Goal: Information Seeking & Learning: Learn about a topic

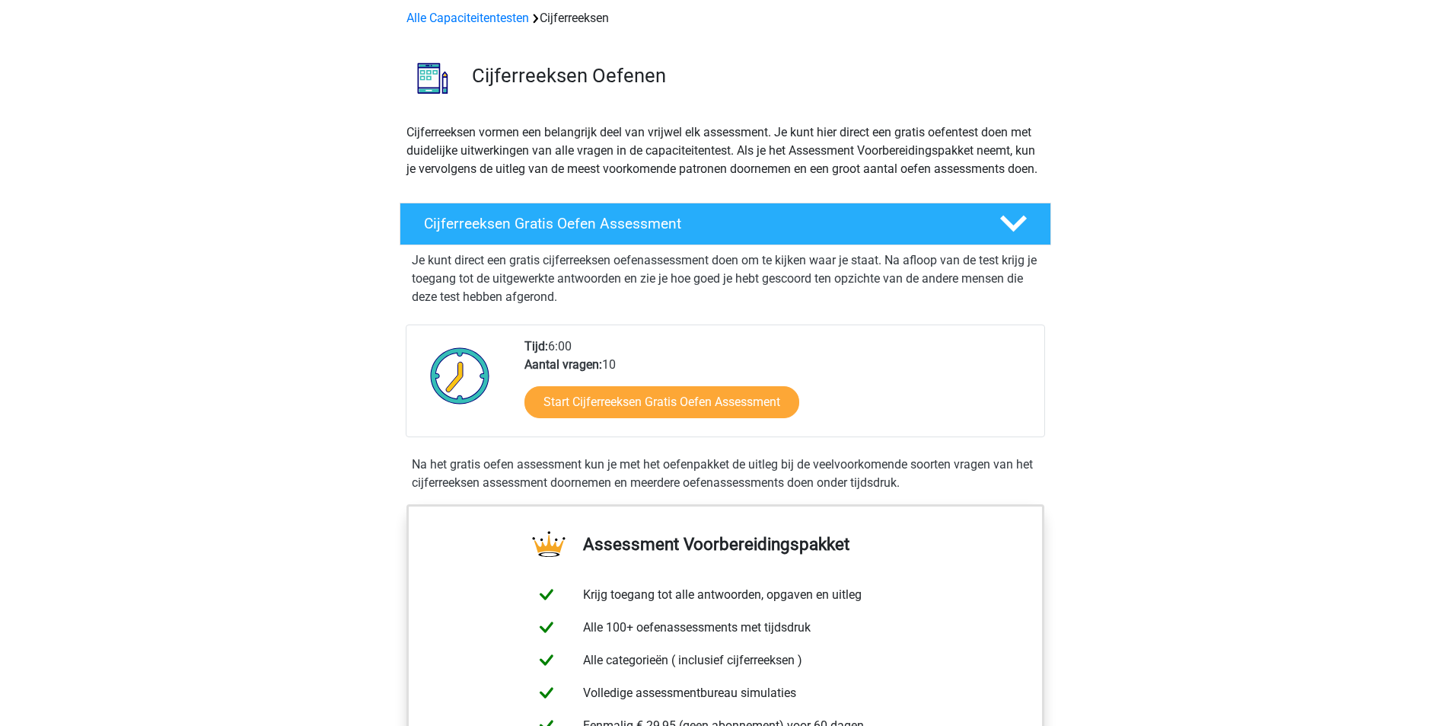
scroll to position [152, 0]
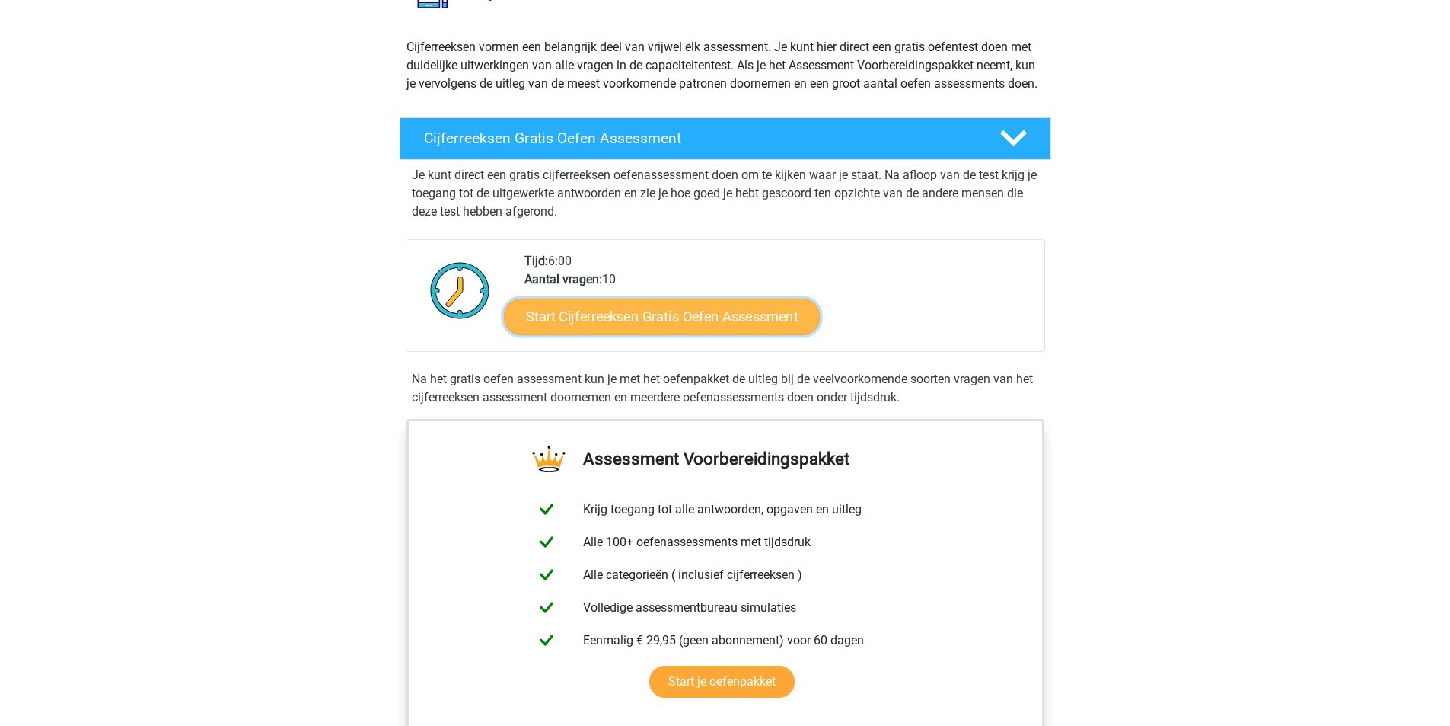
click at [712, 334] on link "Start Cijferreeksen Gratis Oefen Assessment" at bounding box center [662, 316] width 316 height 37
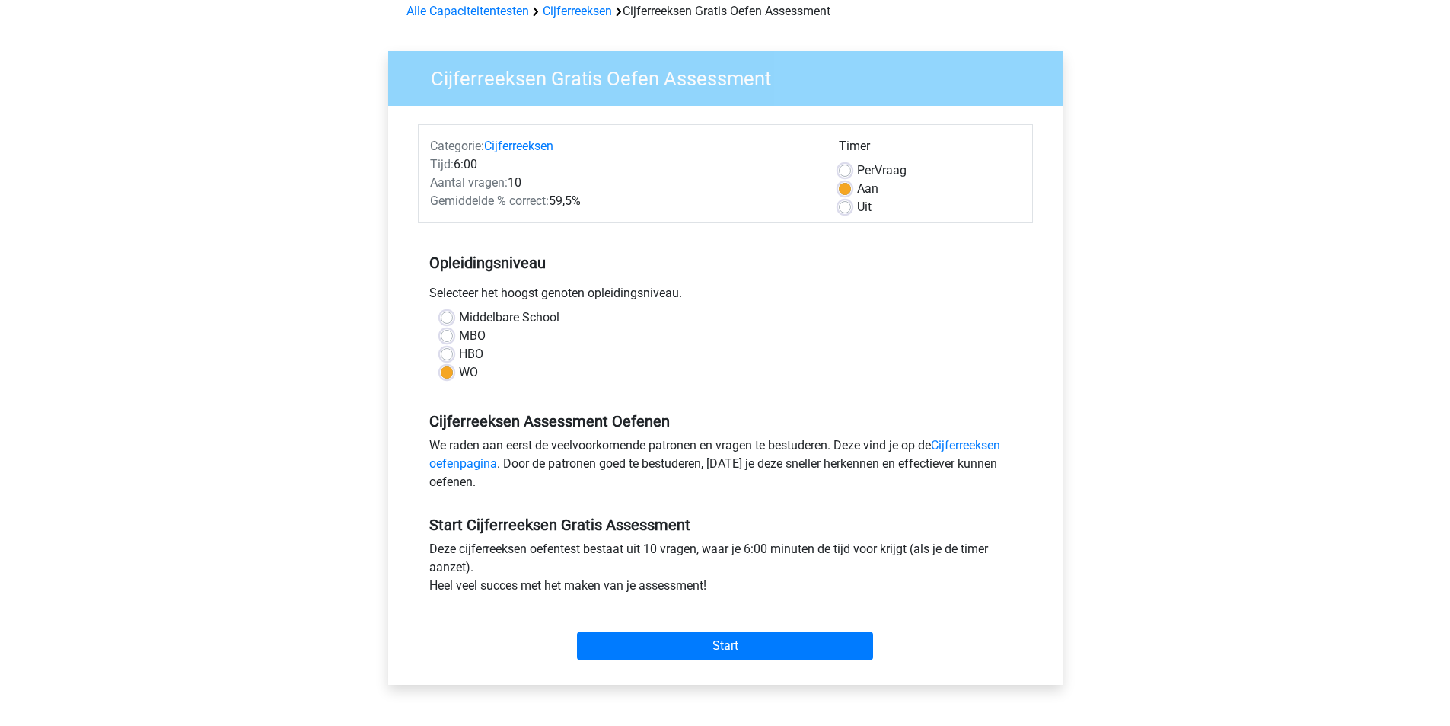
scroll to position [228, 0]
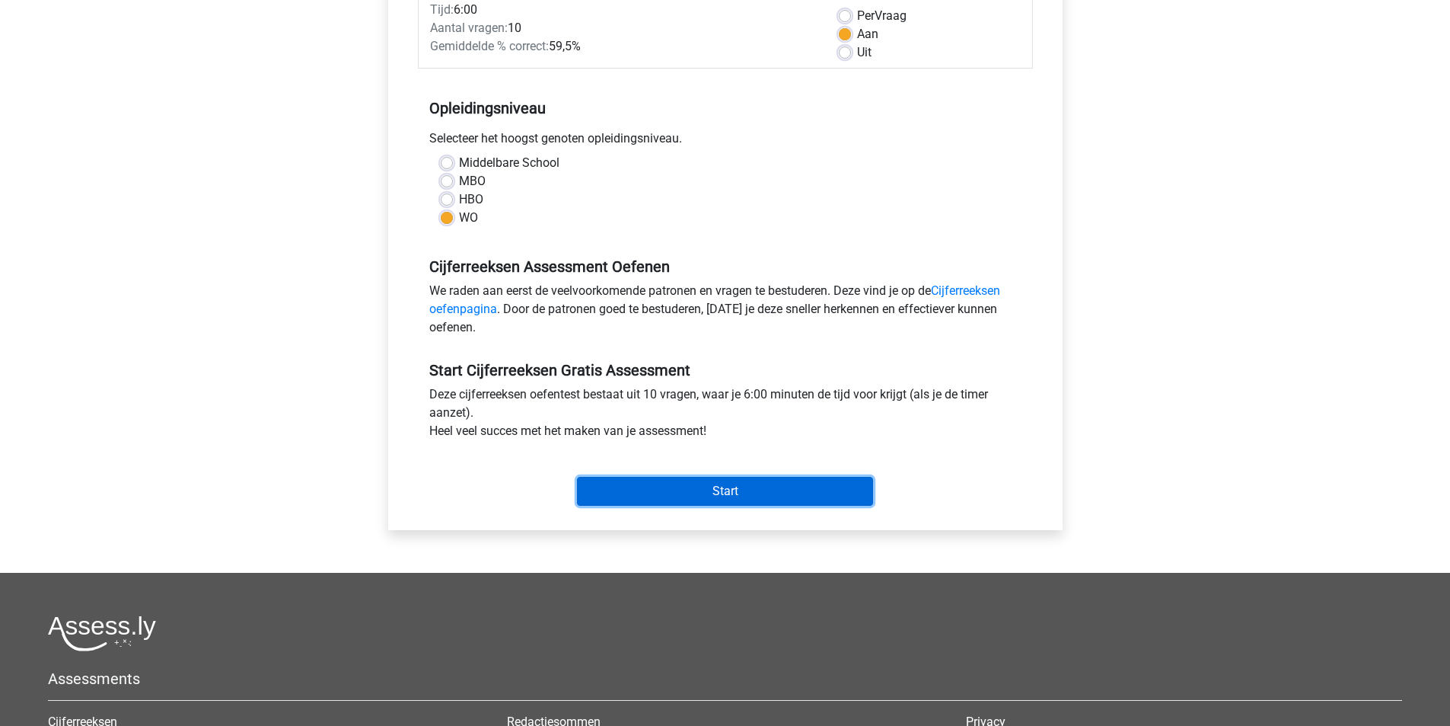
click at [732, 492] on input "Start" at bounding box center [725, 491] width 296 height 29
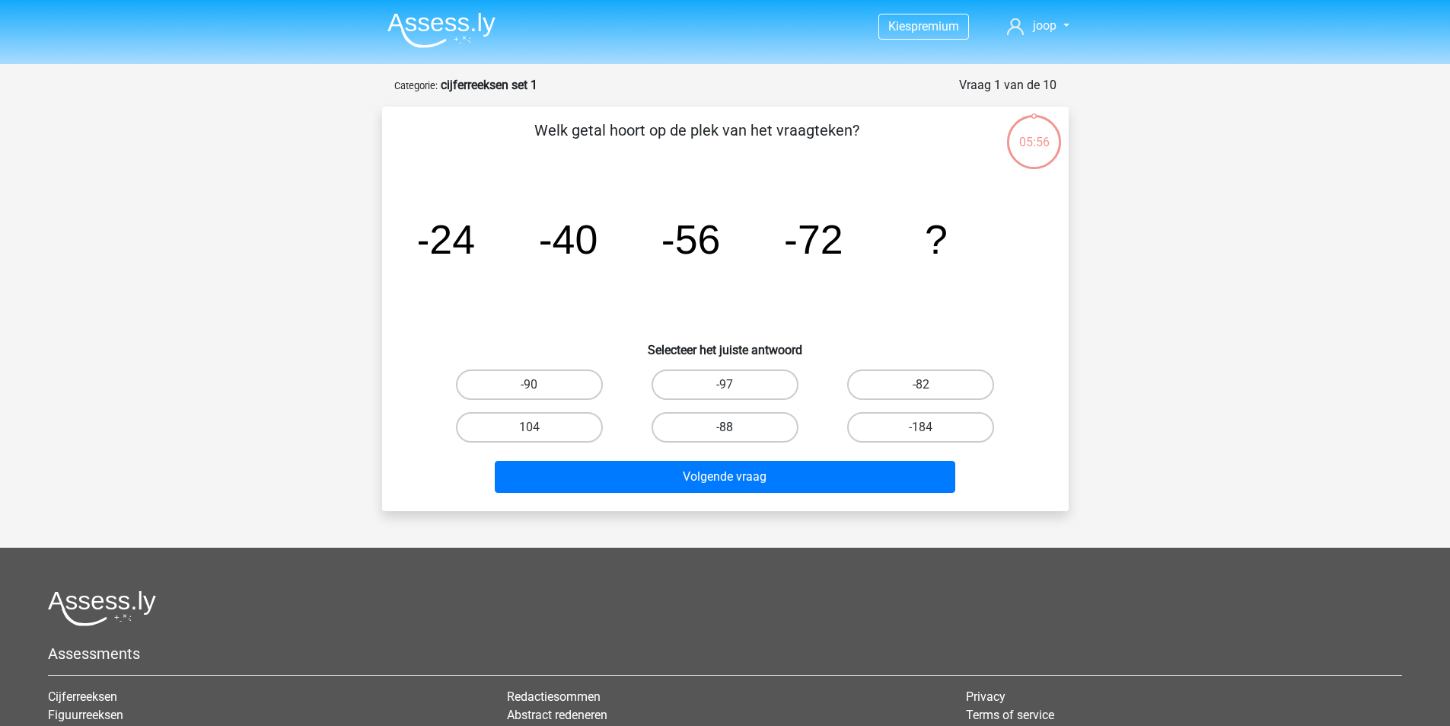
click at [745, 432] on label "-88" at bounding box center [725, 427] width 147 height 30
click at [735, 432] on input "-88" at bounding box center [730, 432] width 10 height 10
radio input "true"
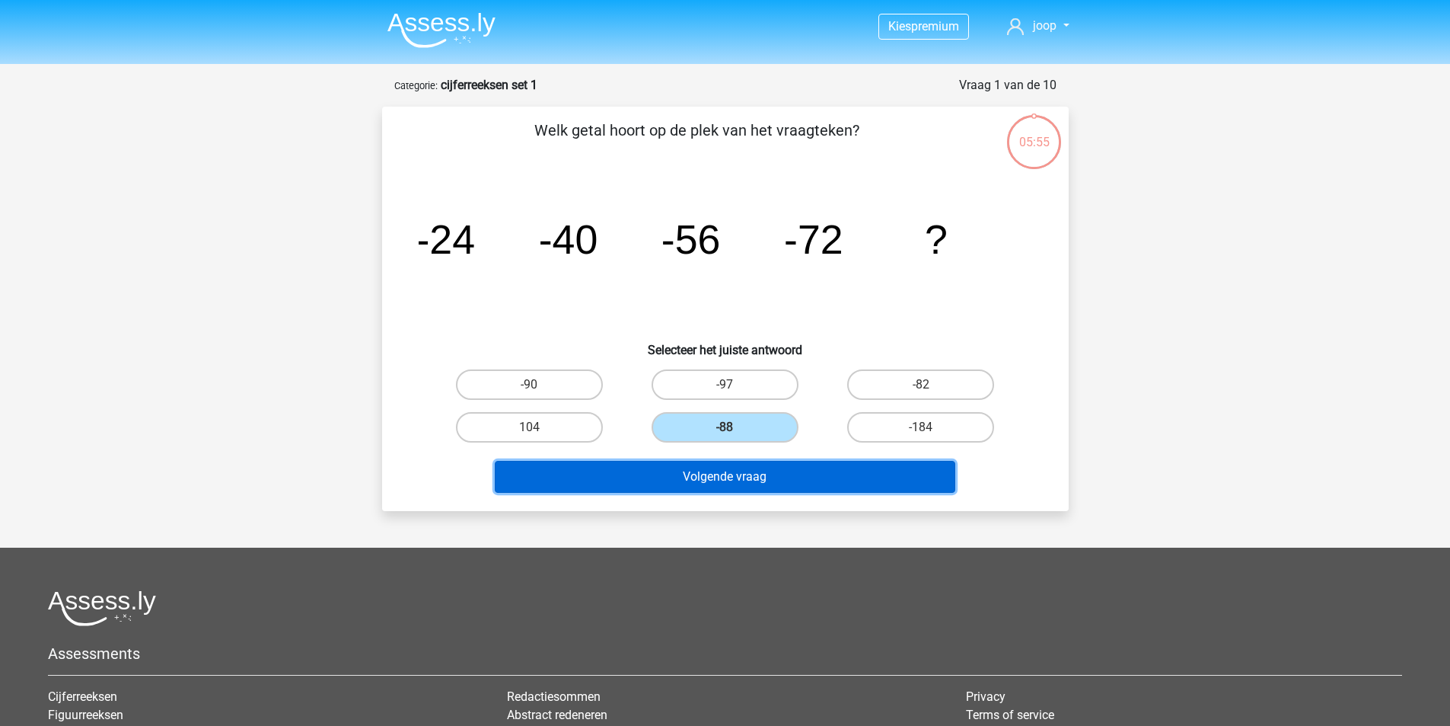
click at [753, 471] on button "Volgende vraag" at bounding box center [725, 477] width 461 height 32
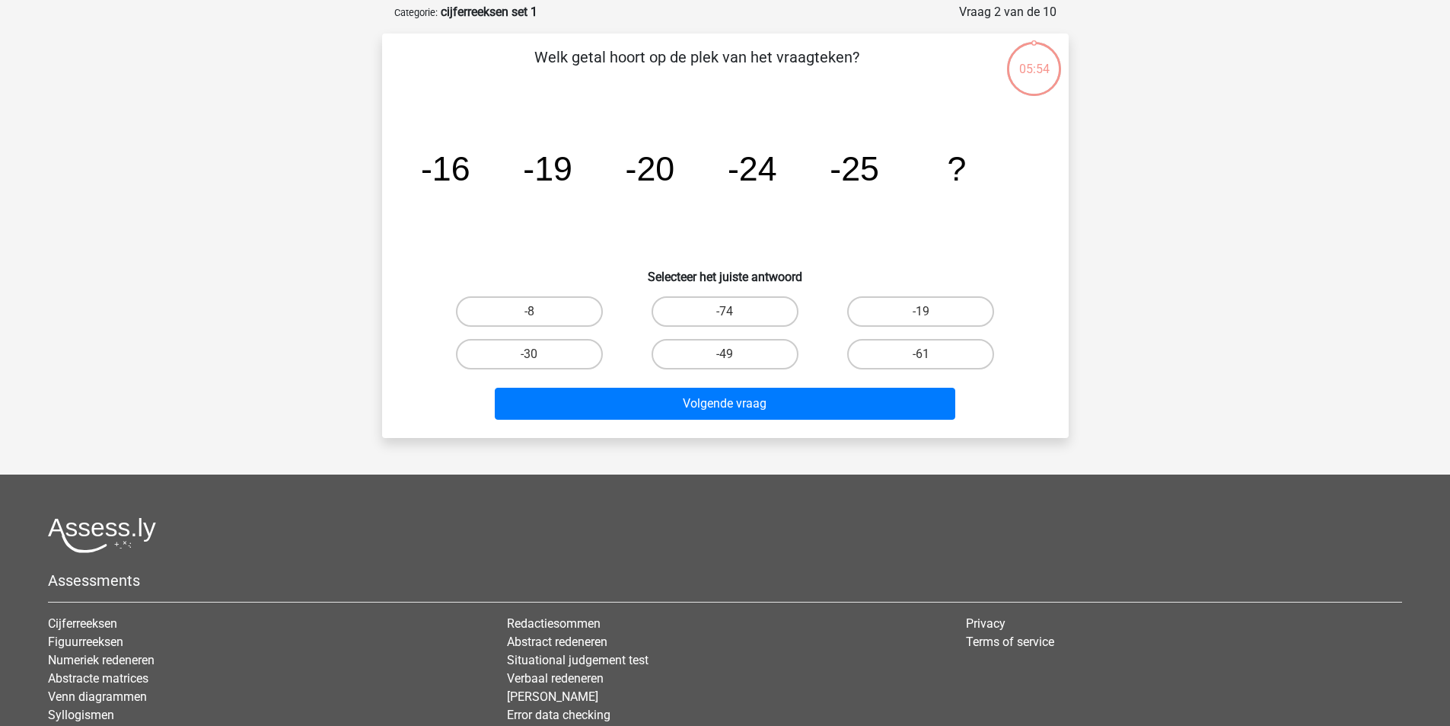
scroll to position [76, 0]
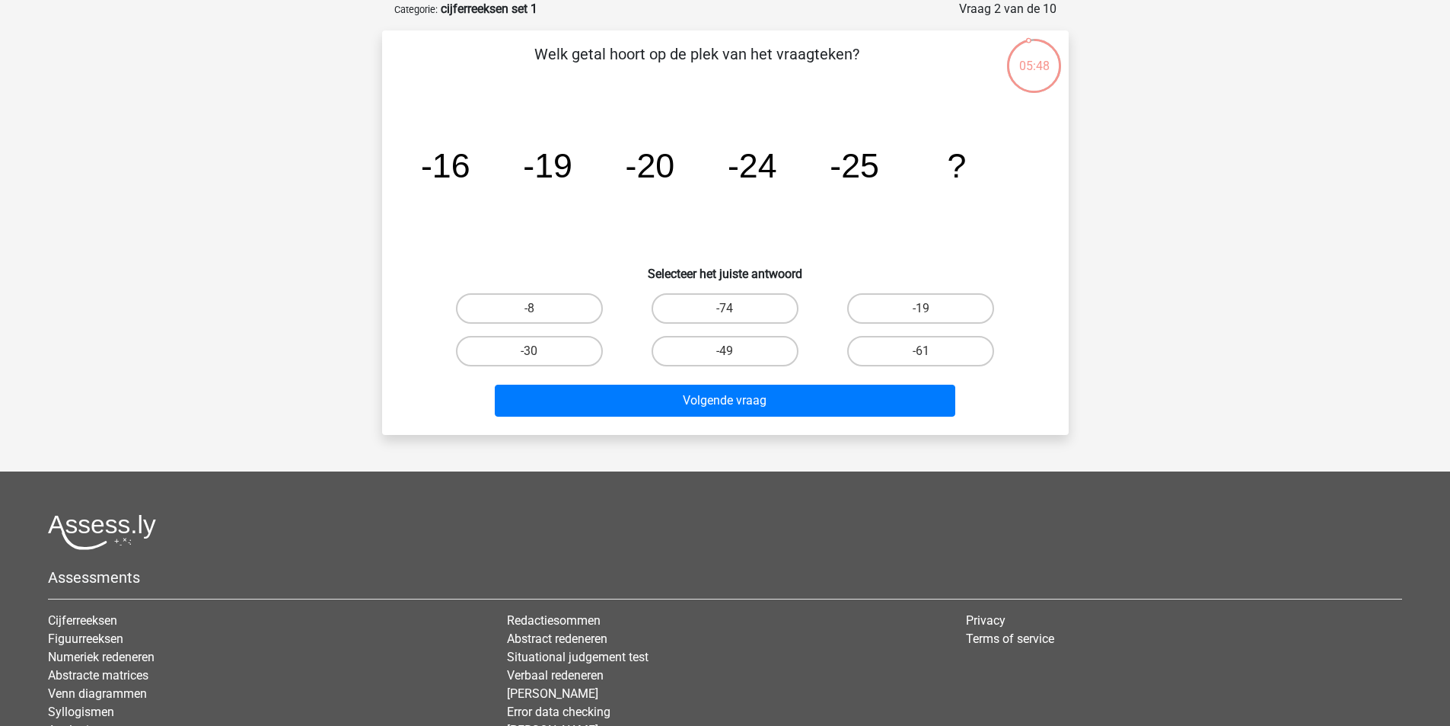
click at [538, 359] on input "-30" at bounding box center [534, 356] width 10 height 10
radio input "true"
click at [543, 351] on label "-30" at bounding box center [529, 351] width 147 height 30
click at [539, 351] on input "-30" at bounding box center [534, 356] width 10 height 10
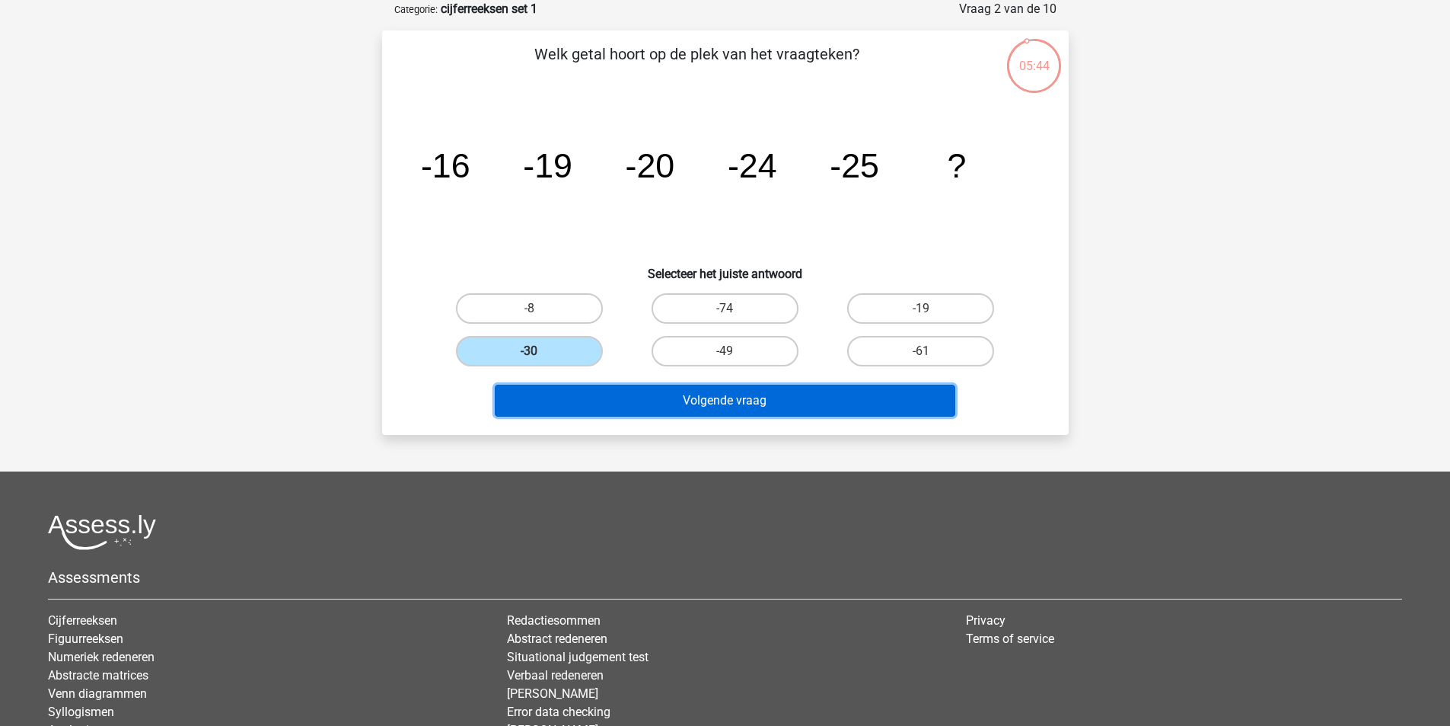
click at [733, 404] on button "Volgende vraag" at bounding box center [725, 400] width 461 height 32
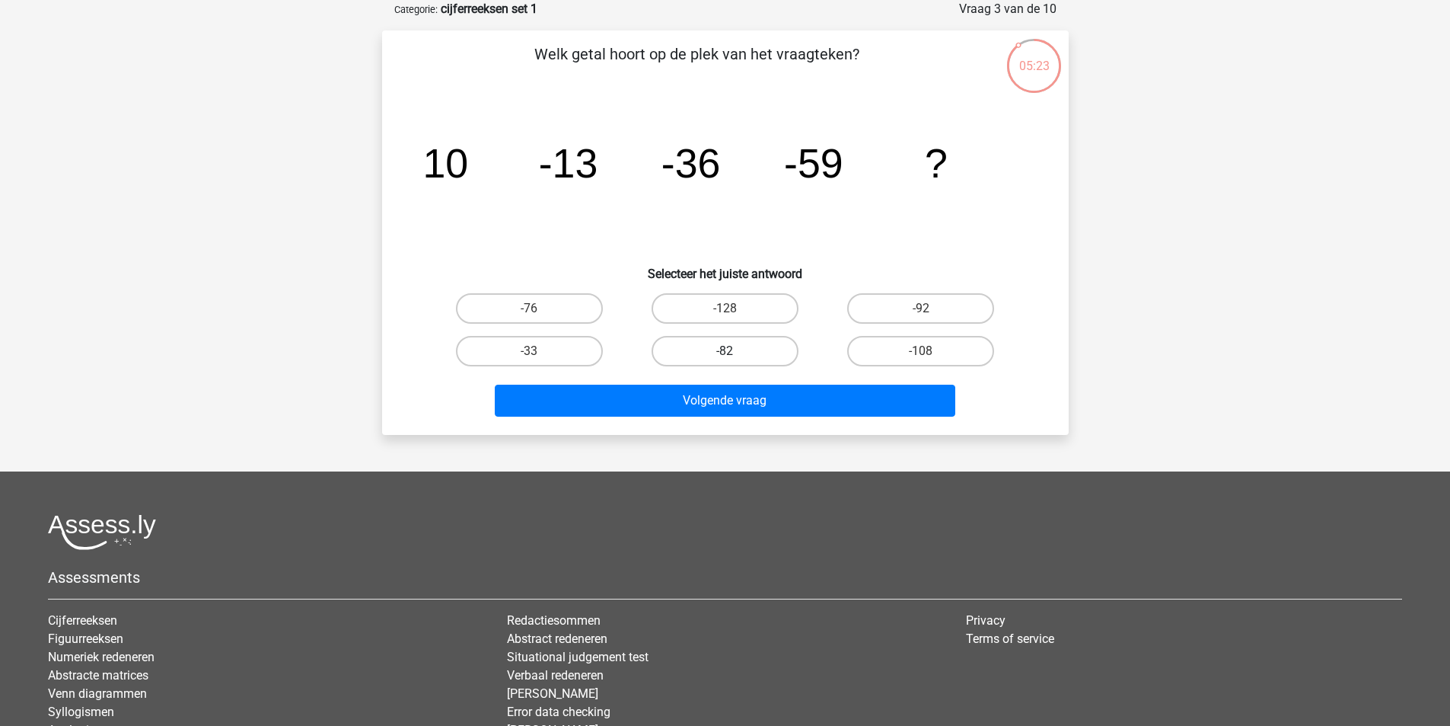
click at [759, 344] on label "-82" at bounding box center [725, 351] width 147 height 30
click at [735, 351] on input "-82" at bounding box center [730, 356] width 10 height 10
radio input "true"
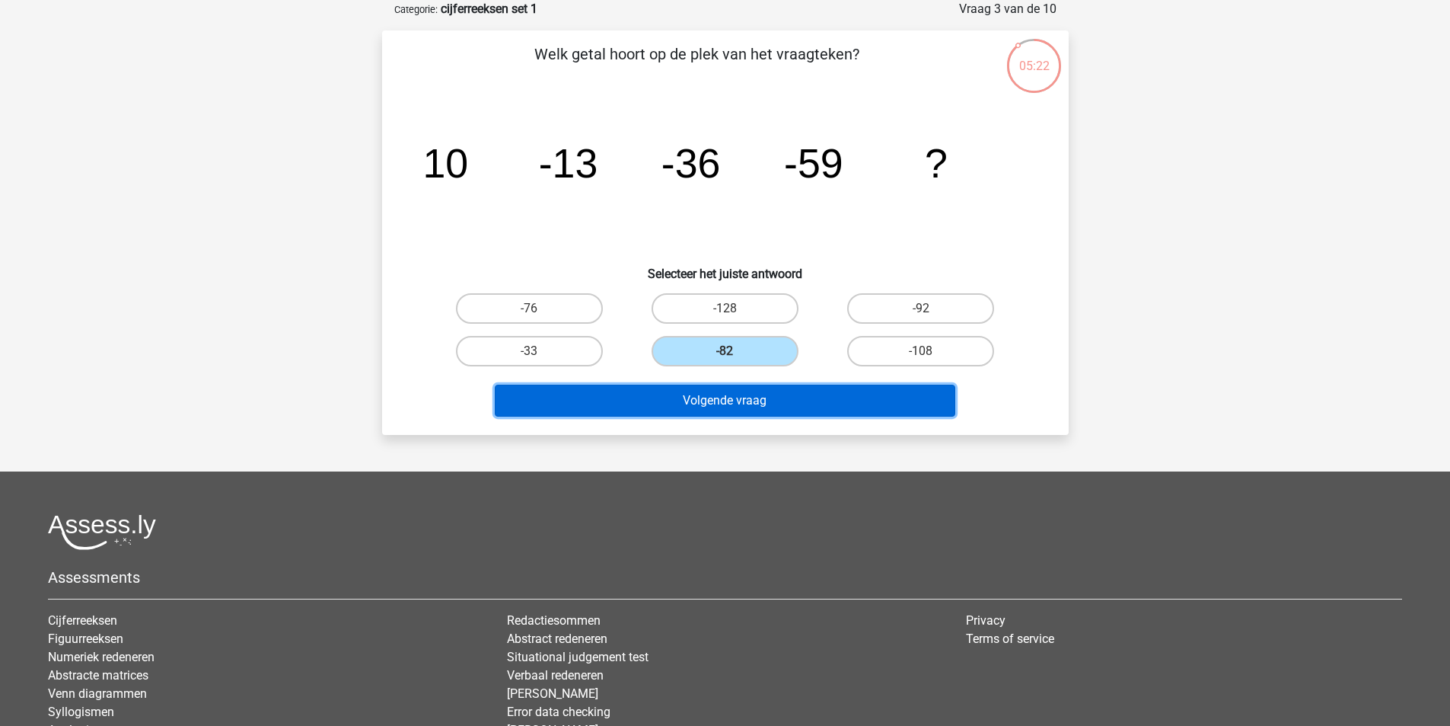
click at [761, 407] on button "Volgende vraag" at bounding box center [725, 400] width 461 height 32
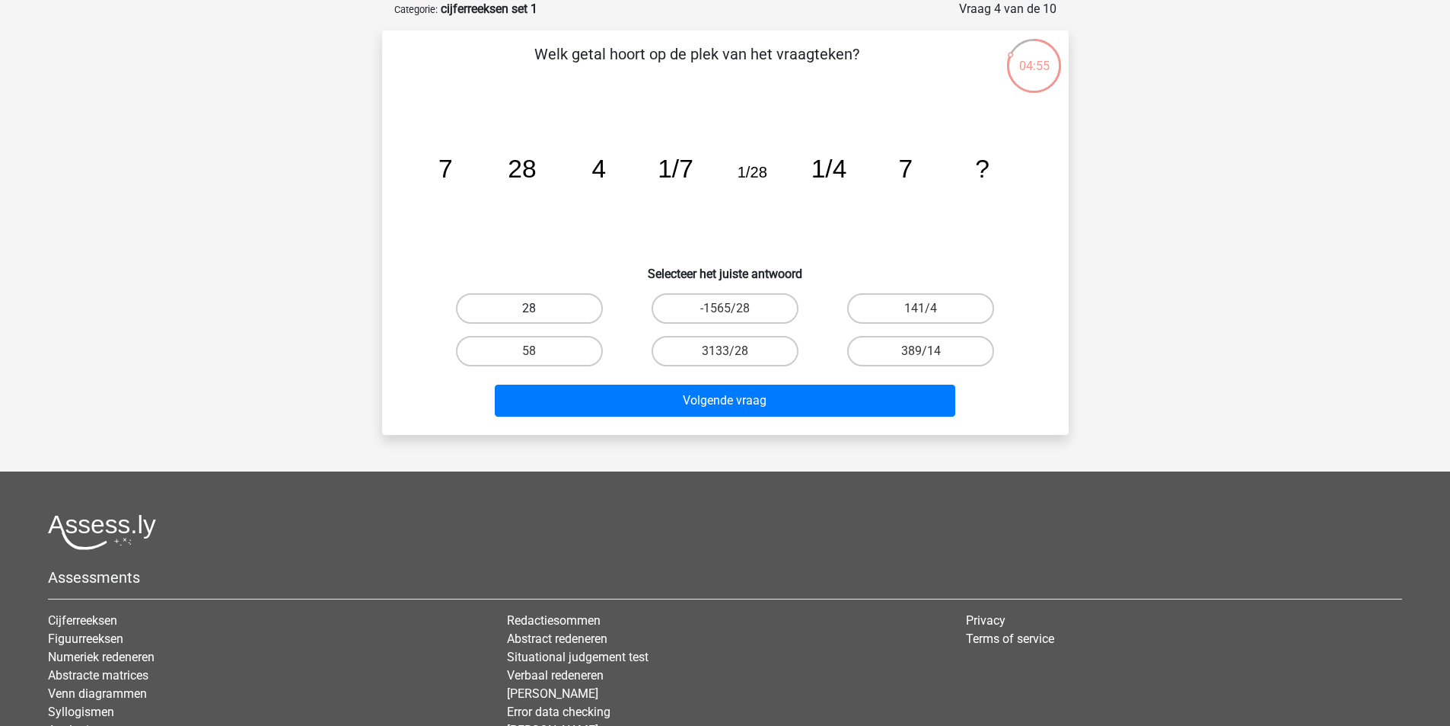
click at [557, 297] on label "28" at bounding box center [529, 308] width 147 height 30
click at [539, 308] on input "28" at bounding box center [534, 313] width 10 height 10
radio input "true"
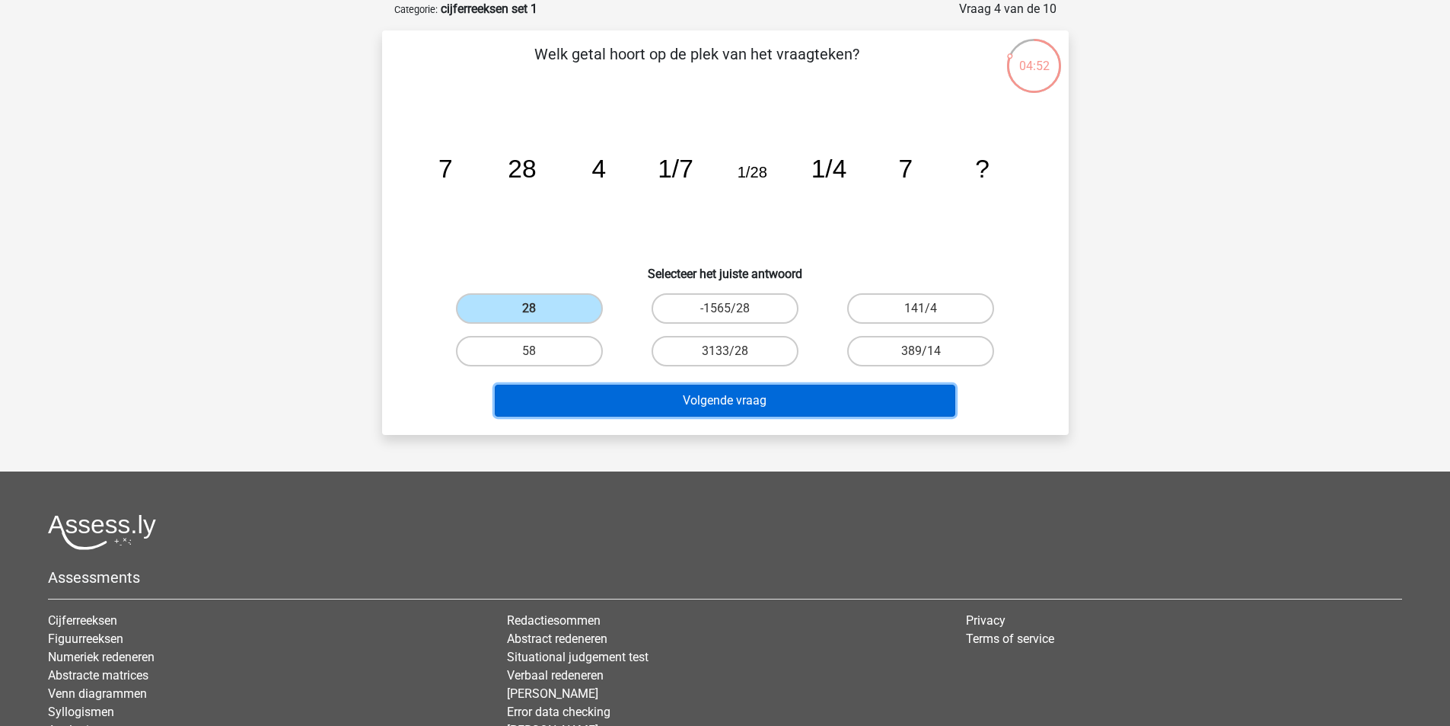
click at [746, 399] on button "Volgende vraag" at bounding box center [725, 400] width 461 height 32
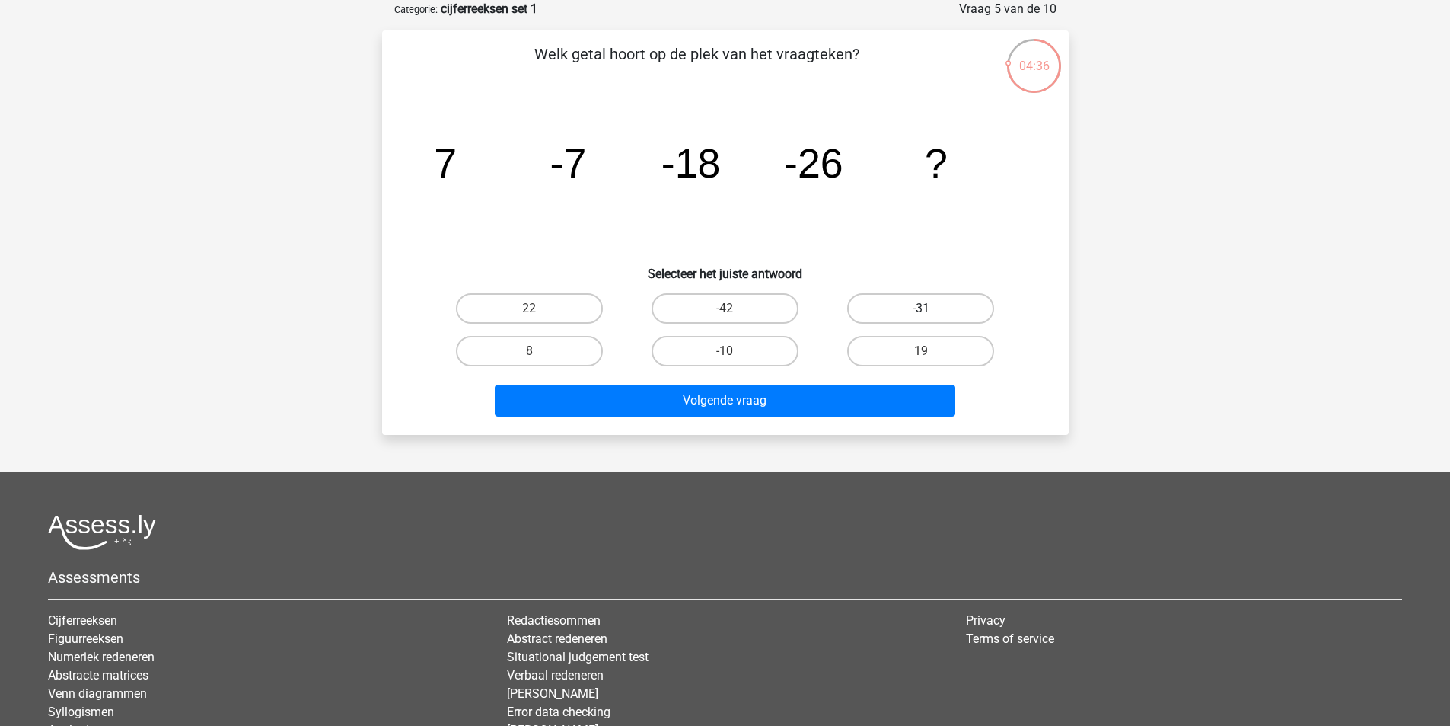
click at [933, 311] on label "-31" at bounding box center [920, 308] width 147 height 30
click at [931, 311] on input "-31" at bounding box center [926, 313] width 10 height 10
radio input "true"
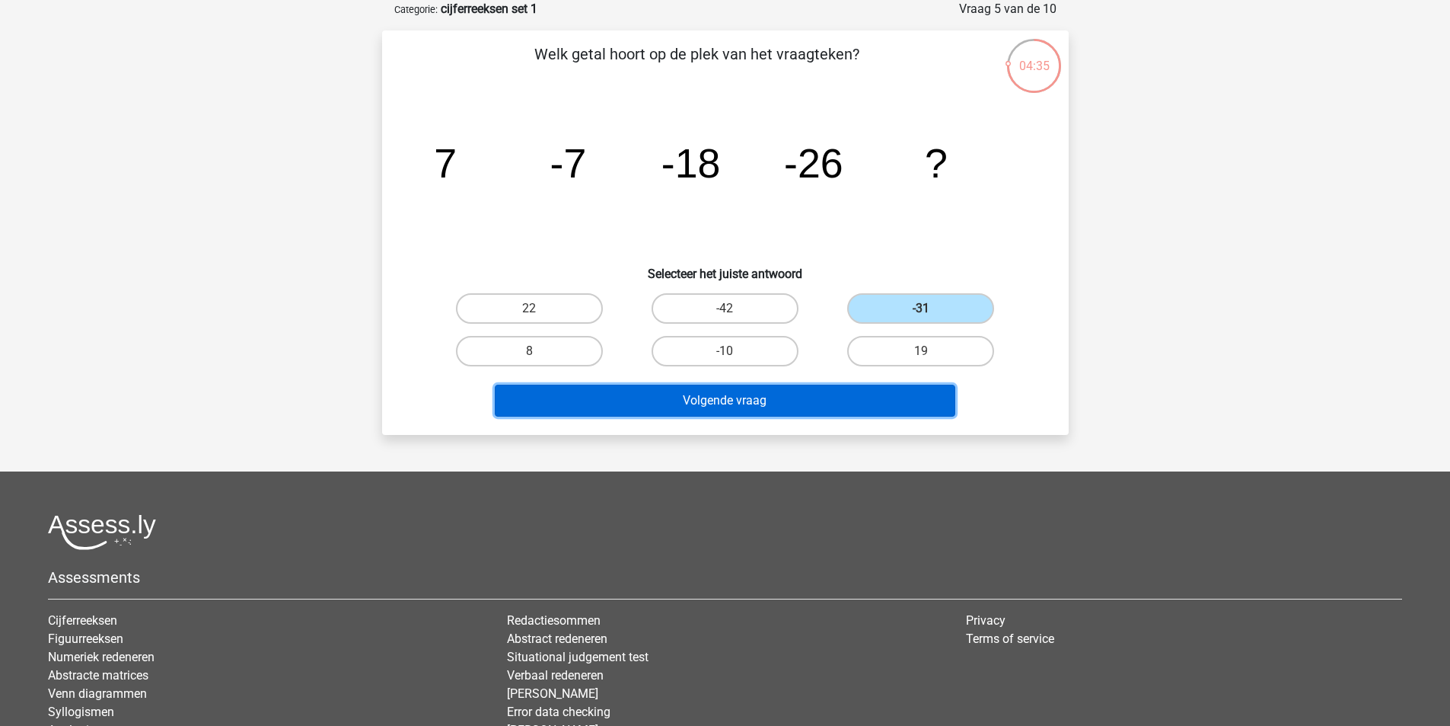
click at [751, 406] on button "Volgende vraag" at bounding box center [725, 400] width 461 height 32
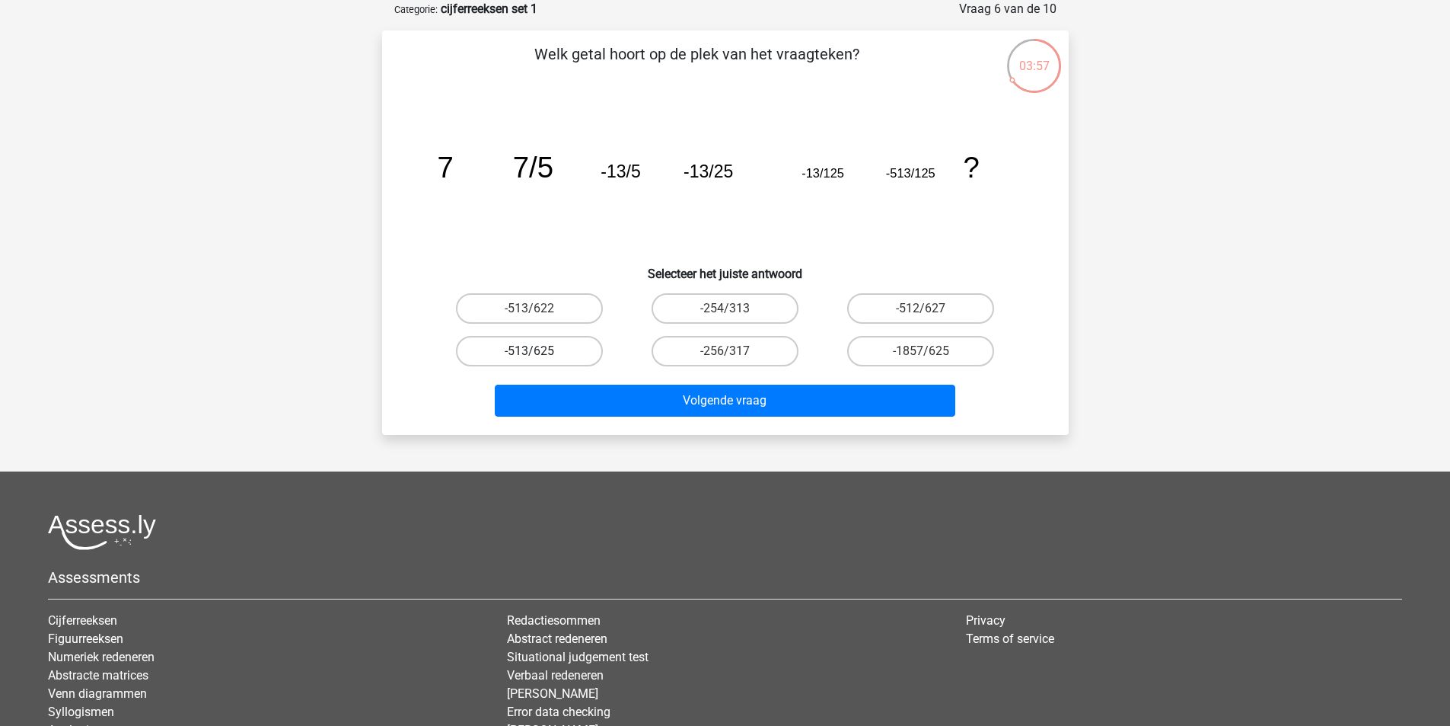
click at [567, 349] on label "-513/625" at bounding box center [529, 351] width 147 height 30
click at [539, 351] on input "-513/625" at bounding box center [534, 356] width 10 height 10
radio input "true"
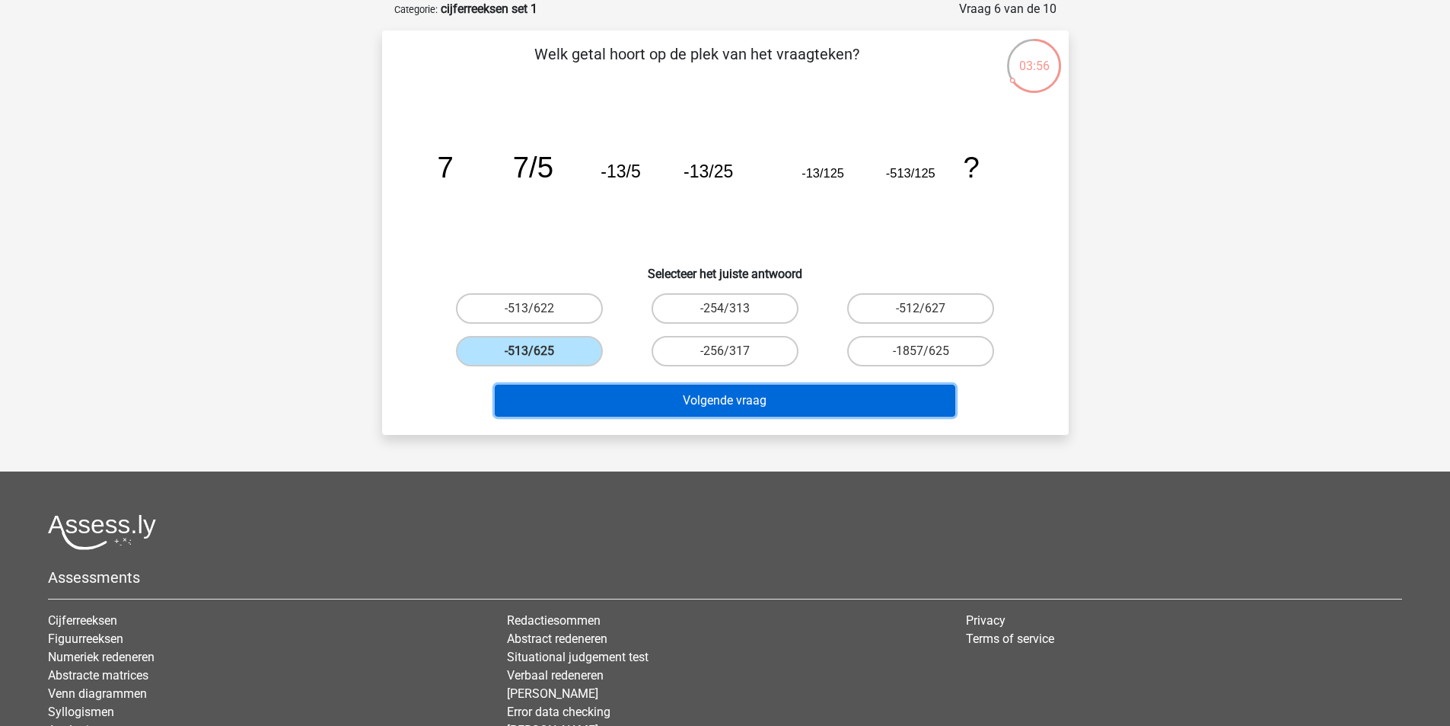
click at [767, 398] on button "Volgende vraag" at bounding box center [725, 400] width 461 height 32
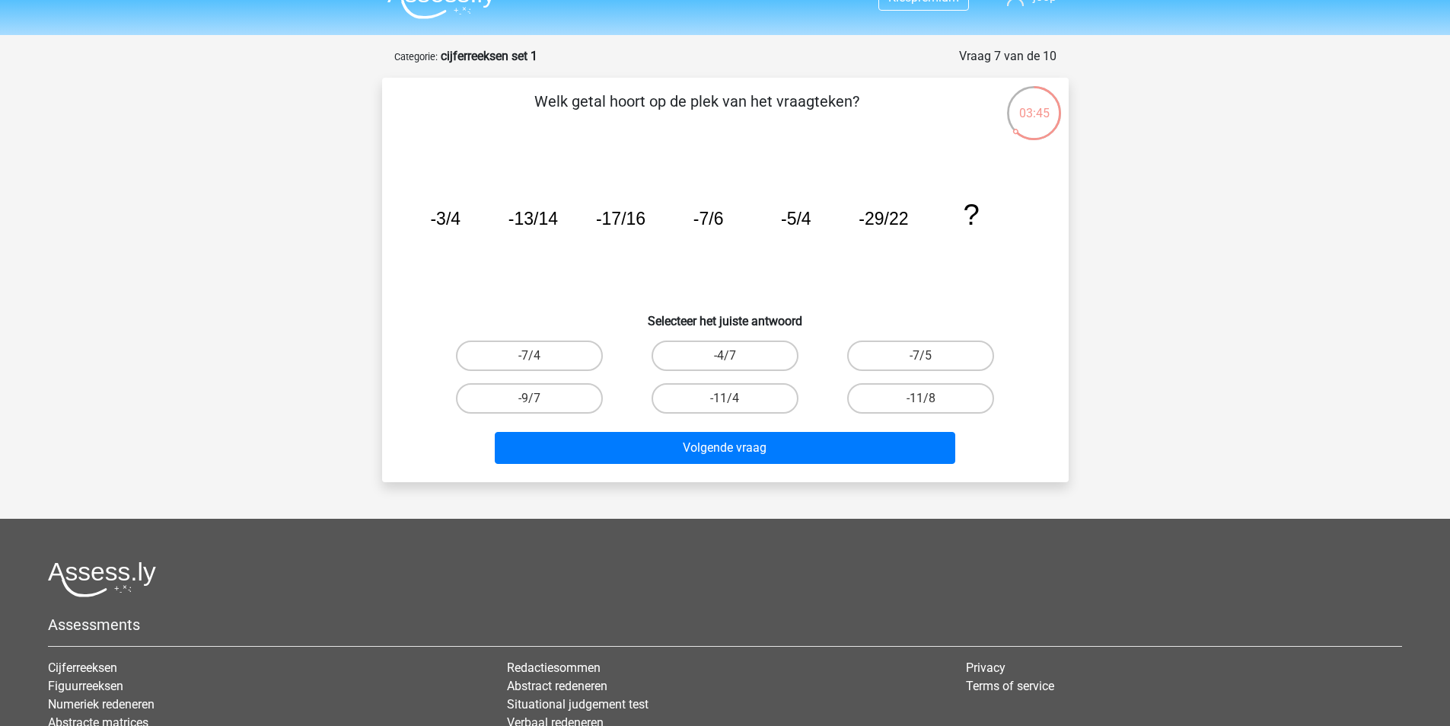
scroll to position [0, 0]
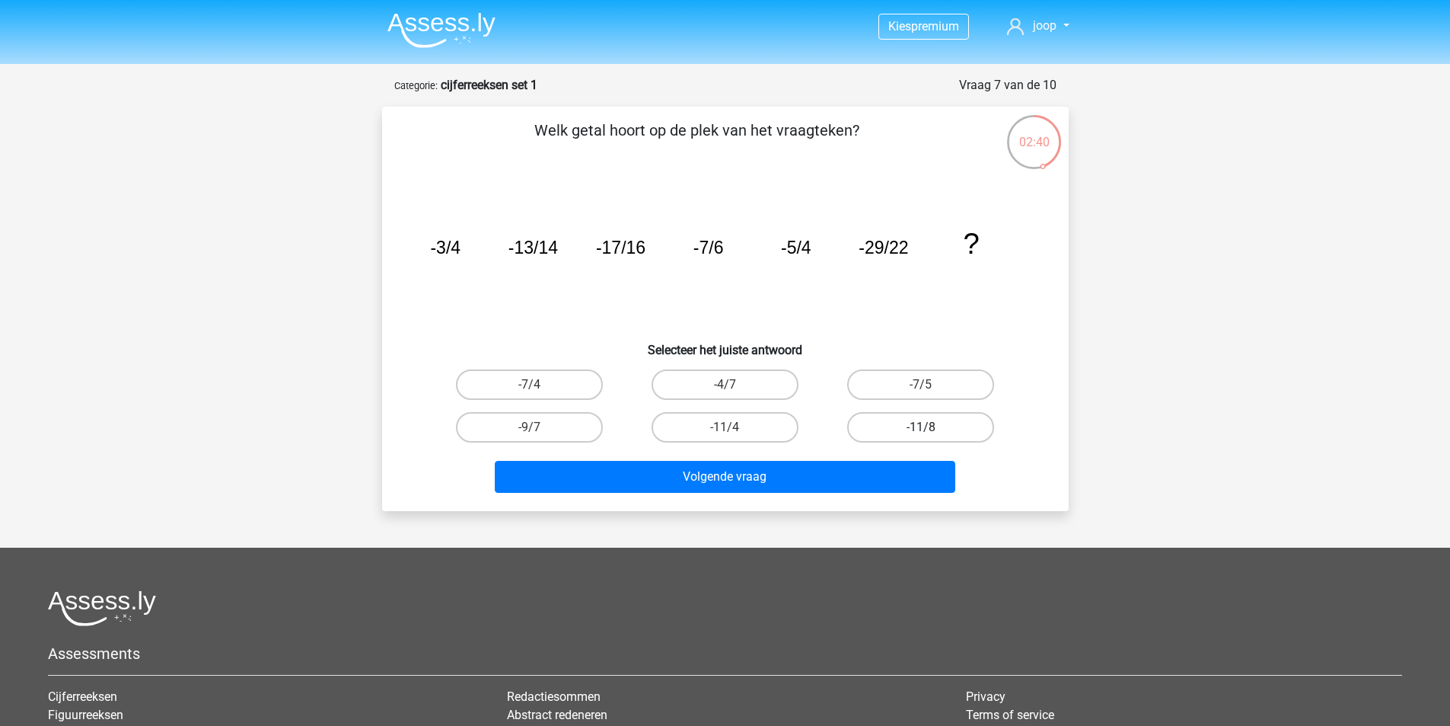
click at [944, 434] on label "-11/8" at bounding box center [920, 427] width 147 height 30
click at [931, 434] on input "-11/8" at bounding box center [926, 432] width 10 height 10
radio input "true"
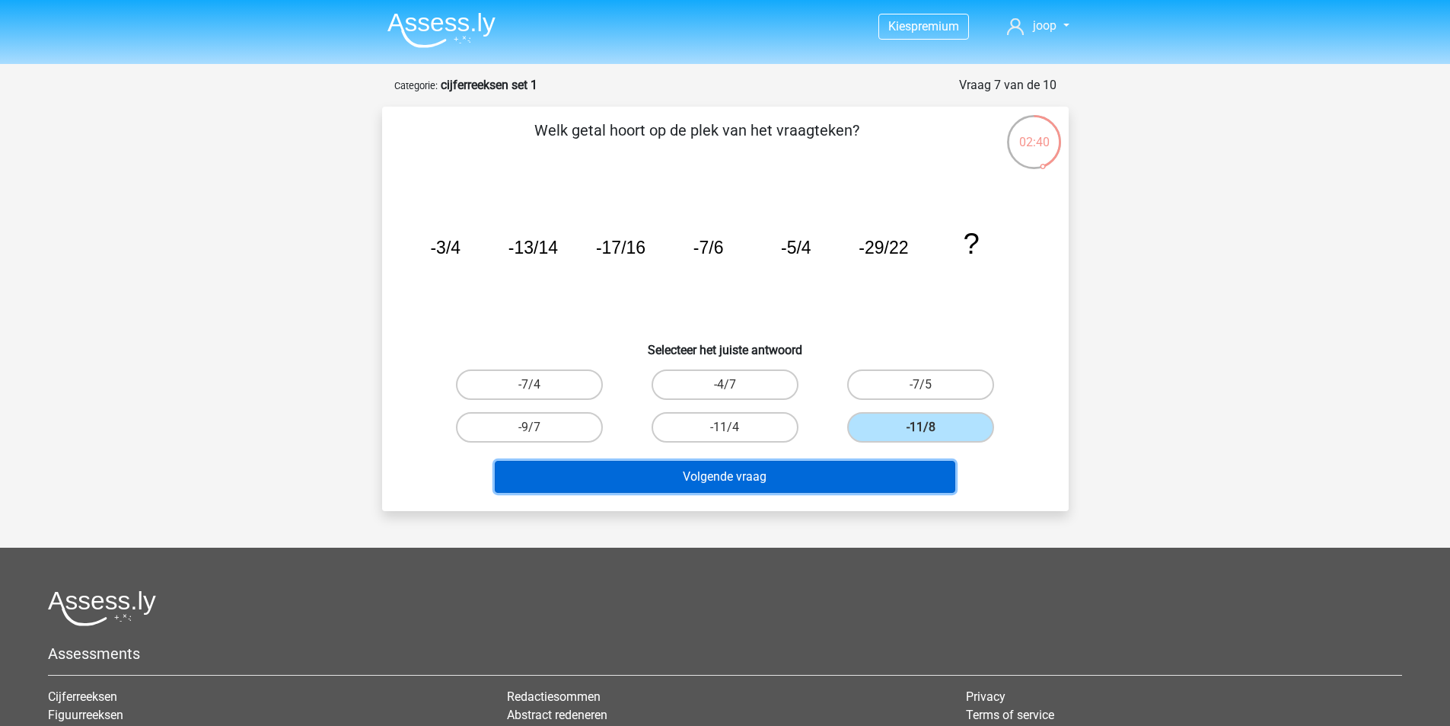
click at [815, 469] on button "Volgende vraag" at bounding box center [725, 477] width 461 height 32
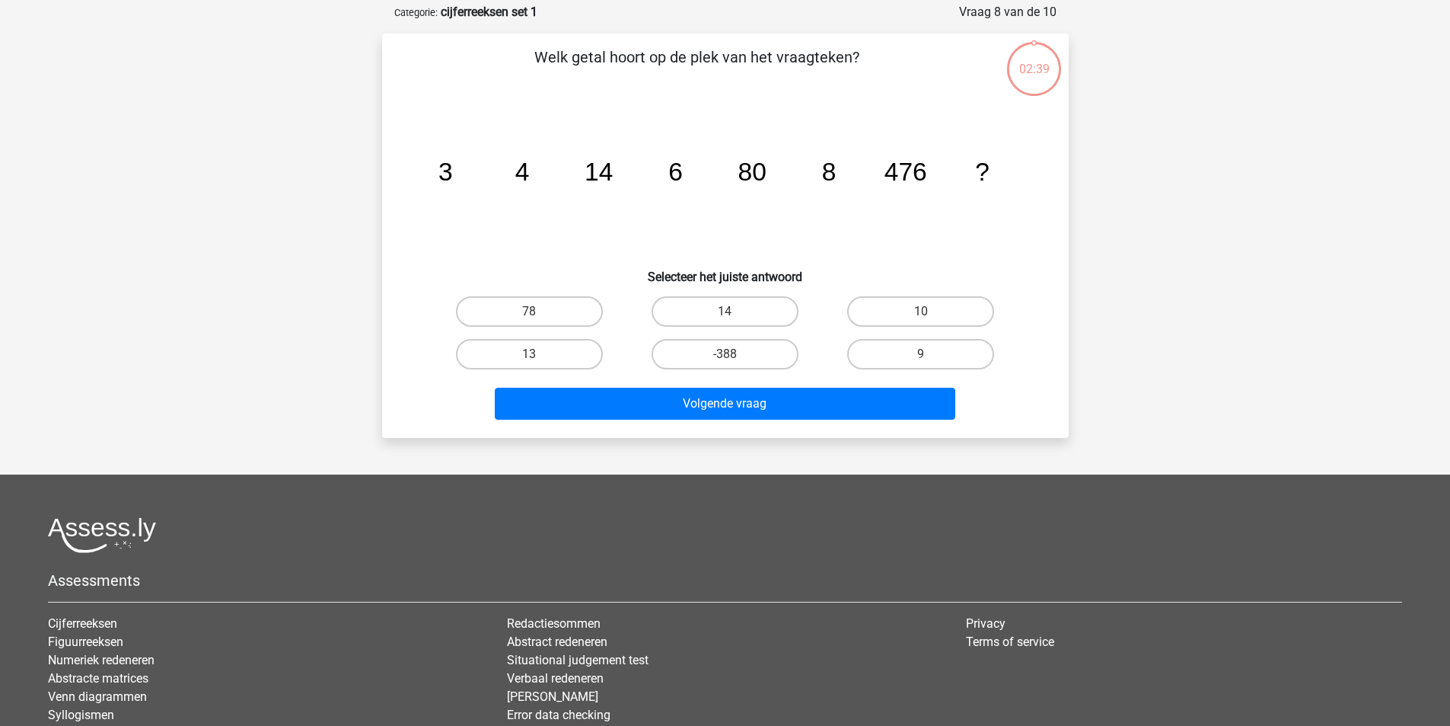
scroll to position [76, 0]
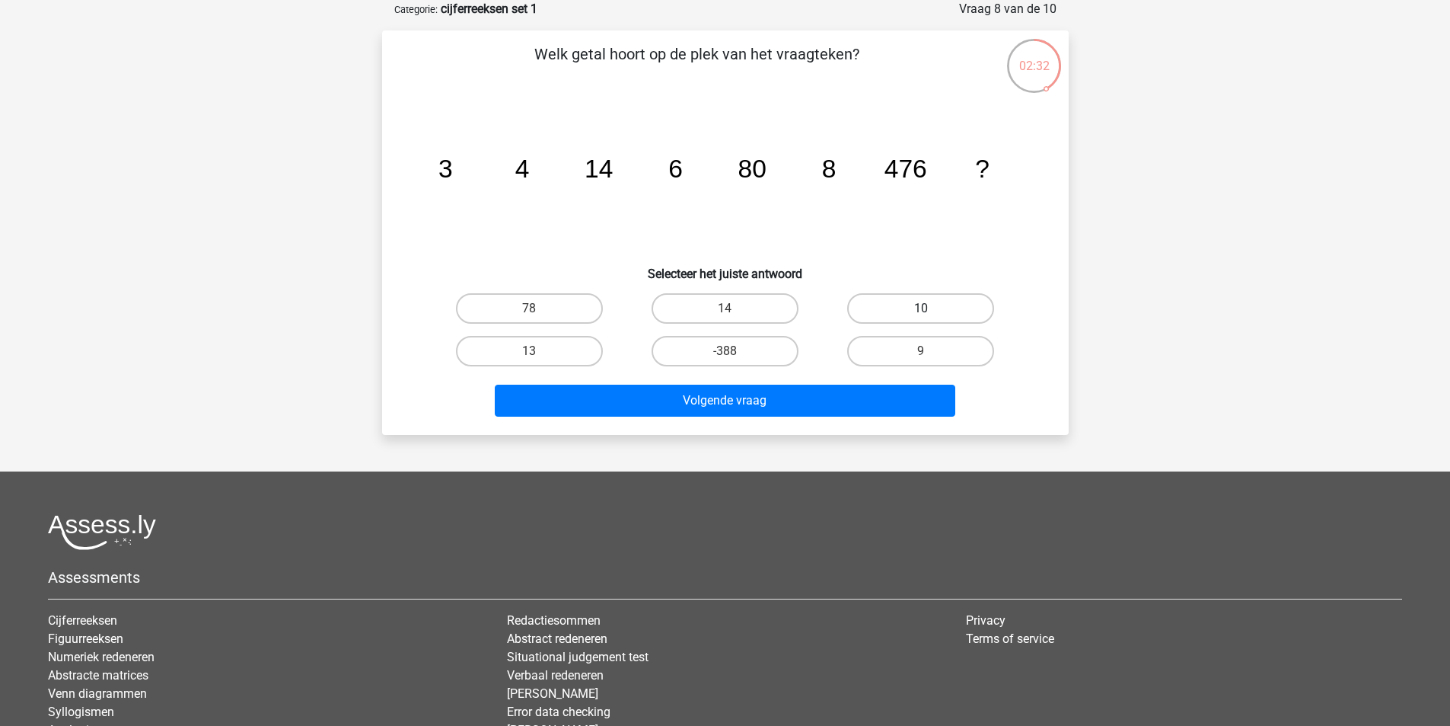
click at [933, 299] on label "10" at bounding box center [920, 308] width 147 height 30
click at [931, 308] on input "10" at bounding box center [926, 313] width 10 height 10
radio input "true"
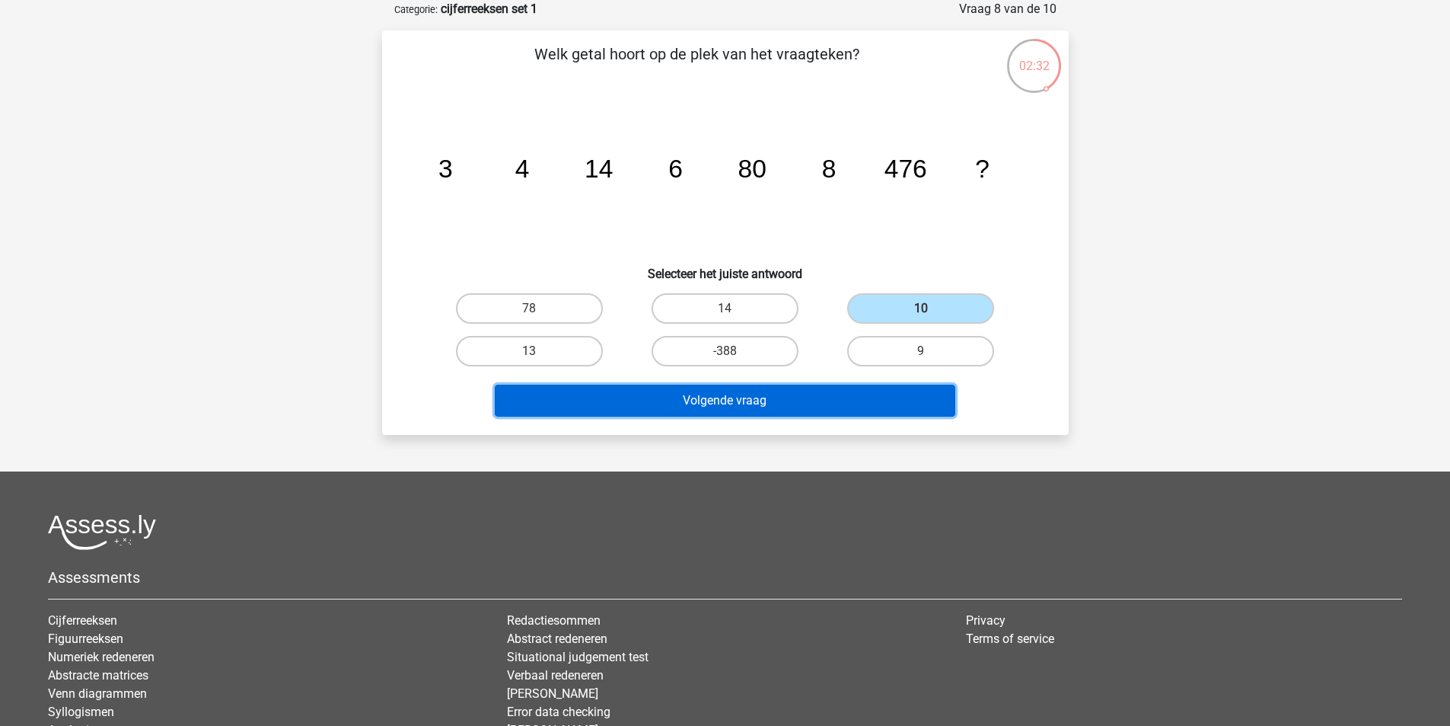
click at [857, 393] on button "Volgende vraag" at bounding box center [725, 400] width 461 height 32
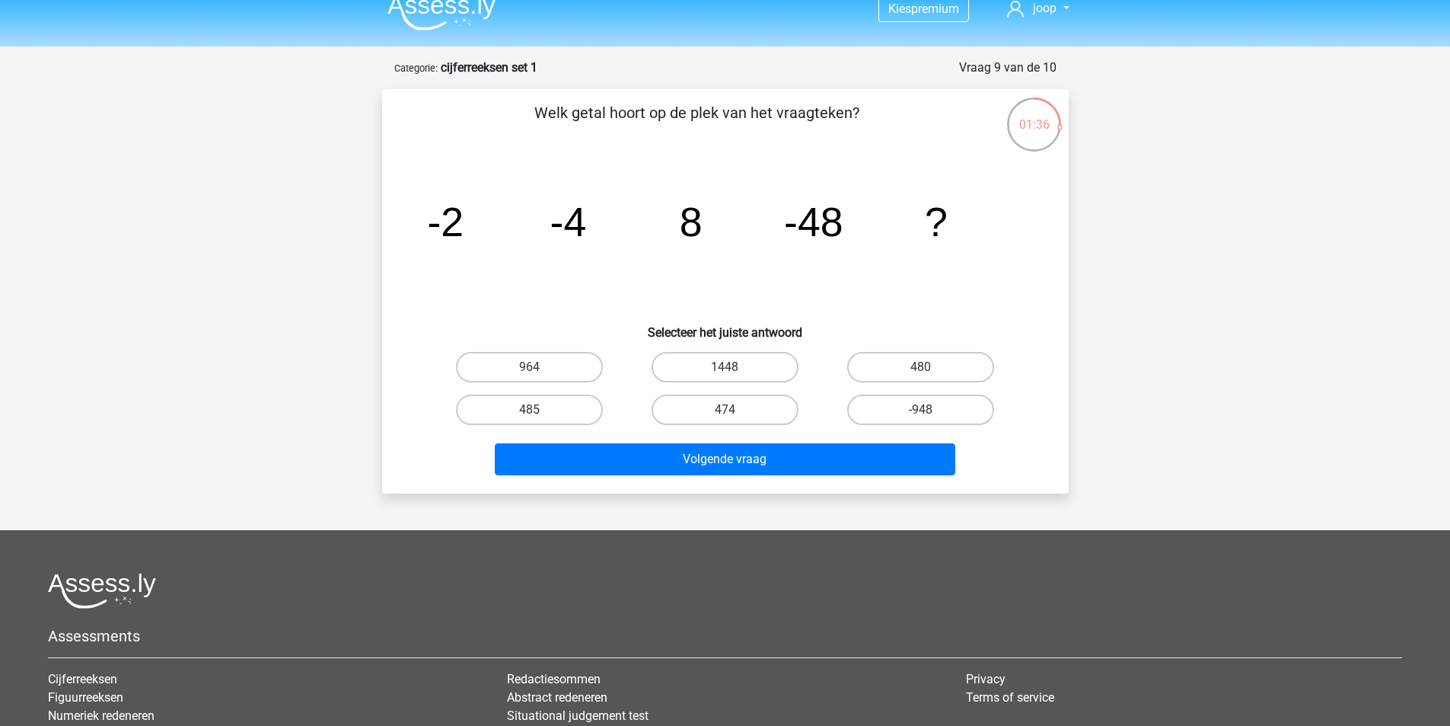
scroll to position [0, 0]
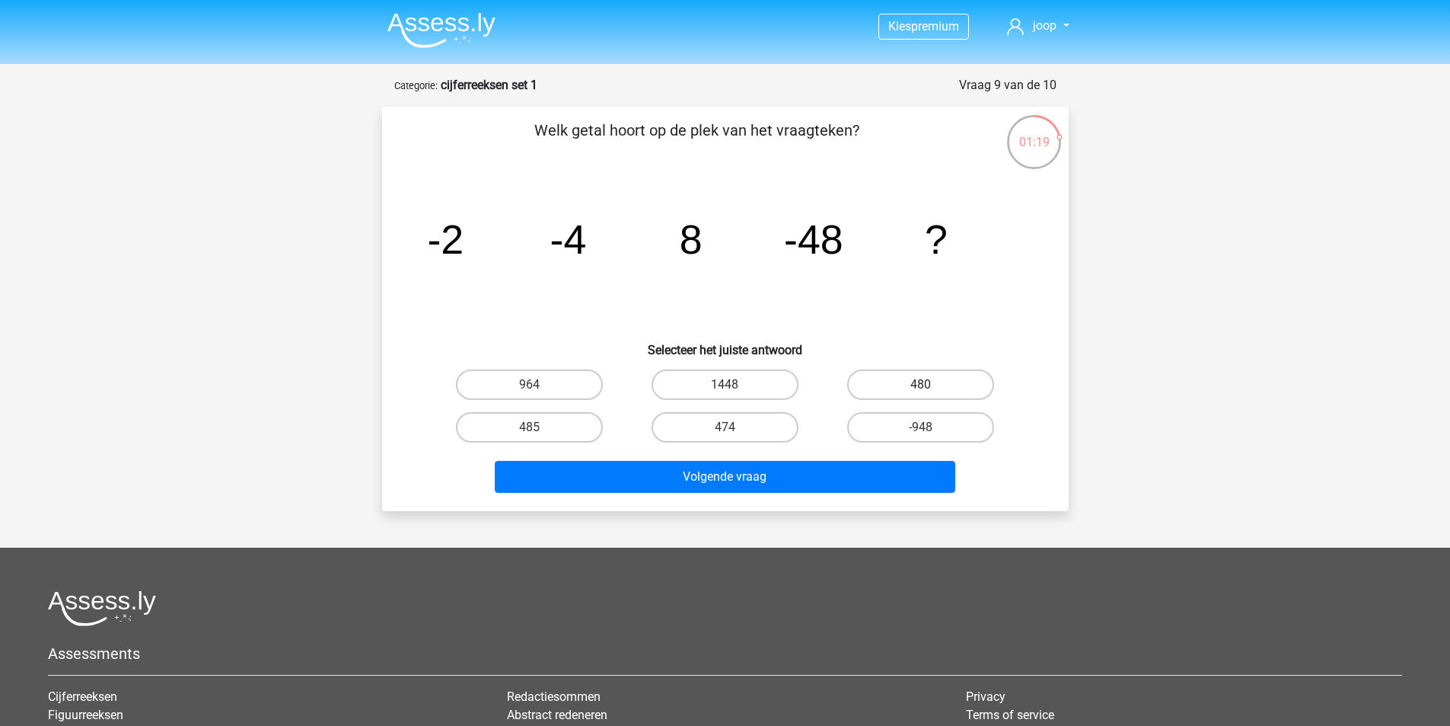
click at [943, 388] on label "480" at bounding box center [920, 384] width 147 height 30
click at [931, 388] on input "480" at bounding box center [926, 389] width 10 height 10
radio input "true"
click at [757, 424] on label "474" at bounding box center [725, 427] width 147 height 30
click at [735, 427] on input "474" at bounding box center [730, 432] width 10 height 10
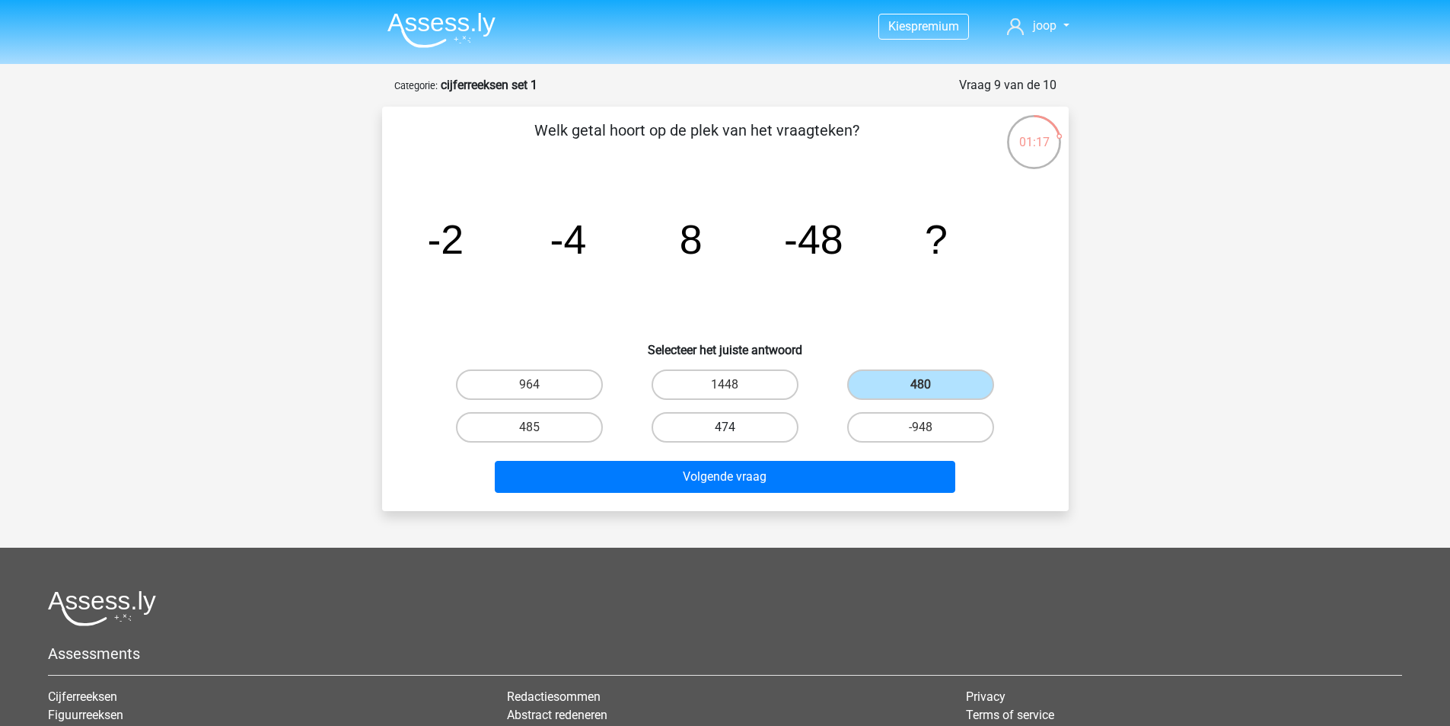
radio input "true"
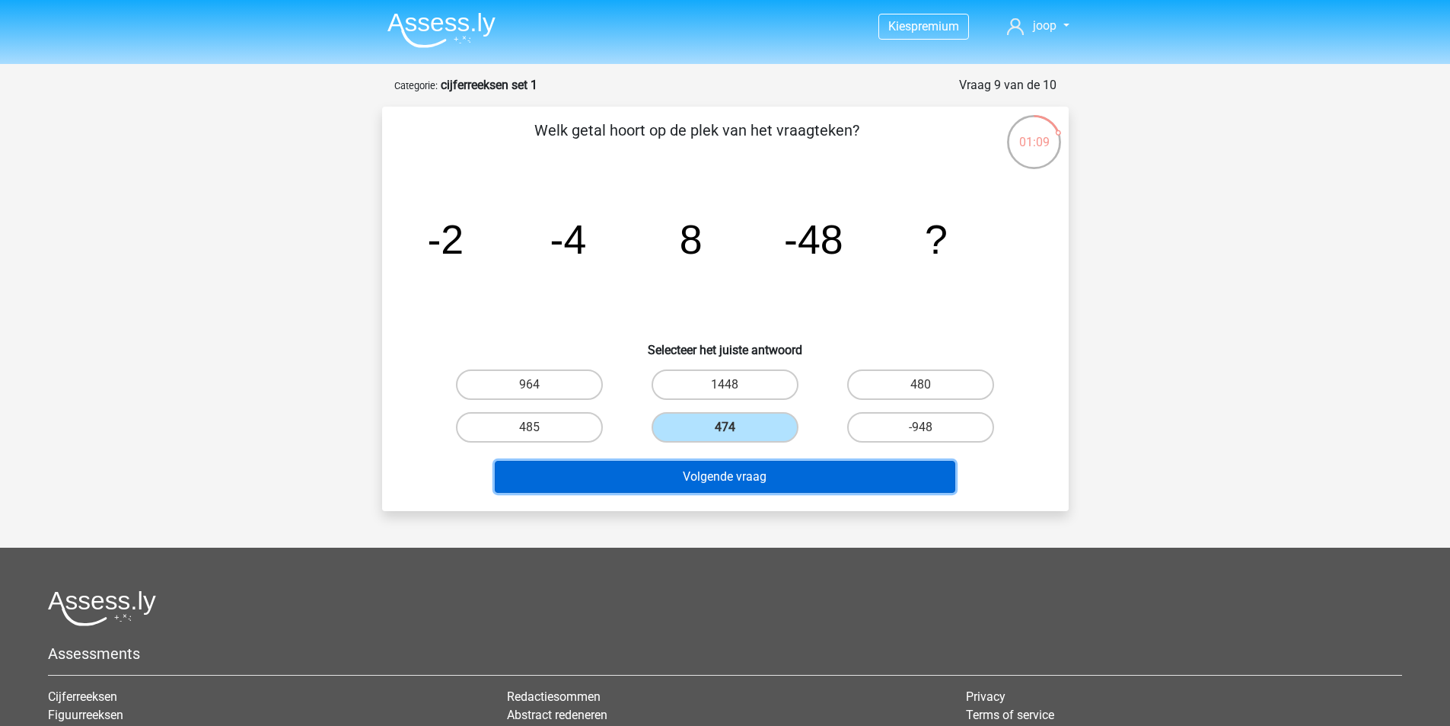
click at [765, 470] on button "Volgende vraag" at bounding box center [725, 477] width 461 height 32
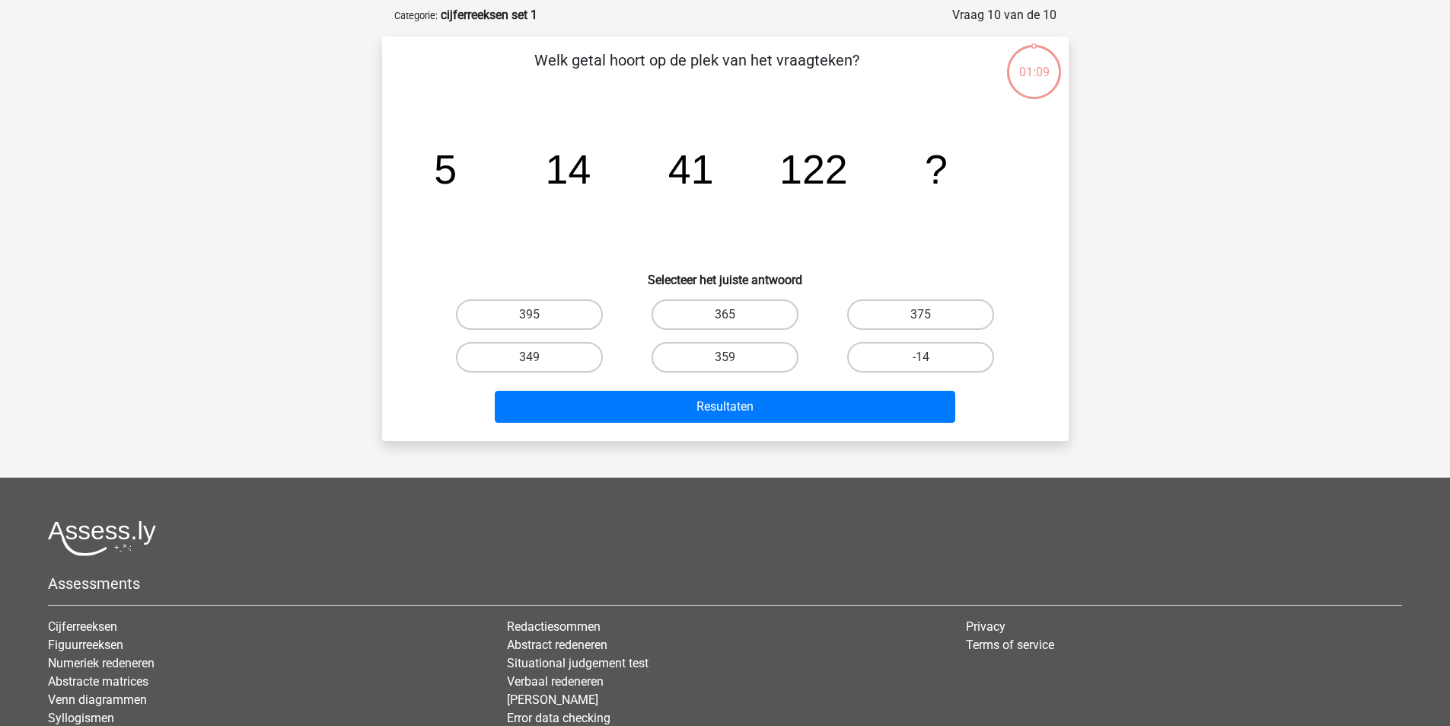
scroll to position [76, 0]
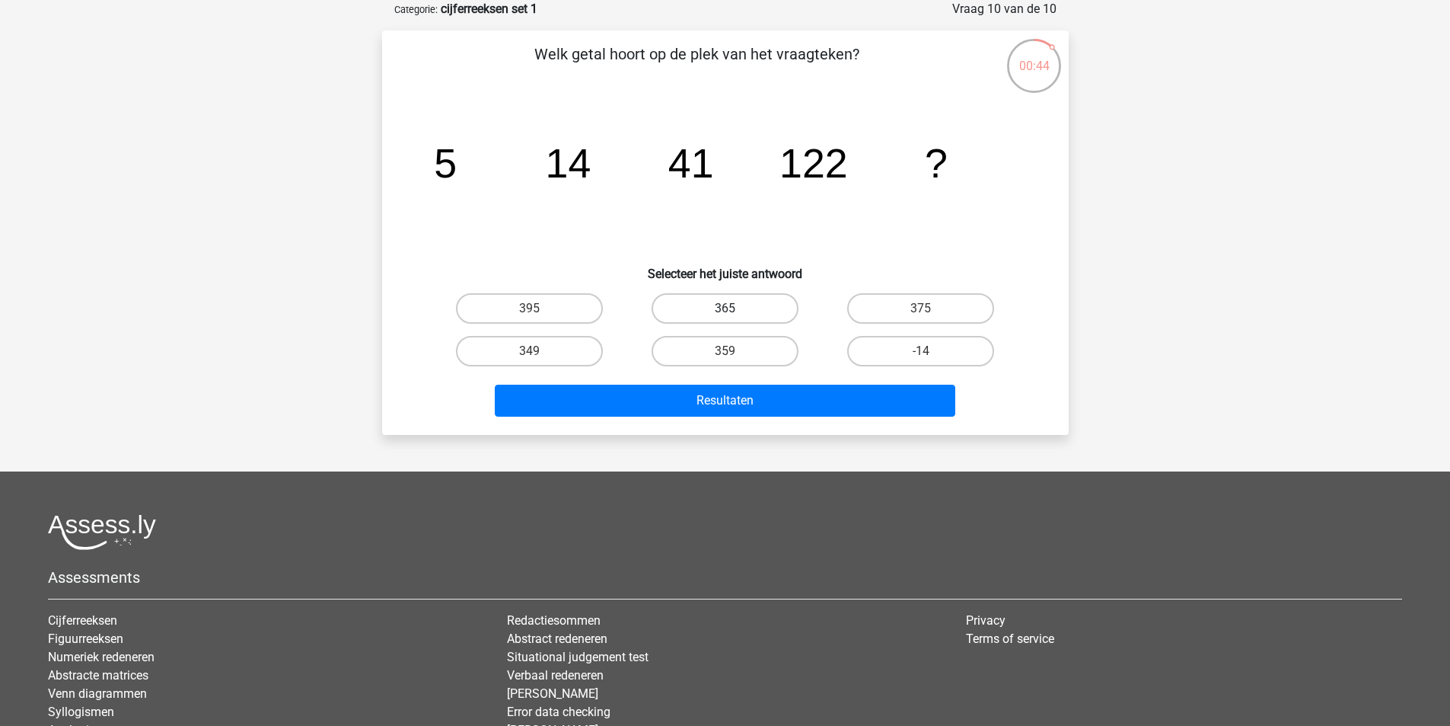
click at [743, 306] on label "365" at bounding box center [725, 308] width 147 height 30
click at [735, 308] on input "365" at bounding box center [730, 313] width 10 height 10
radio input "true"
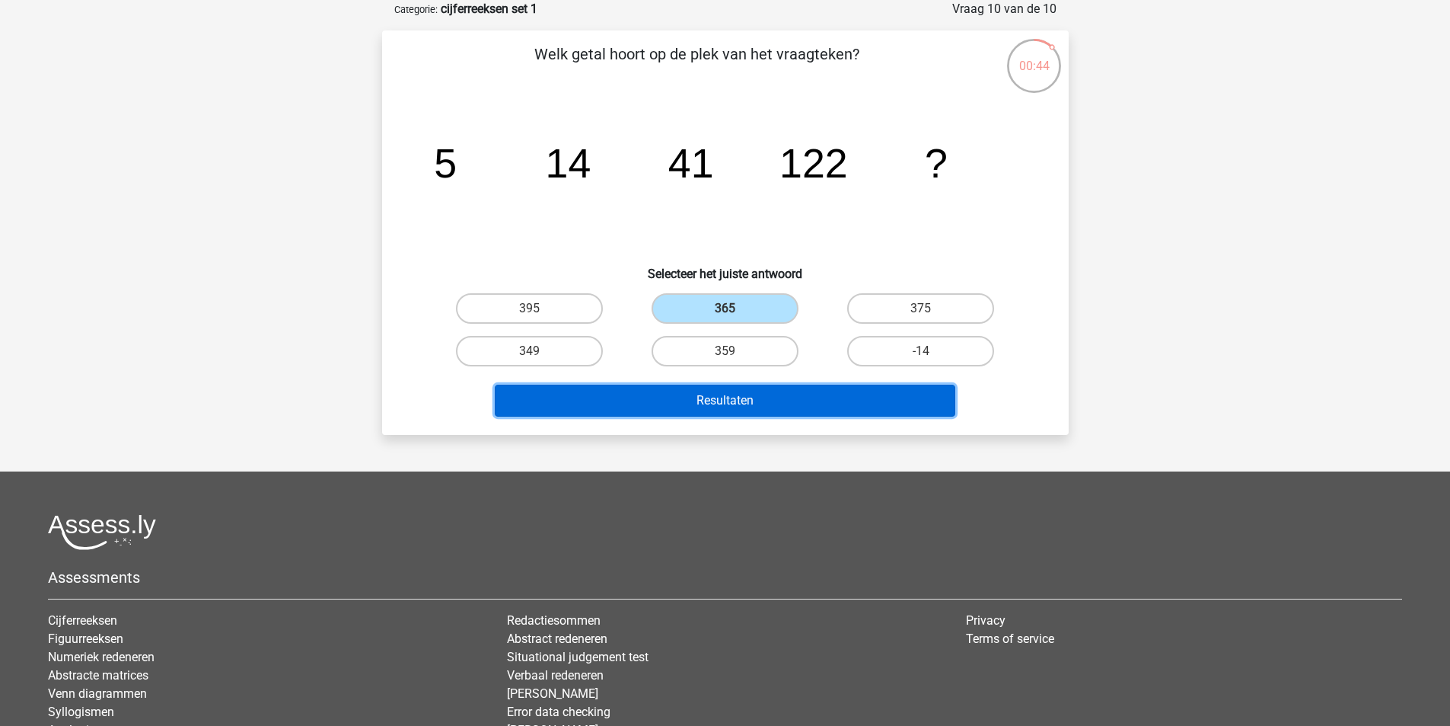
click at [765, 403] on button "Resultaten" at bounding box center [725, 400] width 461 height 32
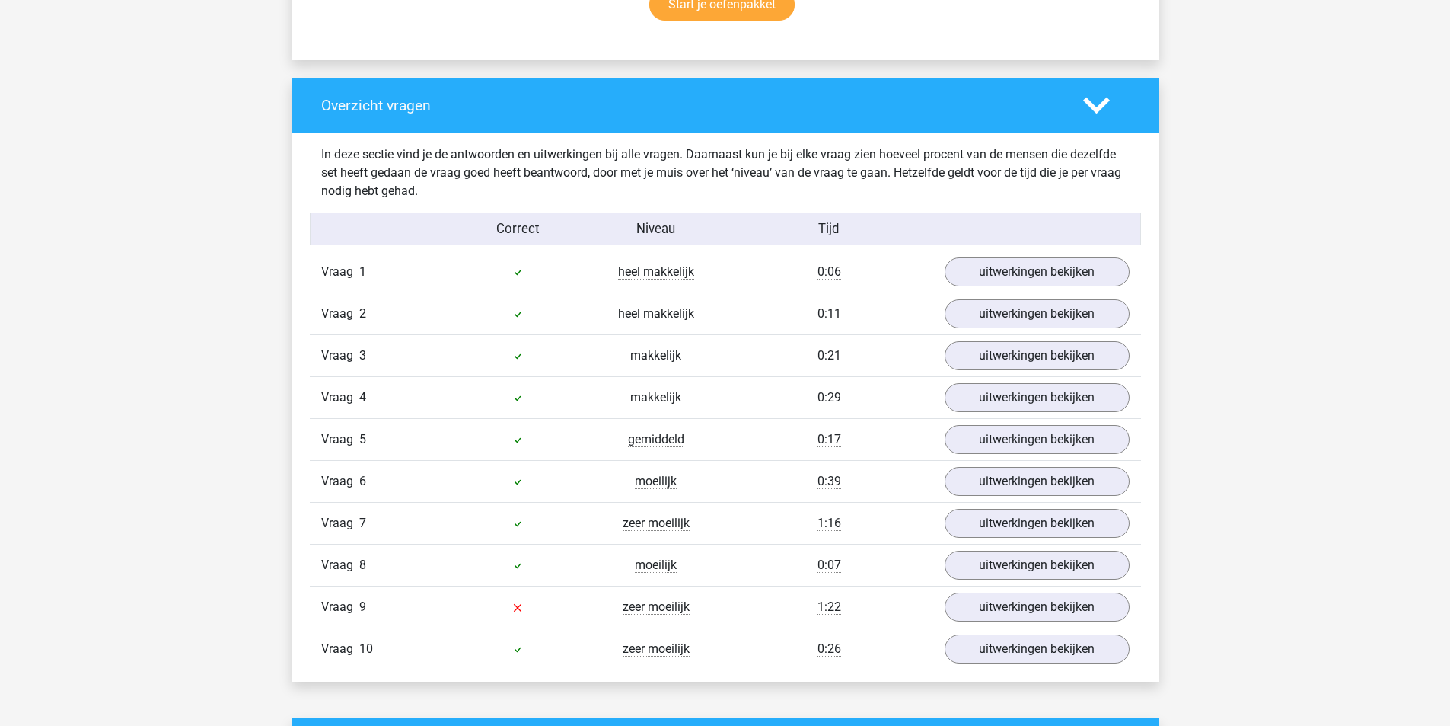
scroll to position [1142, 0]
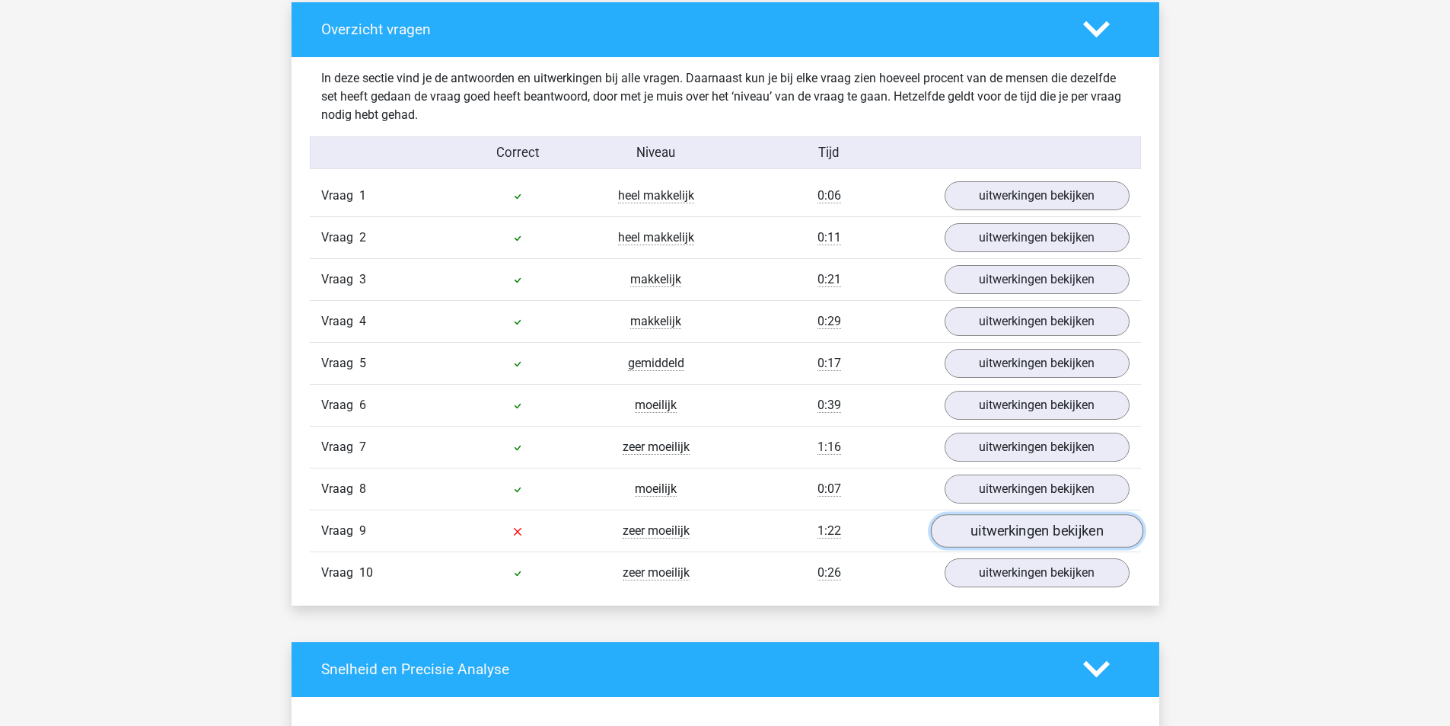
click at [1017, 531] on link "uitwerkingen bekijken" at bounding box center [1036, 531] width 212 height 34
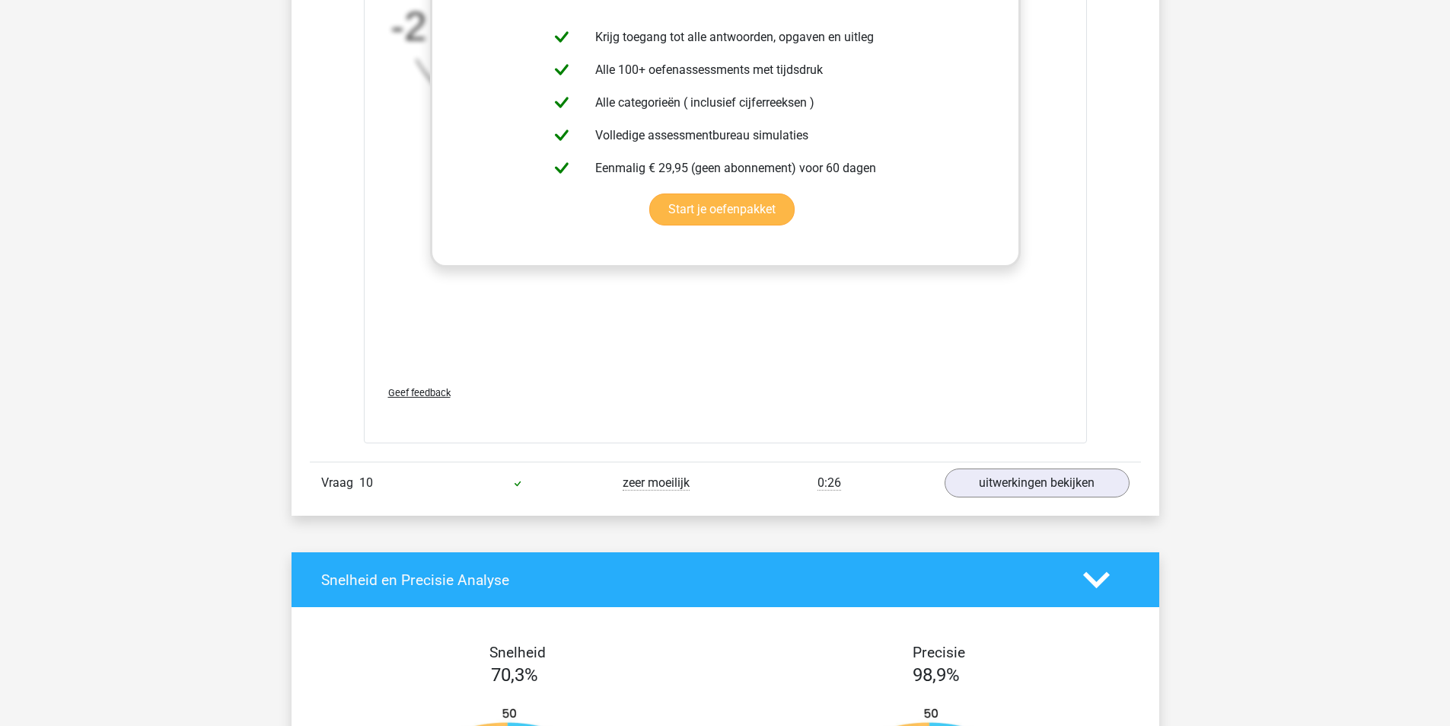
scroll to position [2208, 0]
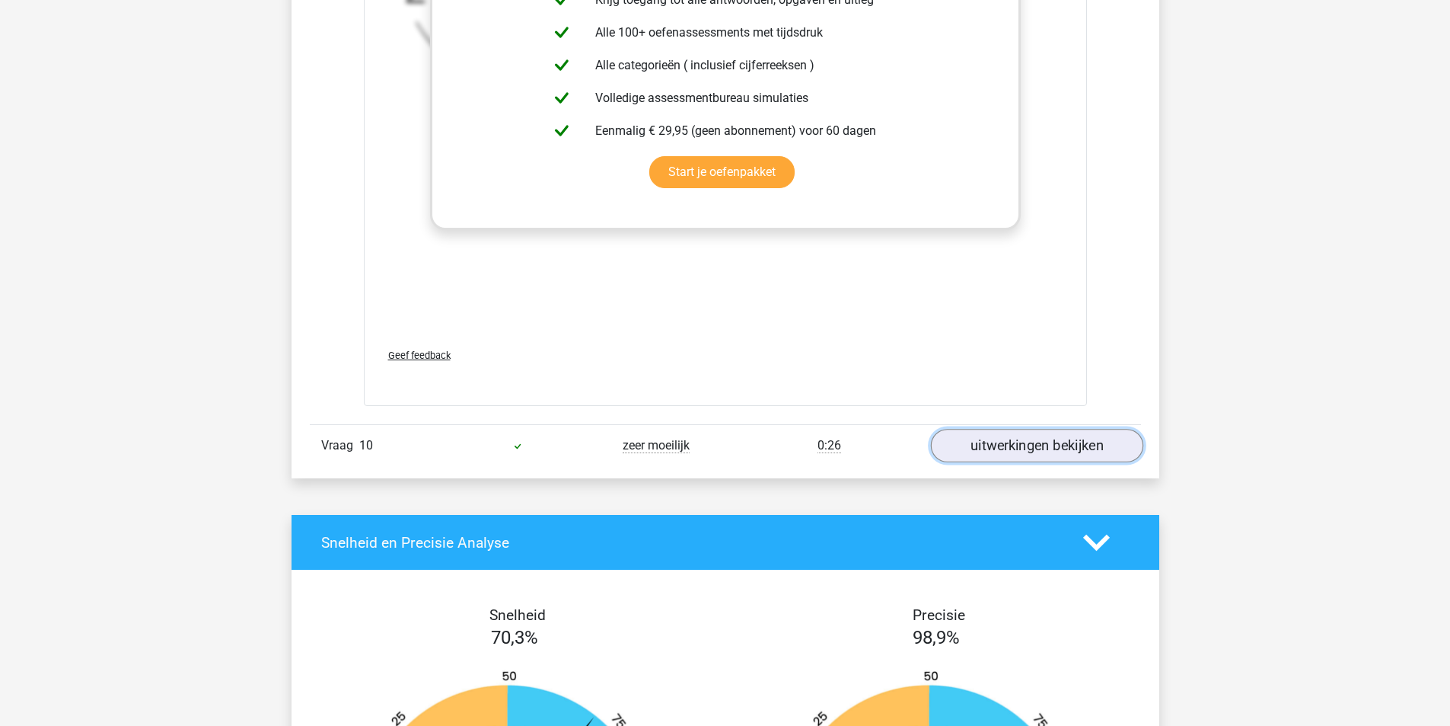
click at [1053, 440] on link "uitwerkingen bekijken" at bounding box center [1036, 446] width 212 height 34
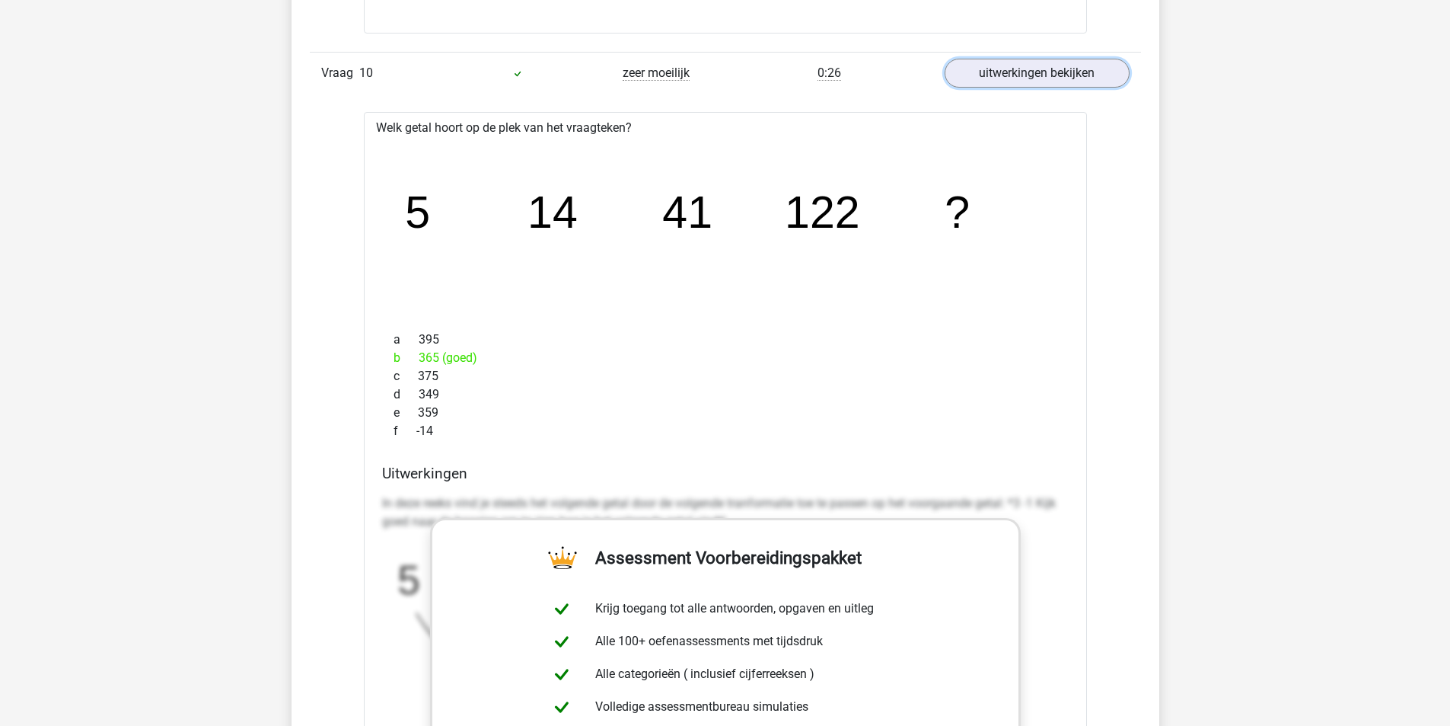
scroll to position [2284, 0]
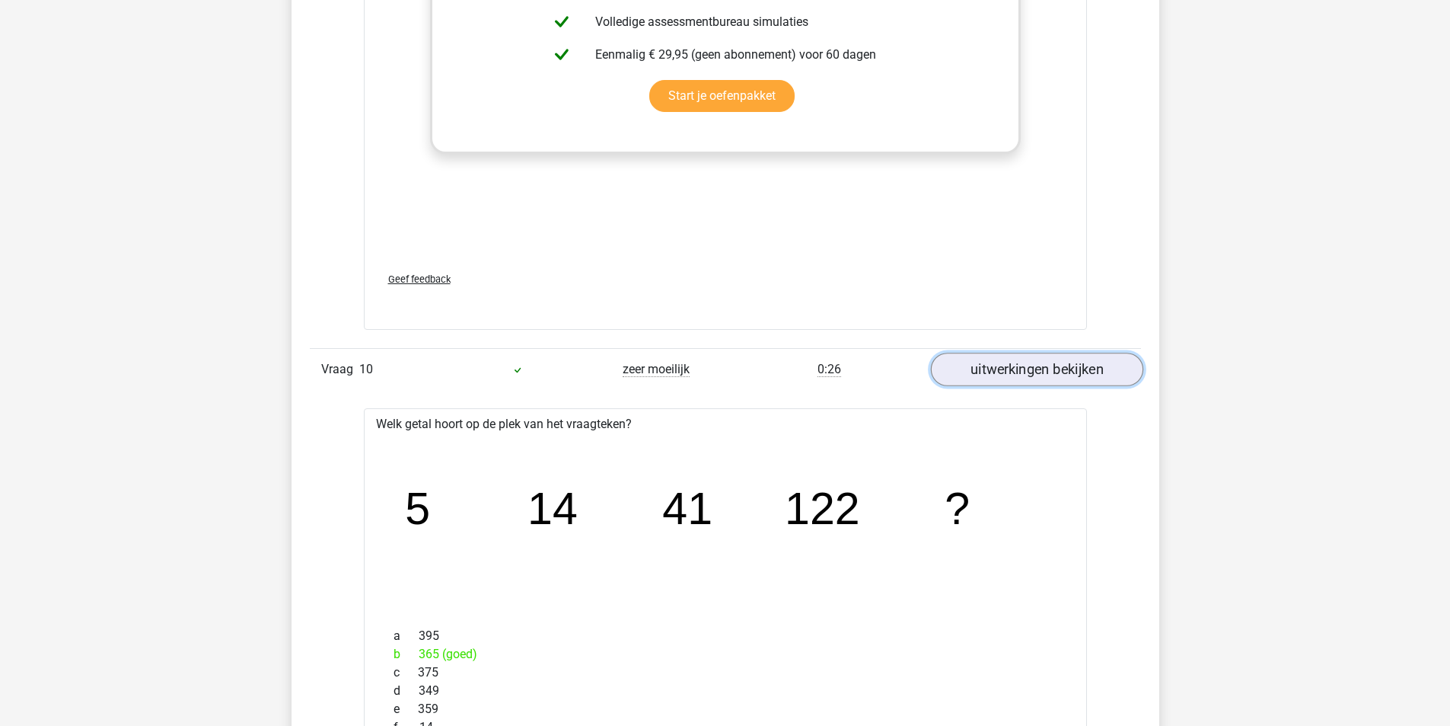
click at [1039, 369] on link "uitwerkingen bekijken" at bounding box center [1036, 370] width 212 height 34
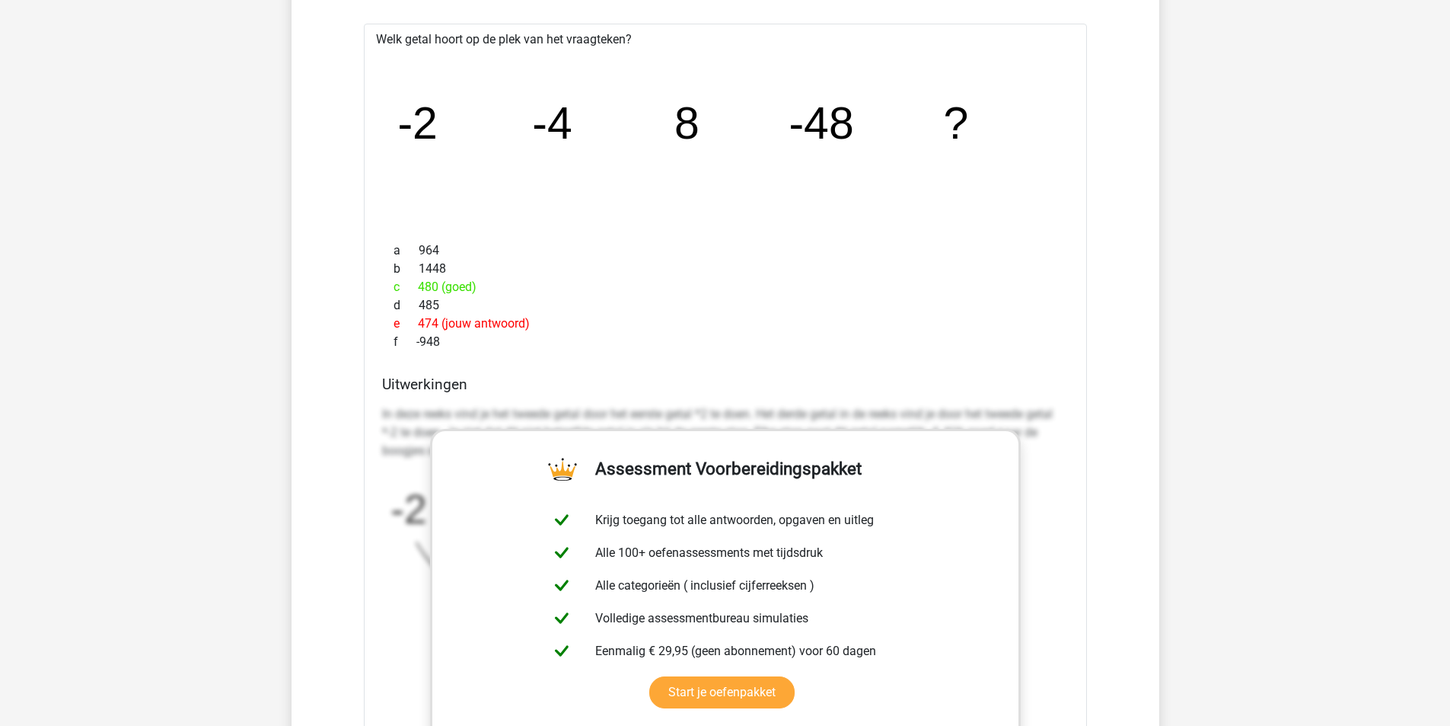
scroll to position [1827, 0]
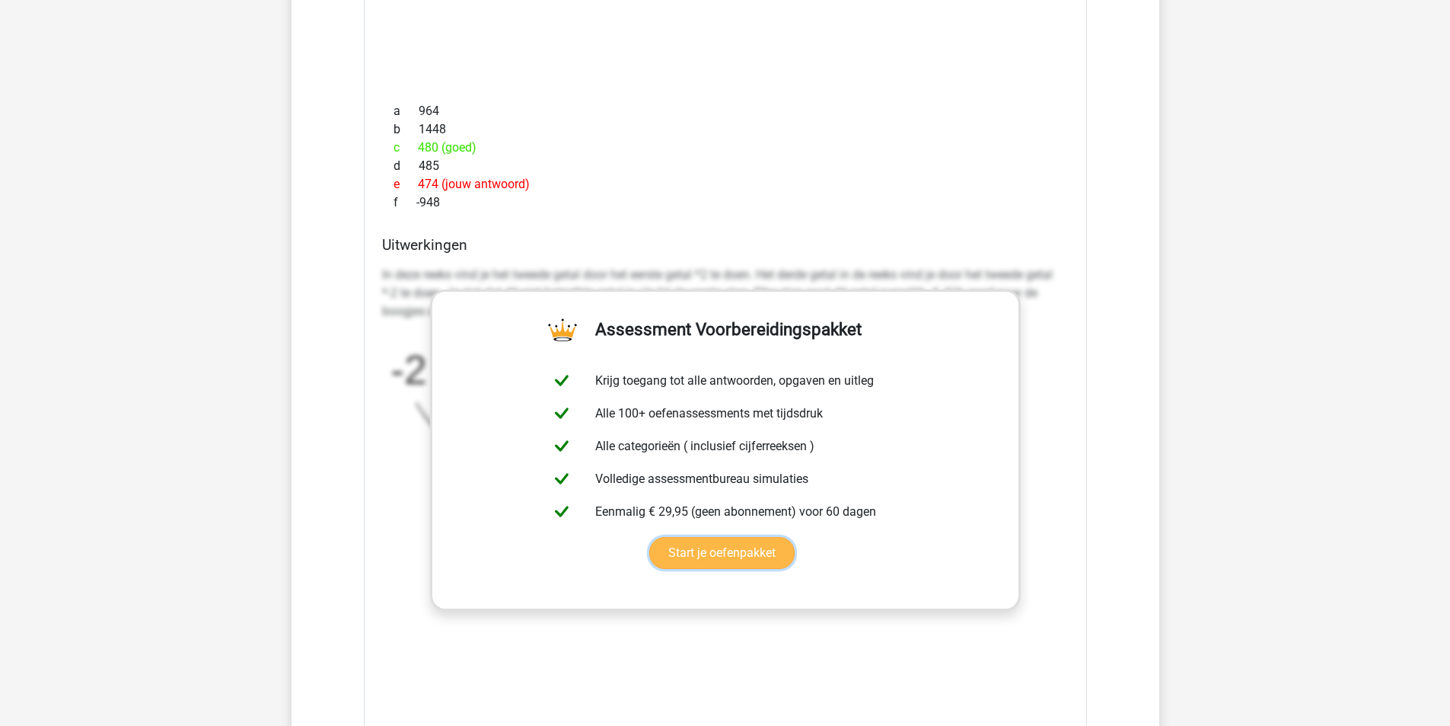
click at [729, 561] on link "Start je oefenpakket" at bounding box center [721, 553] width 145 height 32
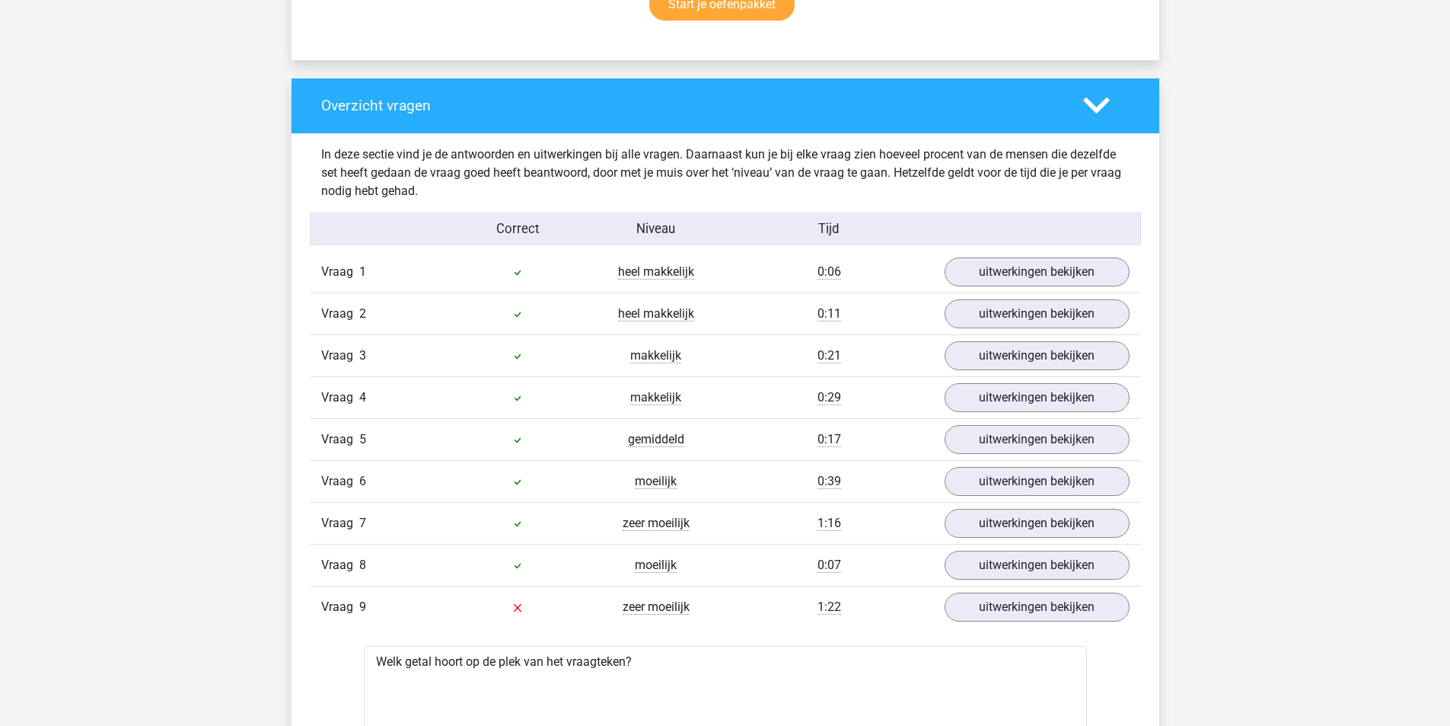
scroll to position [1523, 0]
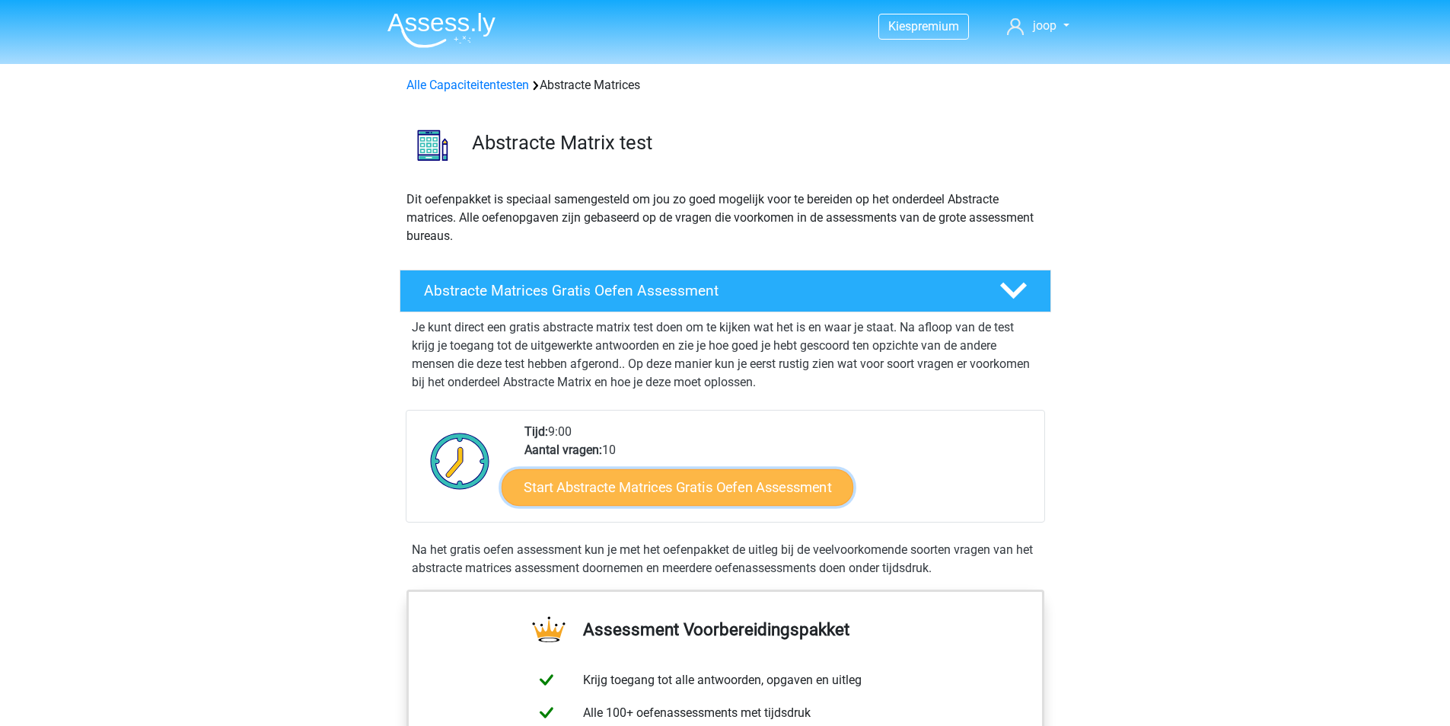
click at [727, 484] on link "Start Abstracte Matrices Gratis Oefen Assessment" at bounding box center [678, 486] width 352 height 37
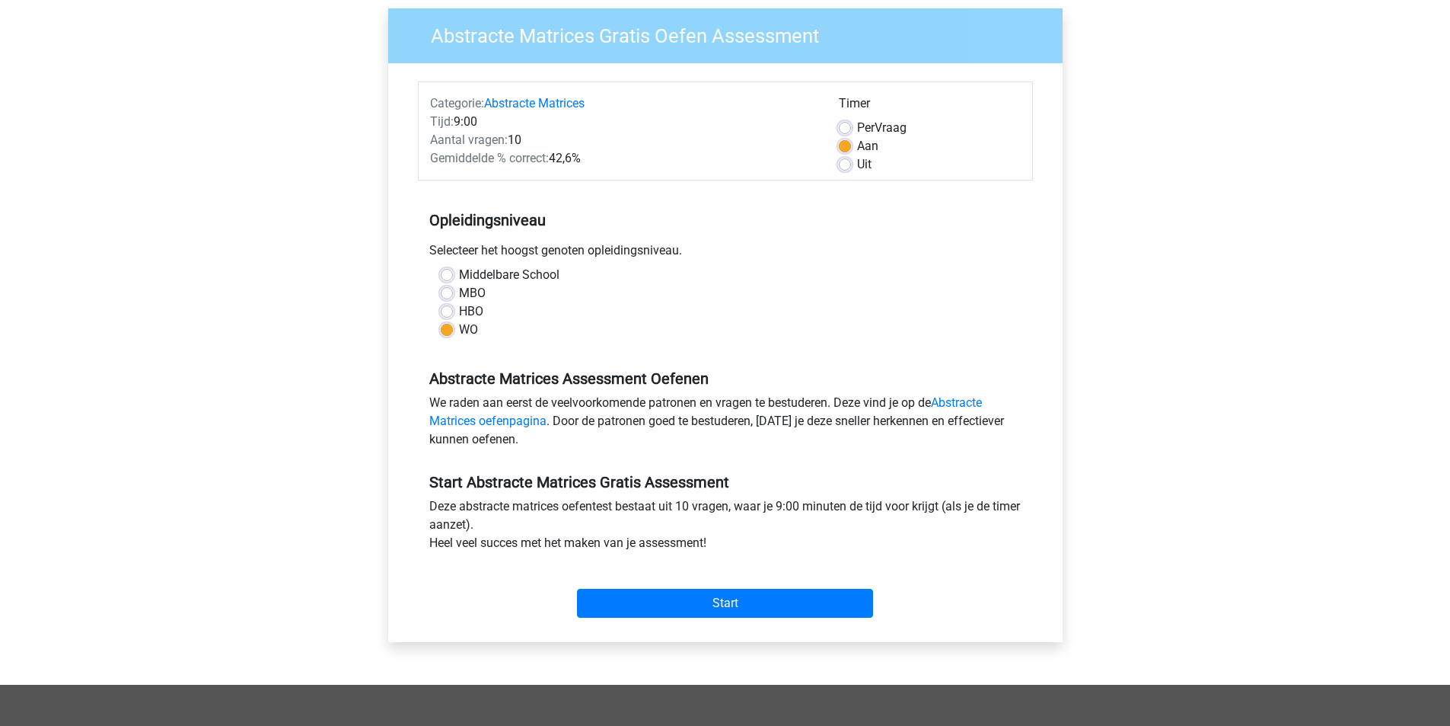
scroll to position [381, 0]
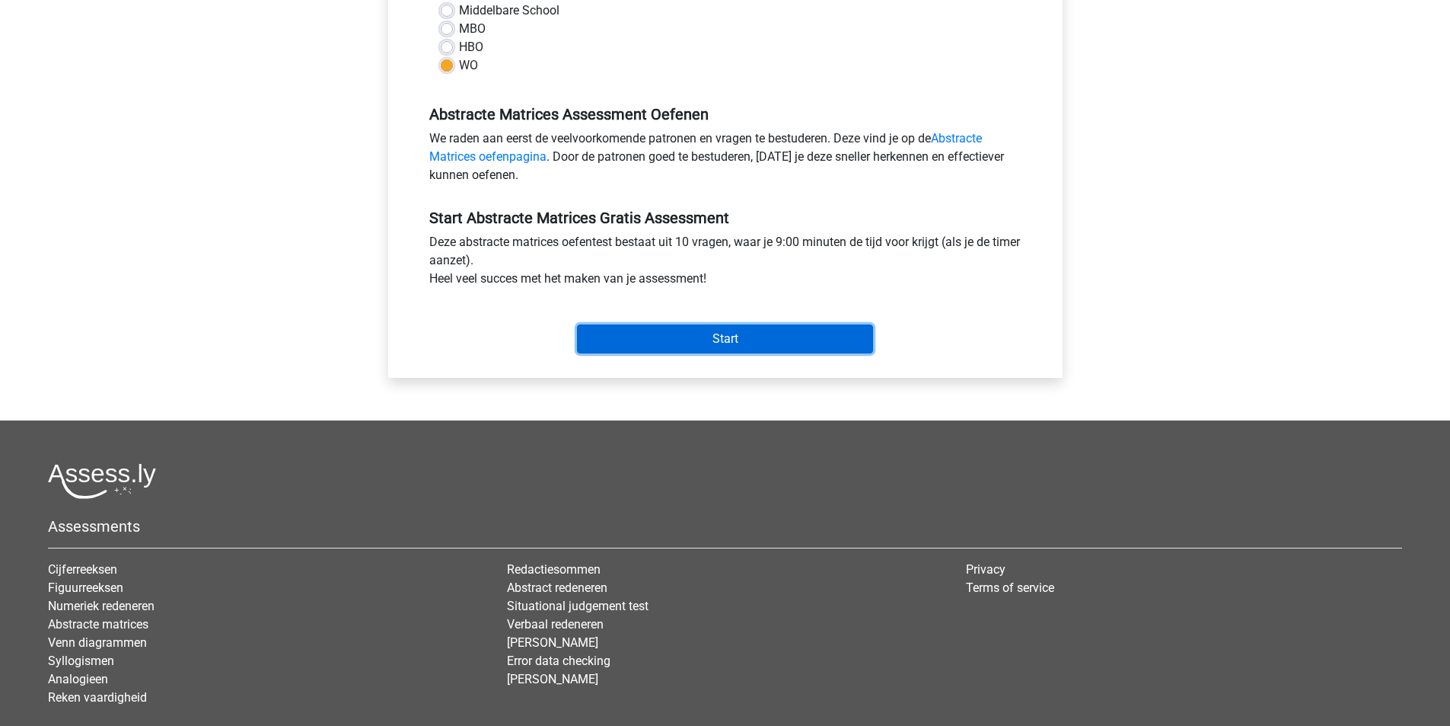
click at [711, 339] on input "Start" at bounding box center [725, 338] width 296 height 29
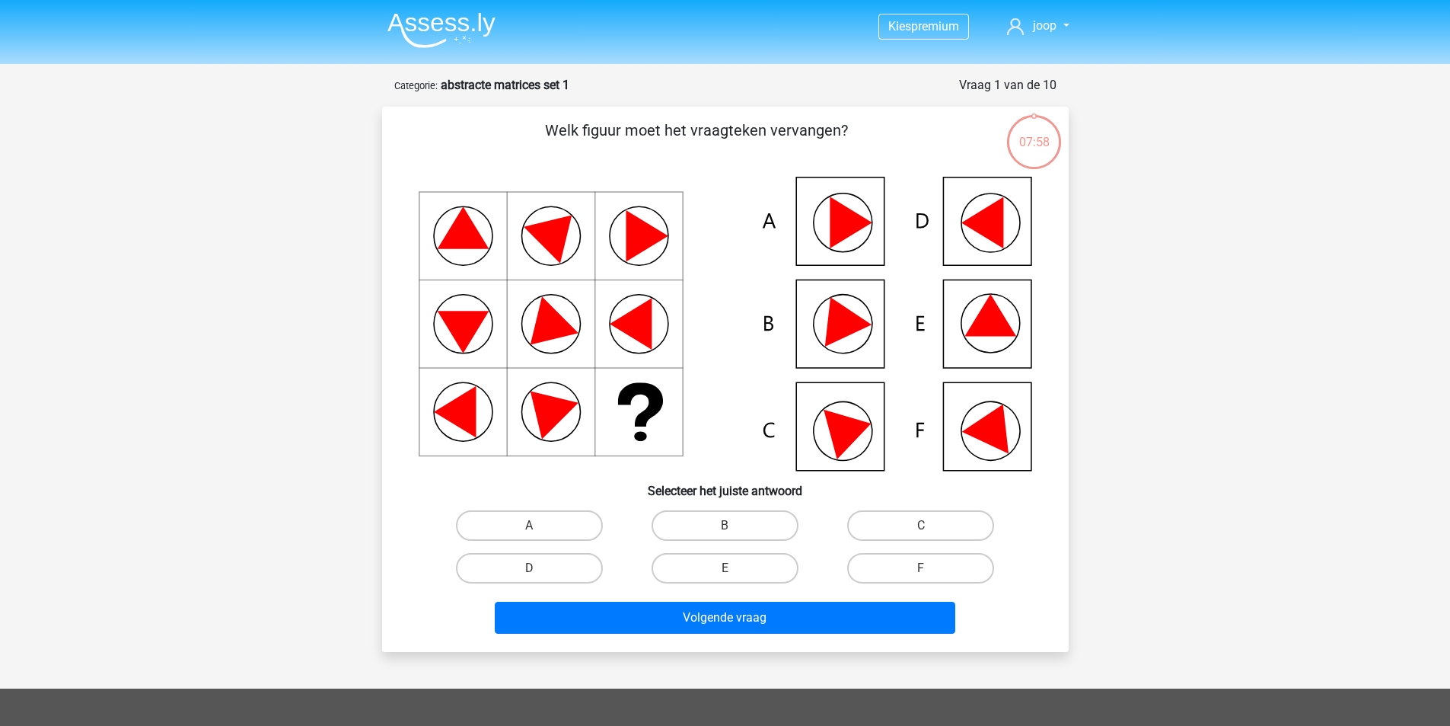
click at [842, 331] on icon at bounding box center [839, 316] width 65 height 60
drag, startPoint x: 739, startPoint y: 528, endPoint x: 749, endPoint y: 570, distance: 42.3
click at [738, 527] on label "B" at bounding box center [725, 525] width 147 height 30
click at [735, 527] on input "B" at bounding box center [730, 530] width 10 height 10
radio input "true"
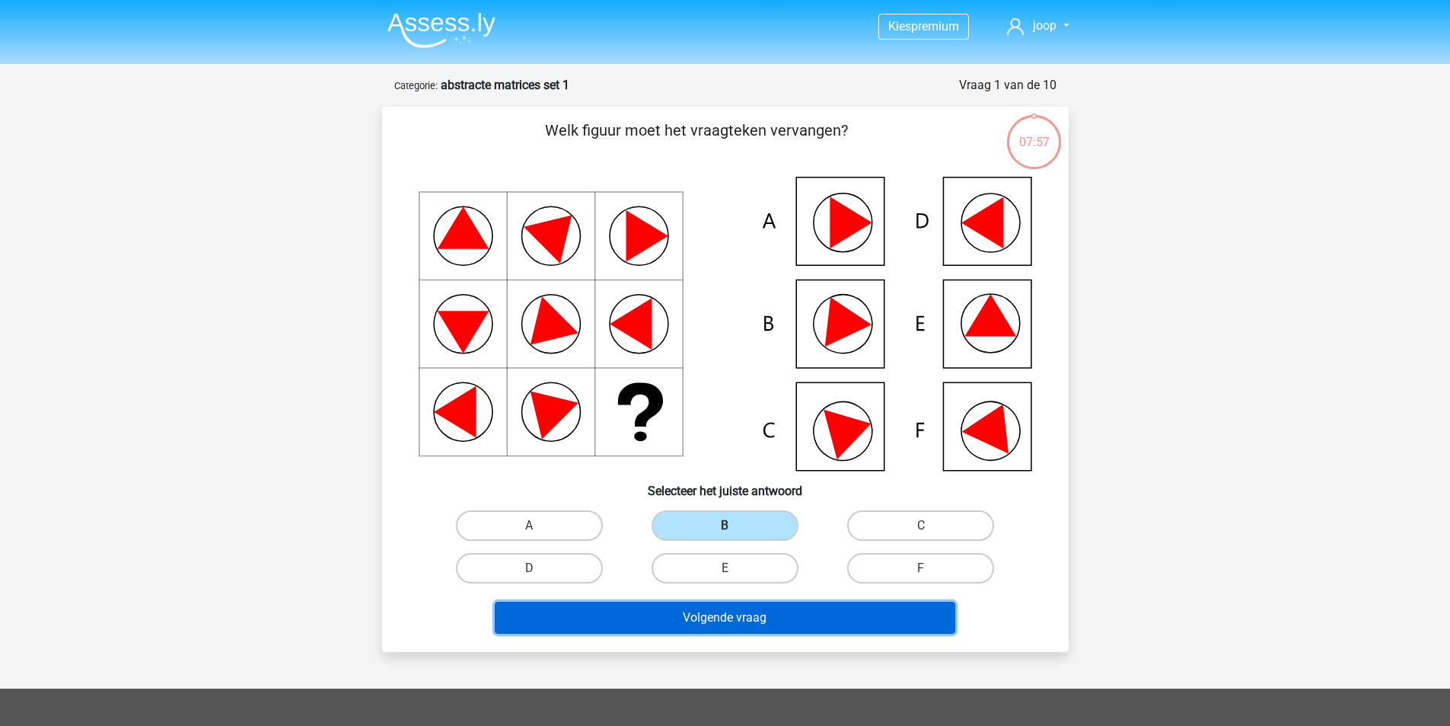
click at [757, 623] on button "Volgende vraag" at bounding box center [725, 617] width 461 height 32
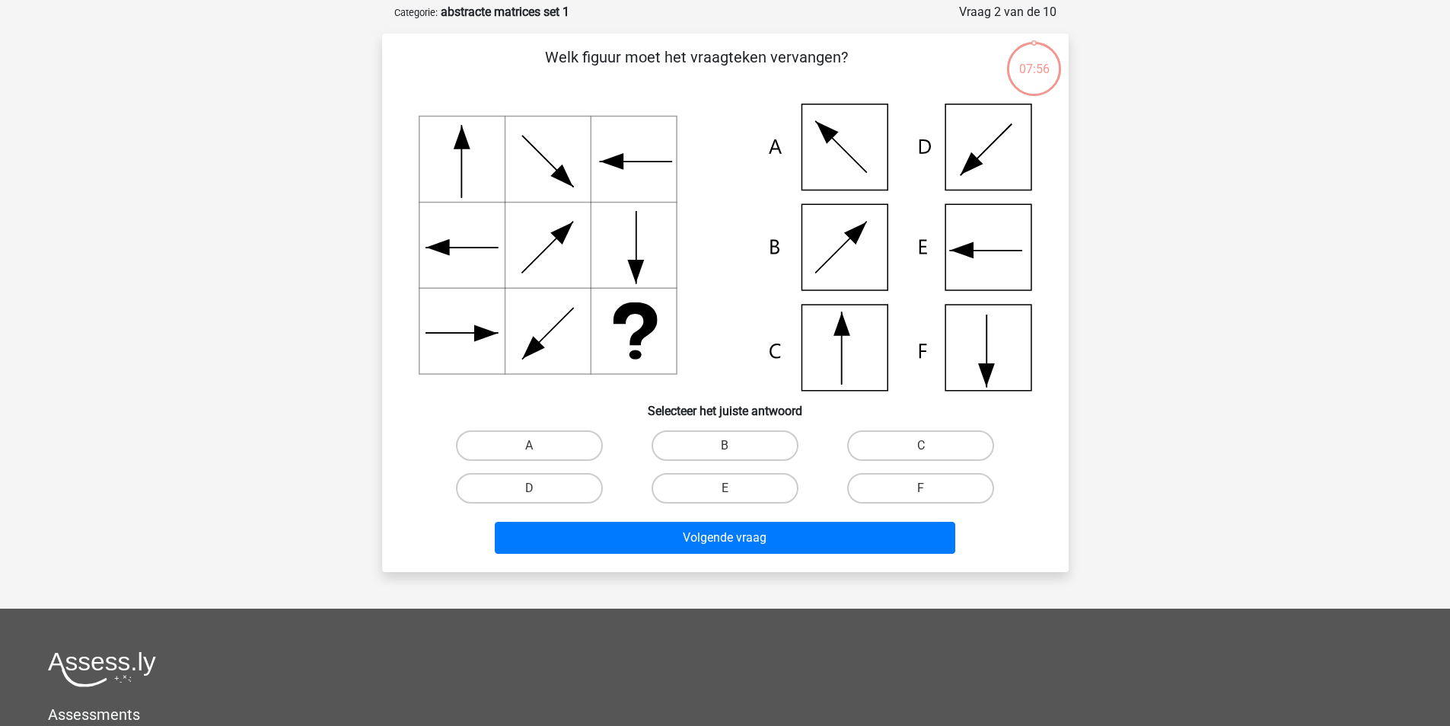
scroll to position [76, 0]
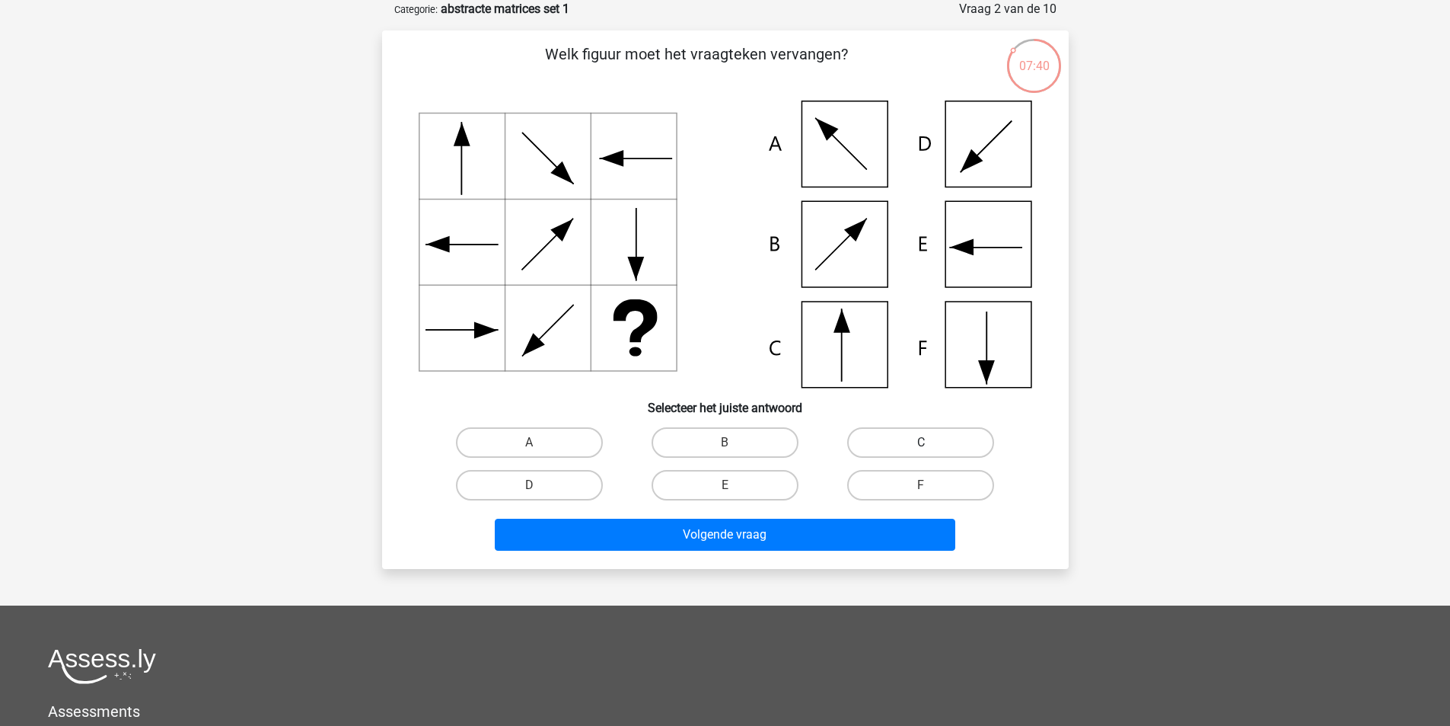
click at [913, 442] on label "C" at bounding box center [920, 442] width 147 height 30
click at [921, 442] on input "C" at bounding box center [926, 447] width 10 height 10
radio input "true"
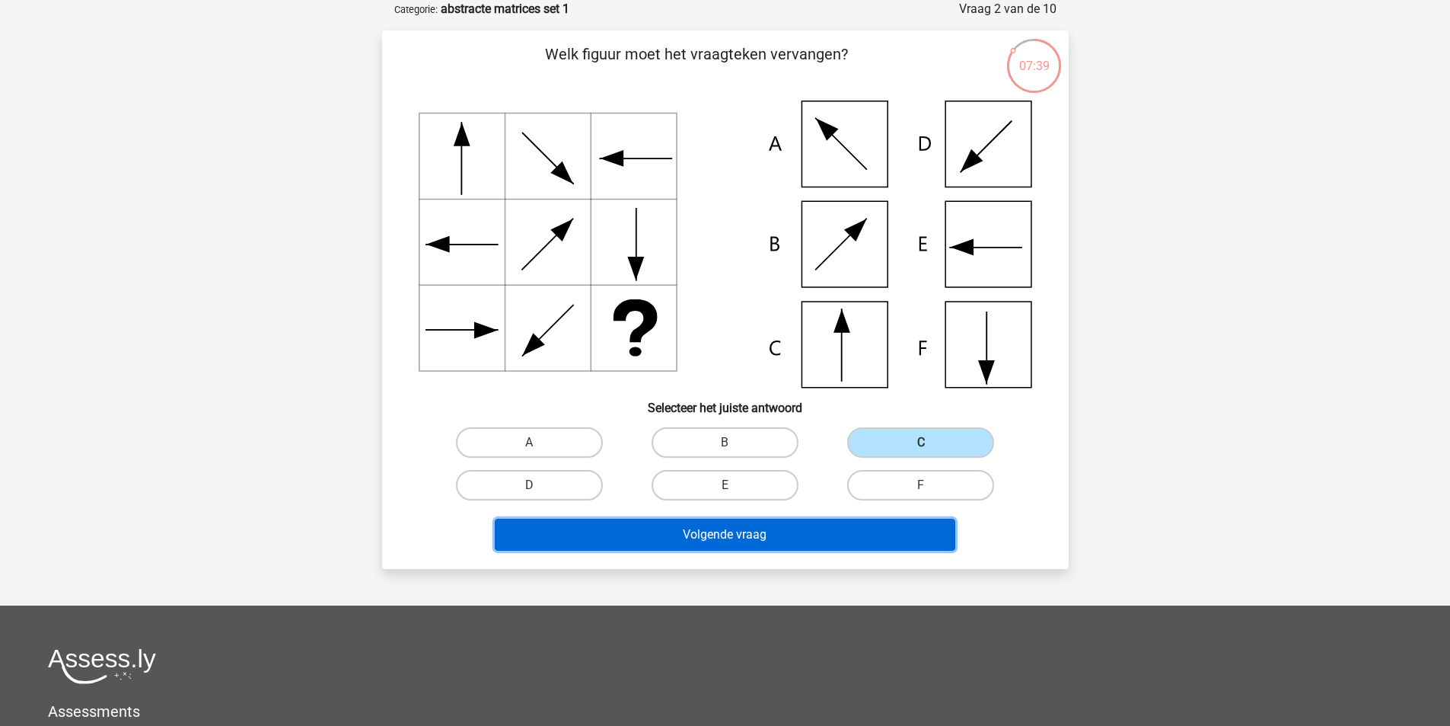
click at [805, 538] on button "Volgende vraag" at bounding box center [725, 534] width 461 height 32
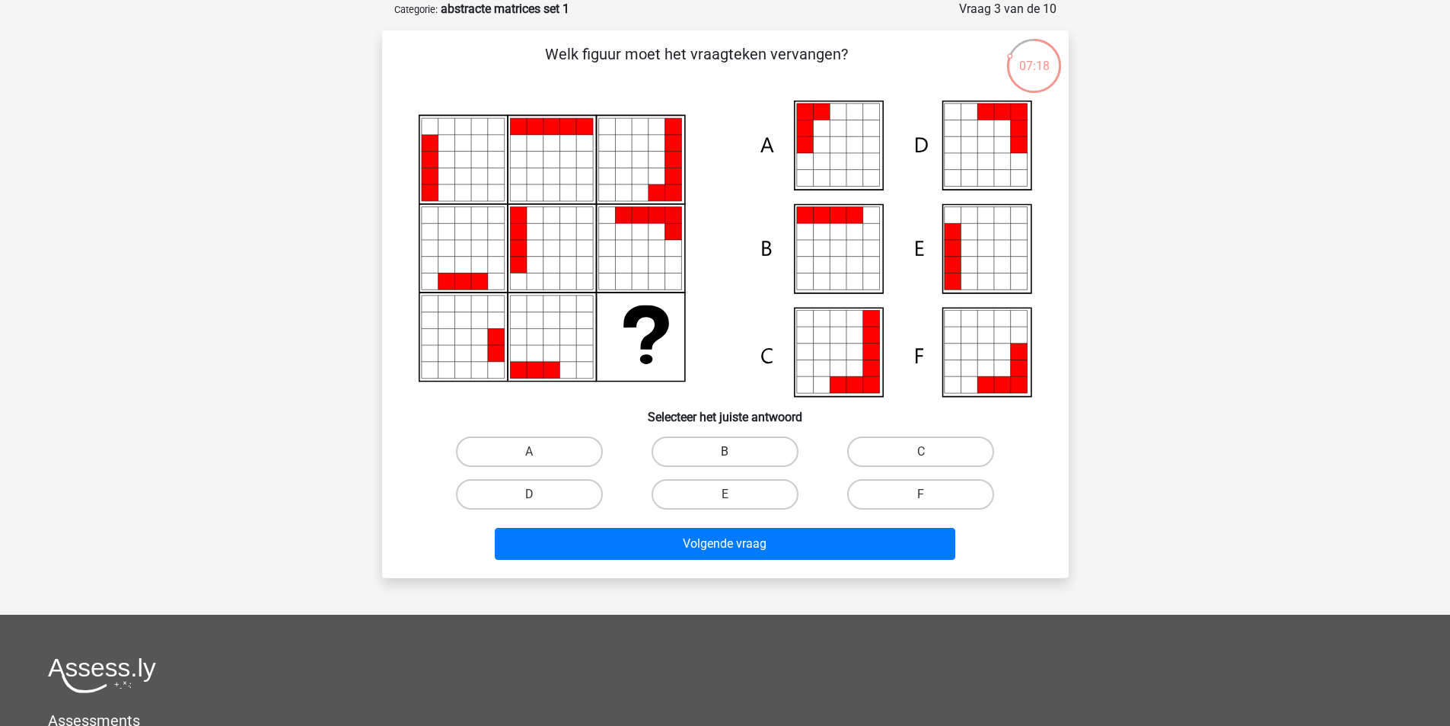
click at [717, 442] on label "B" at bounding box center [725, 451] width 147 height 30
click at [725, 451] on input "B" at bounding box center [730, 456] width 10 height 10
radio input "true"
click at [560, 455] on label "A" at bounding box center [529, 451] width 147 height 30
click at [539, 455] on input "A" at bounding box center [534, 456] width 10 height 10
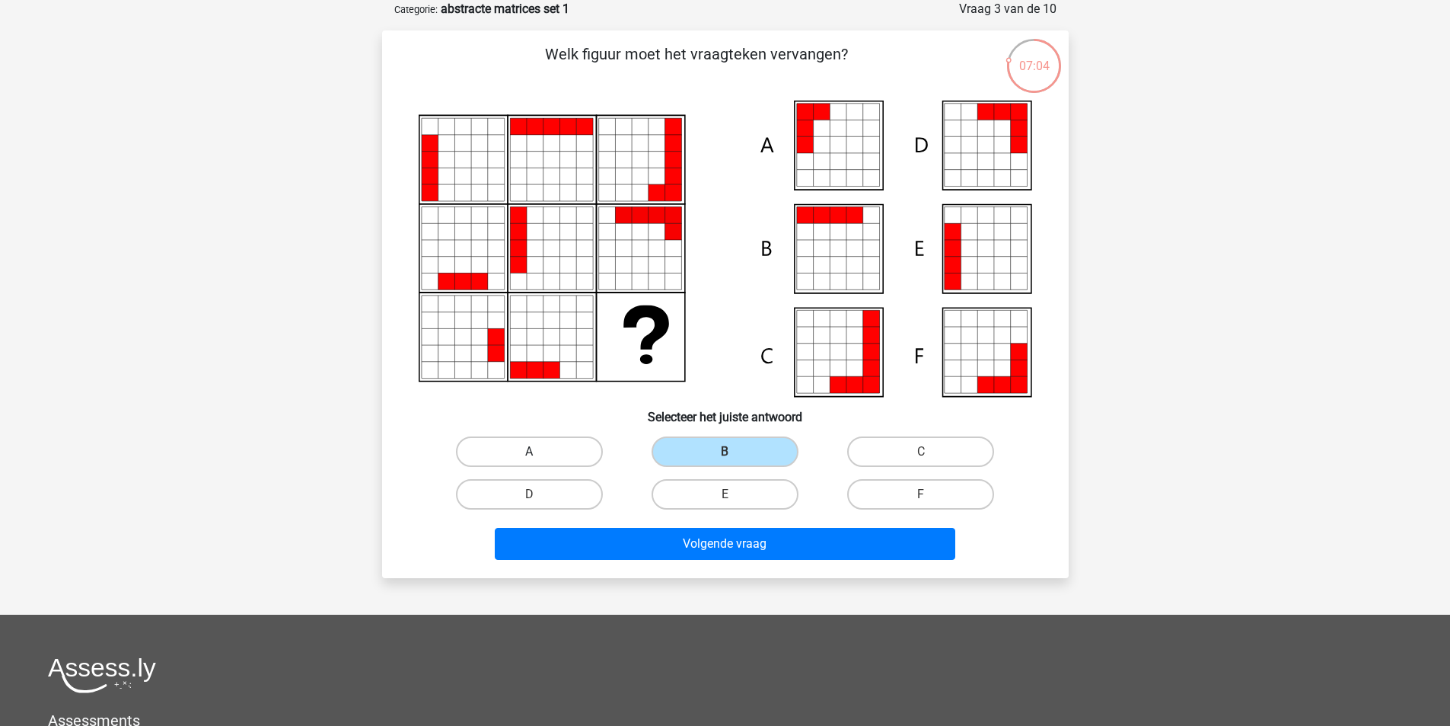
radio input "true"
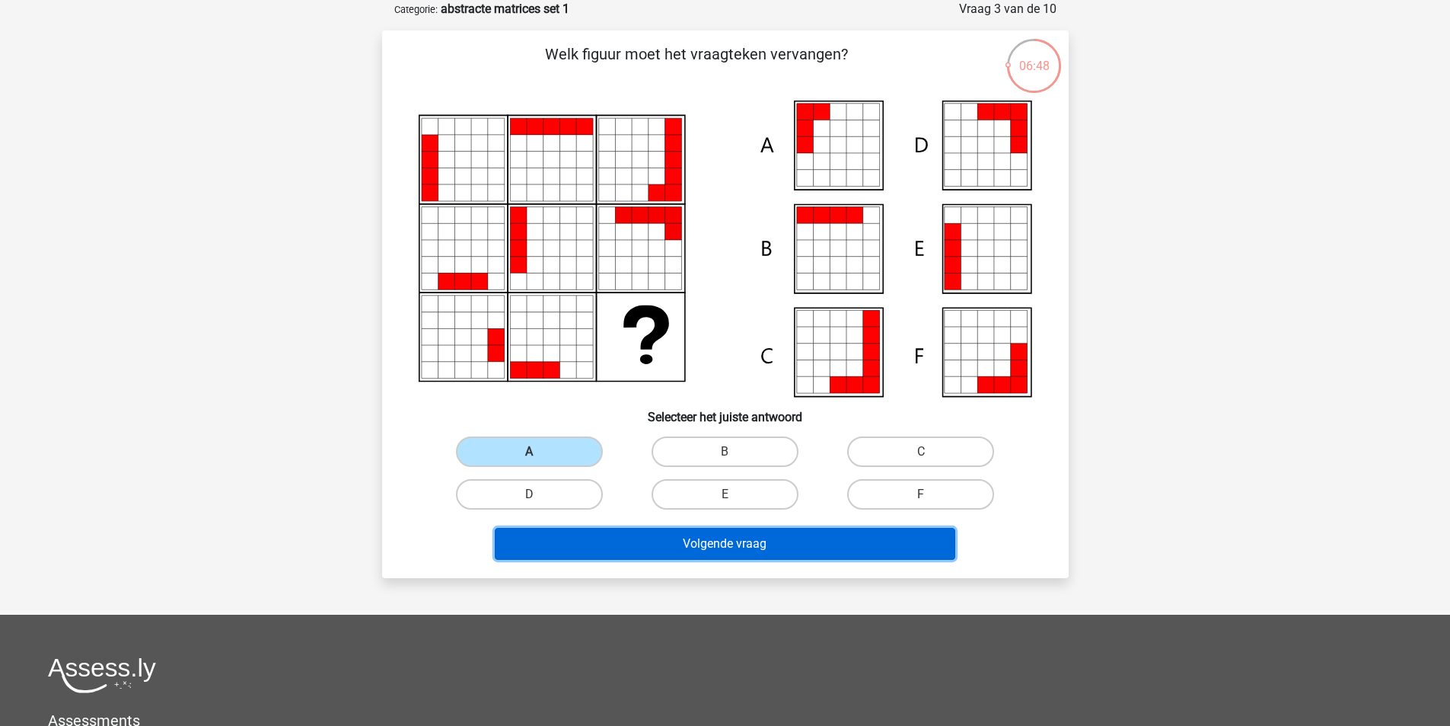
click at [771, 546] on button "Volgende vraag" at bounding box center [725, 544] width 461 height 32
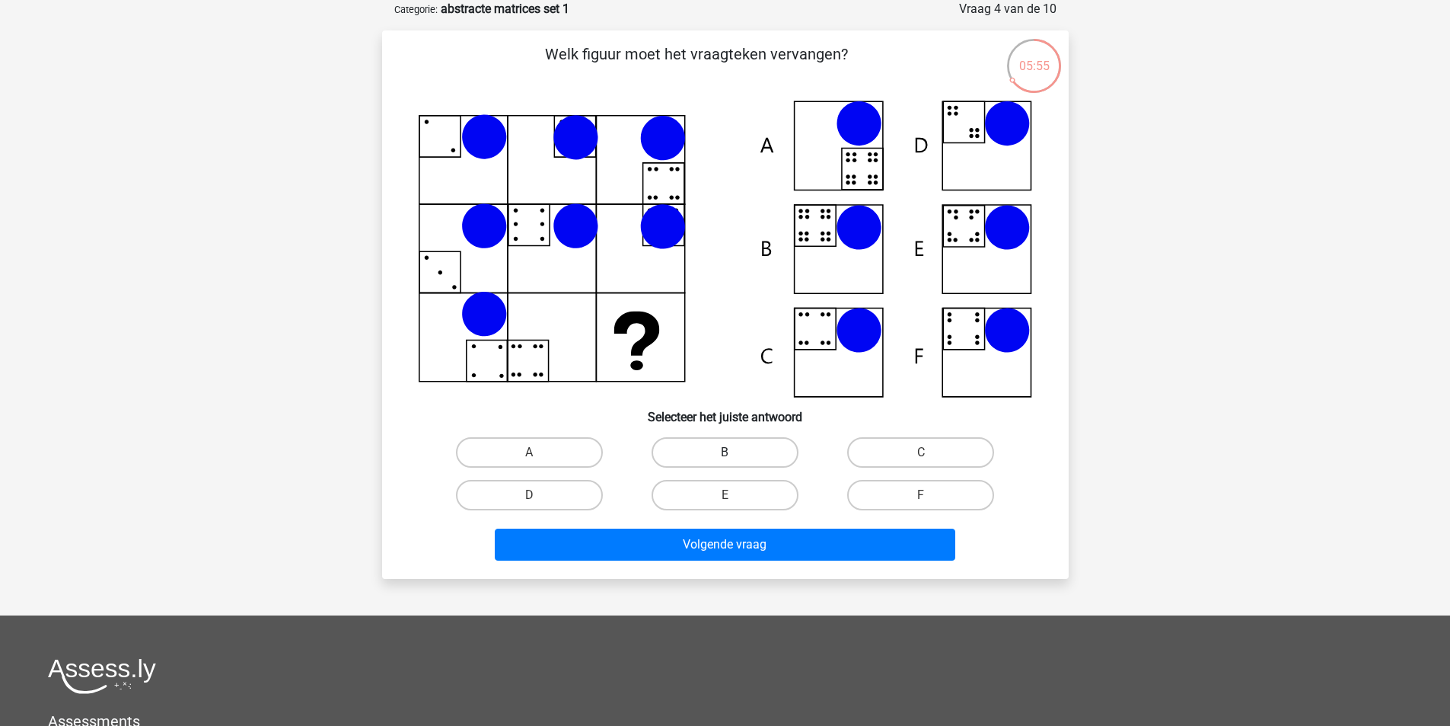
click at [739, 452] on label "B" at bounding box center [725, 452] width 147 height 30
click at [735, 452] on input "B" at bounding box center [730, 457] width 10 height 10
radio input "true"
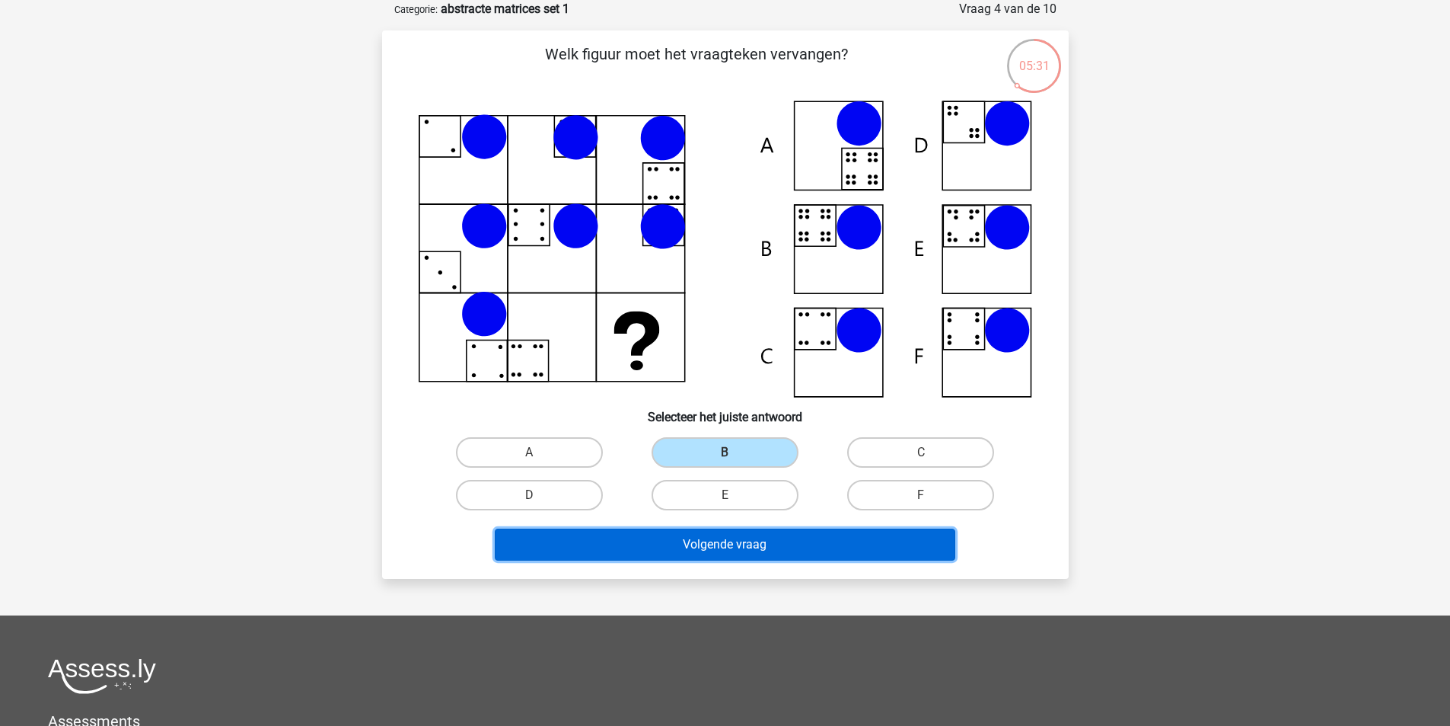
click at [729, 537] on button "Volgende vraag" at bounding box center [725, 544] width 461 height 32
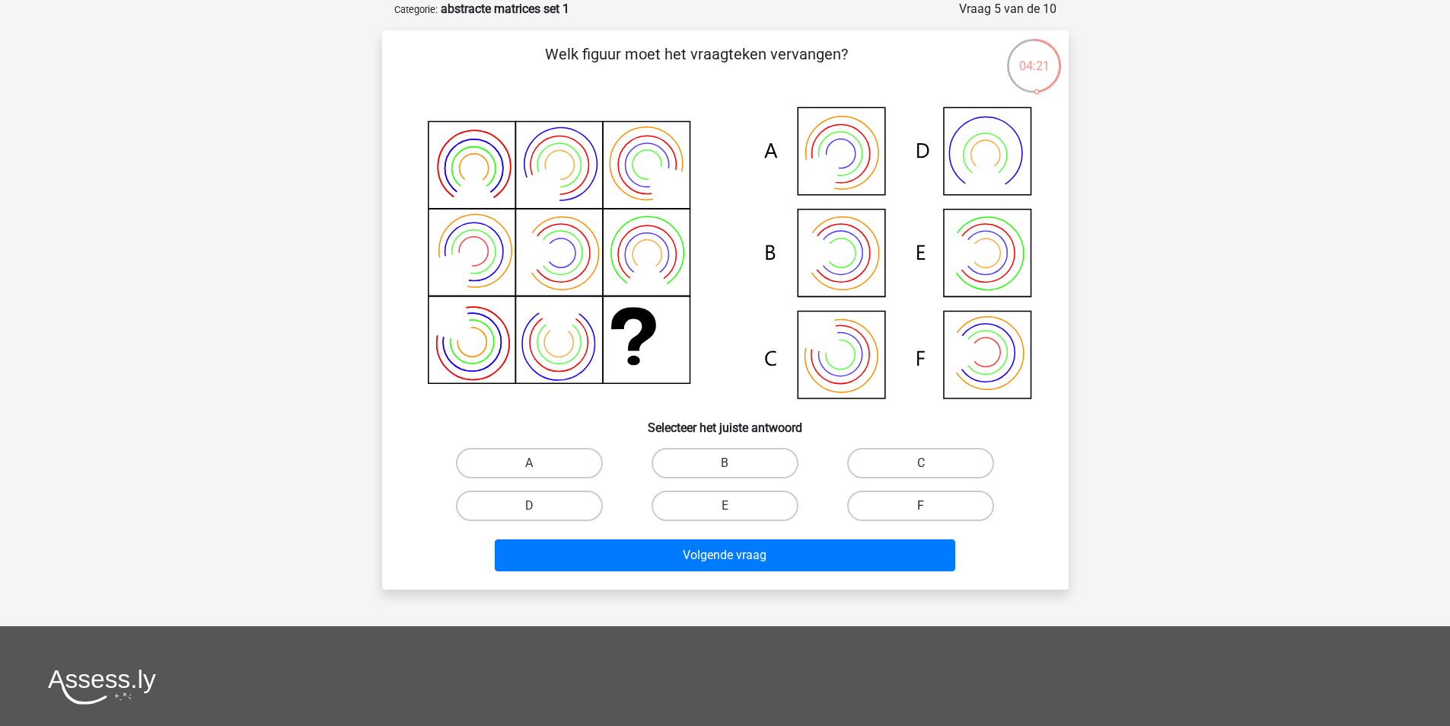
click at [938, 499] on label "F" at bounding box center [920, 505] width 147 height 30
click at [931, 506] on input "F" at bounding box center [926, 511] width 10 height 10
radio input "true"
click at [718, 464] on label "B" at bounding box center [725, 463] width 147 height 30
click at [725, 464] on input "B" at bounding box center [730, 468] width 10 height 10
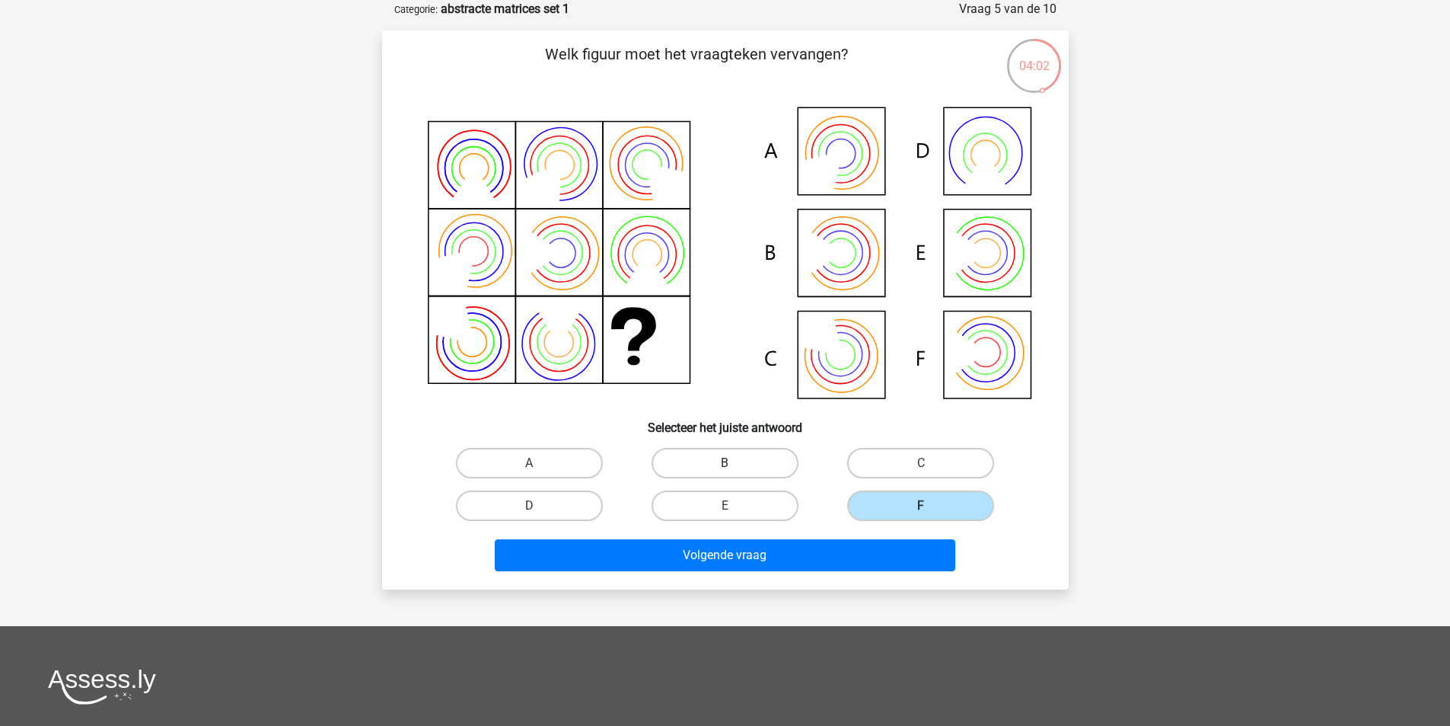
radio input "true"
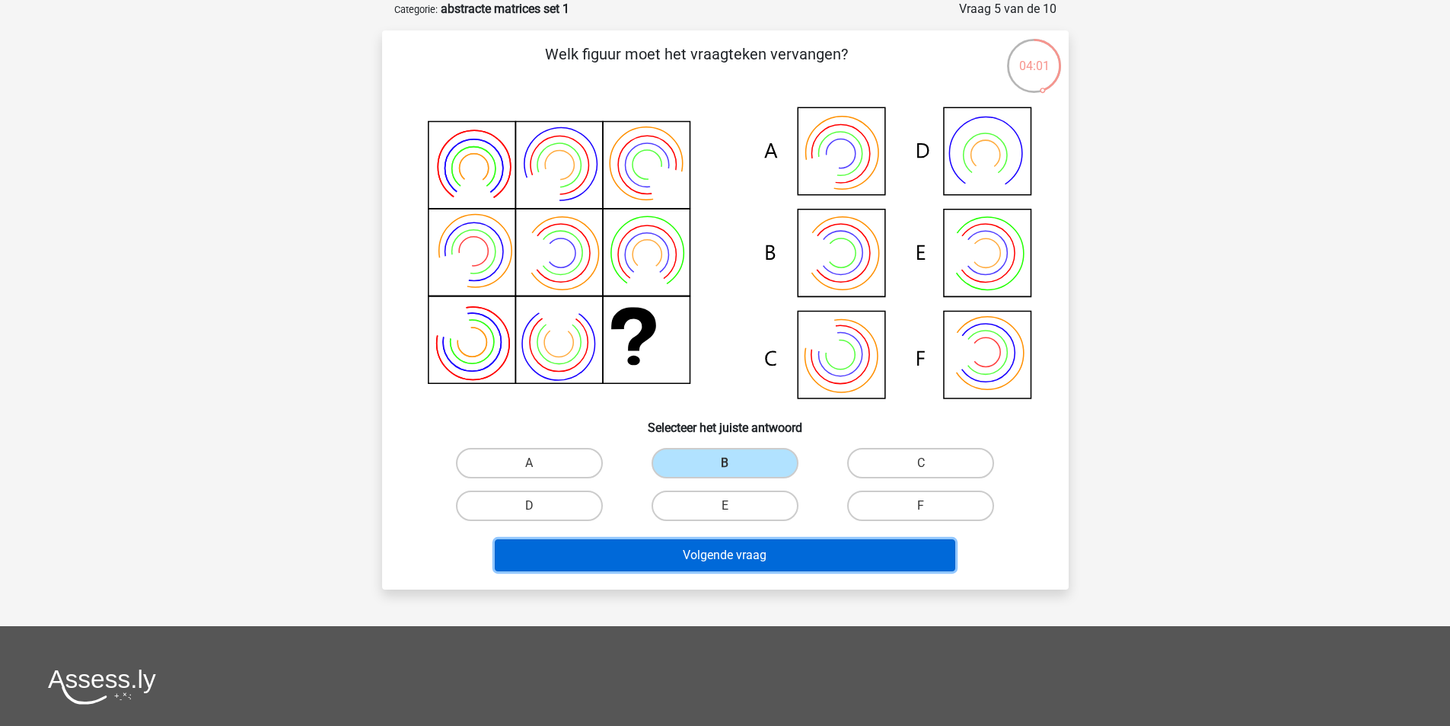
click at [723, 555] on button "Volgende vraag" at bounding box center [725, 555] width 461 height 32
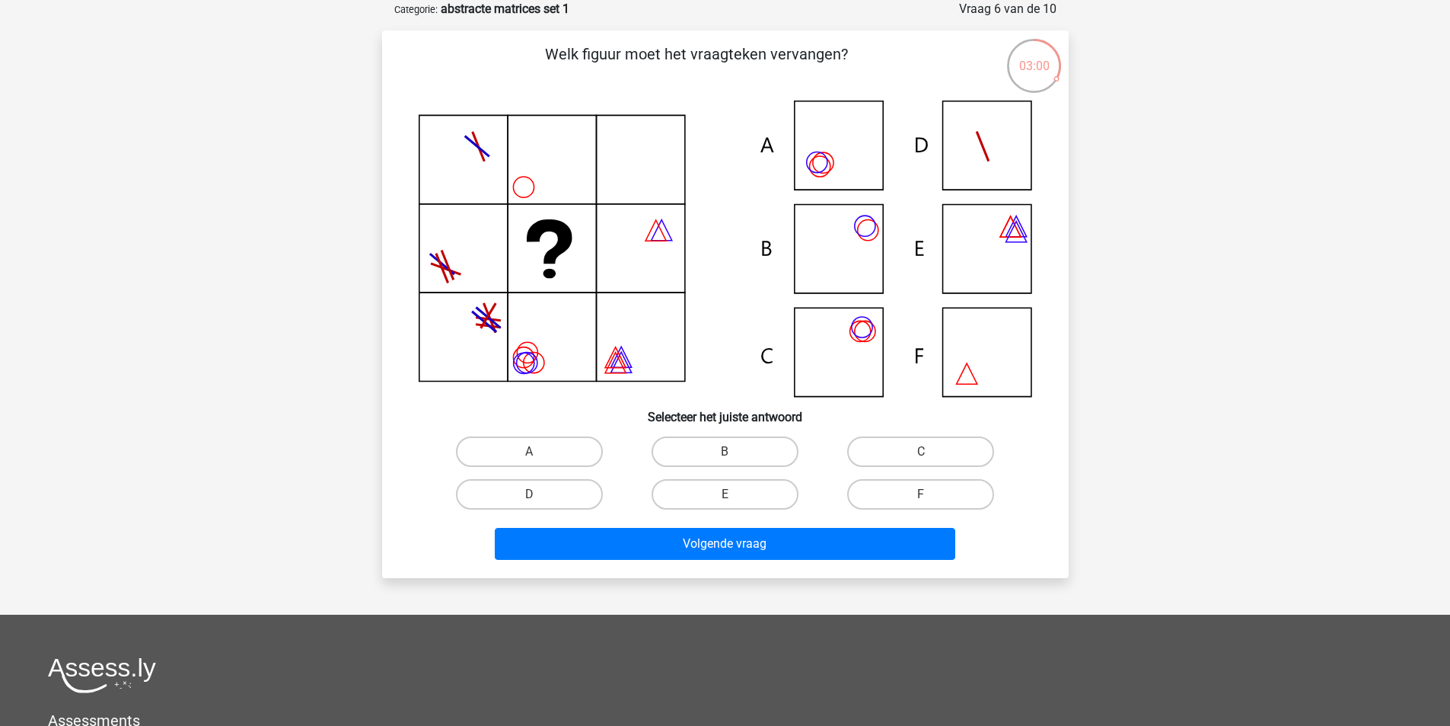
click at [927, 458] on input "C" at bounding box center [926, 456] width 10 height 10
radio input "true"
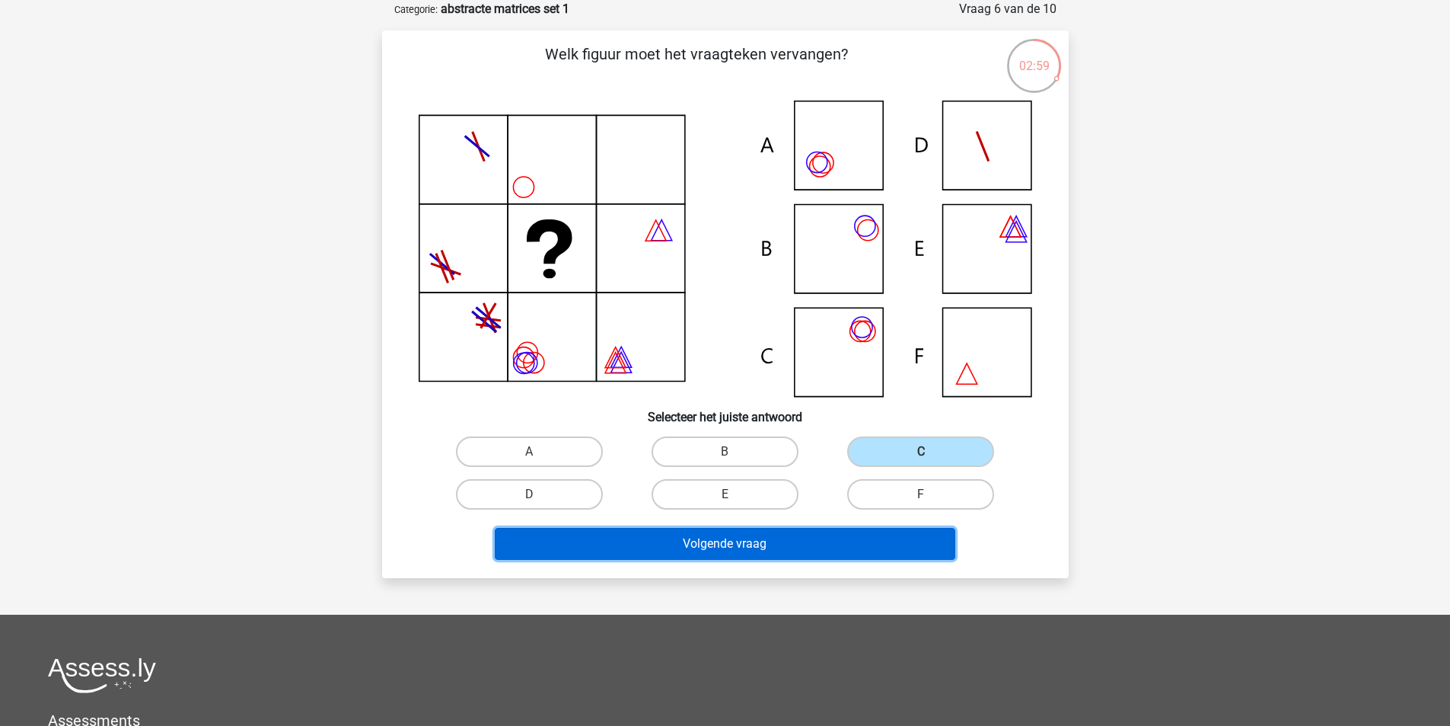
click at [779, 541] on button "Volgende vraag" at bounding box center [725, 544] width 461 height 32
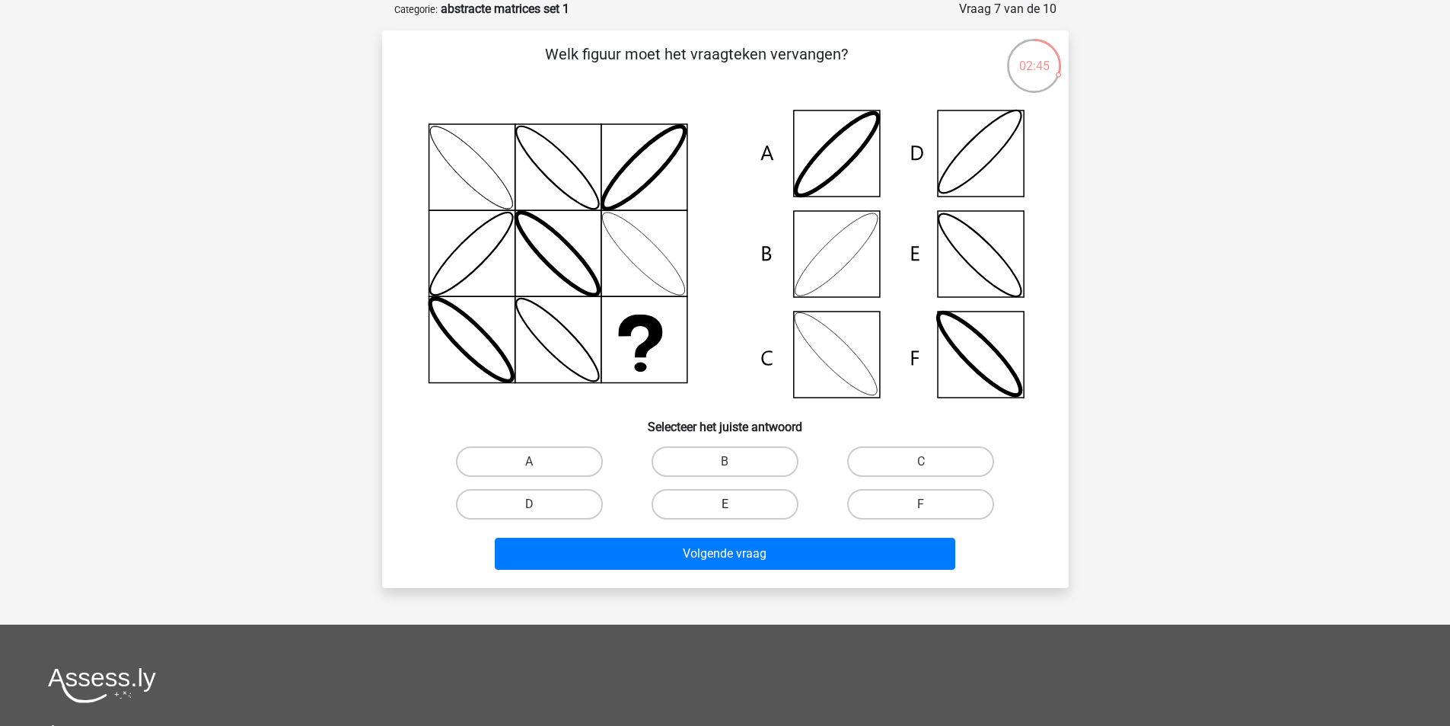
click at [762, 504] on label "E" at bounding box center [725, 504] width 147 height 30
click at [735, 504] on input "E" at bounding box center [730, 509] width 10 height 10
radio input "true"
click at [744, 459] on label "B" at bounding box center [725, 461] width 147 height 30
click at [735, 461] on input "B" at bounding box center [730, 466] width 10 height 10
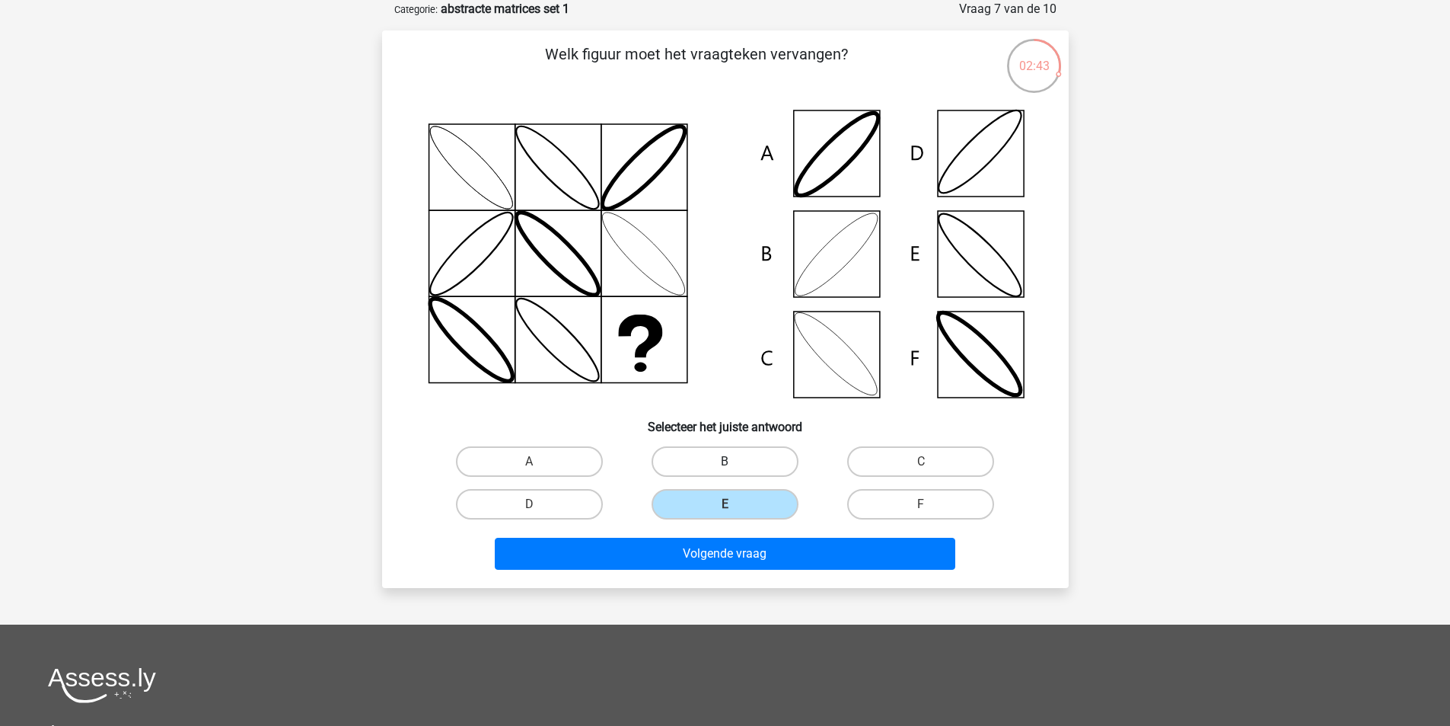
radio input "true"
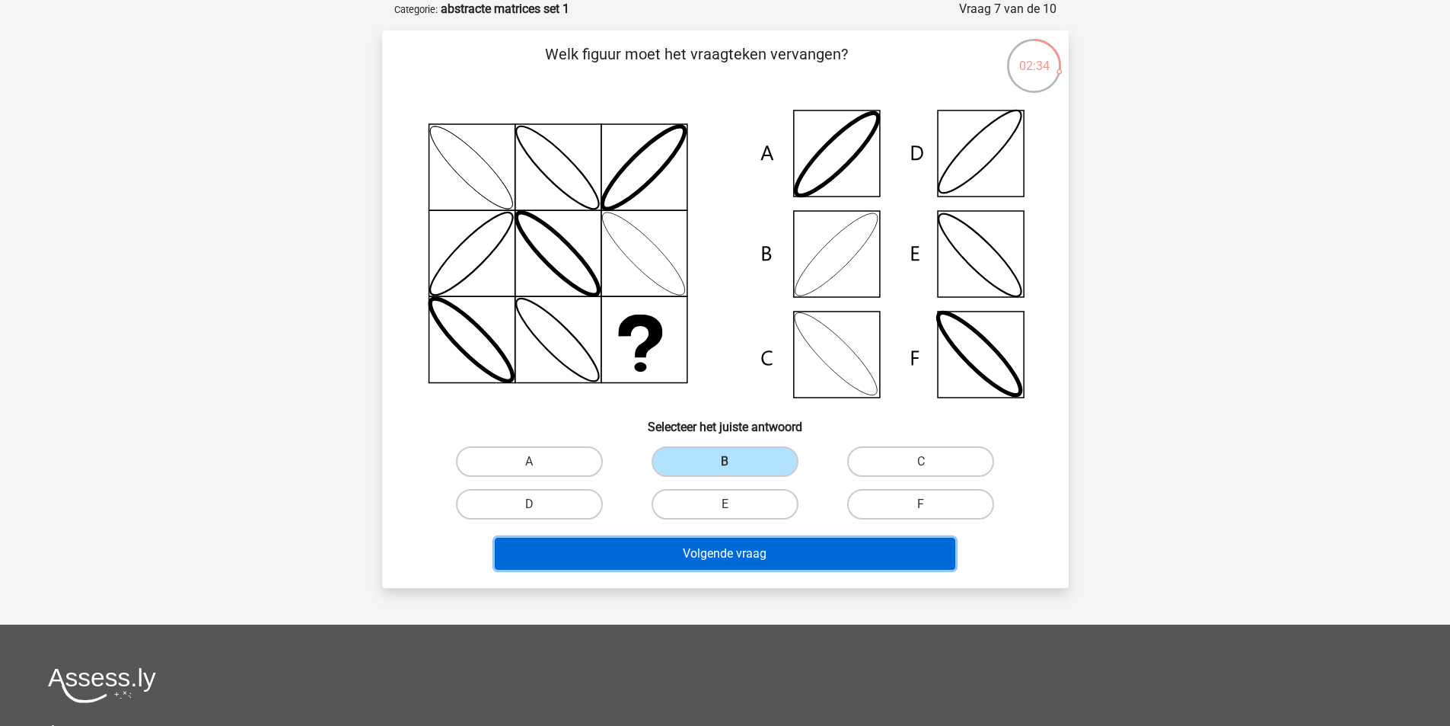
click at [751, 545] on button "Volgende vraag" at bounding box center [725, 554] width 461 height 32
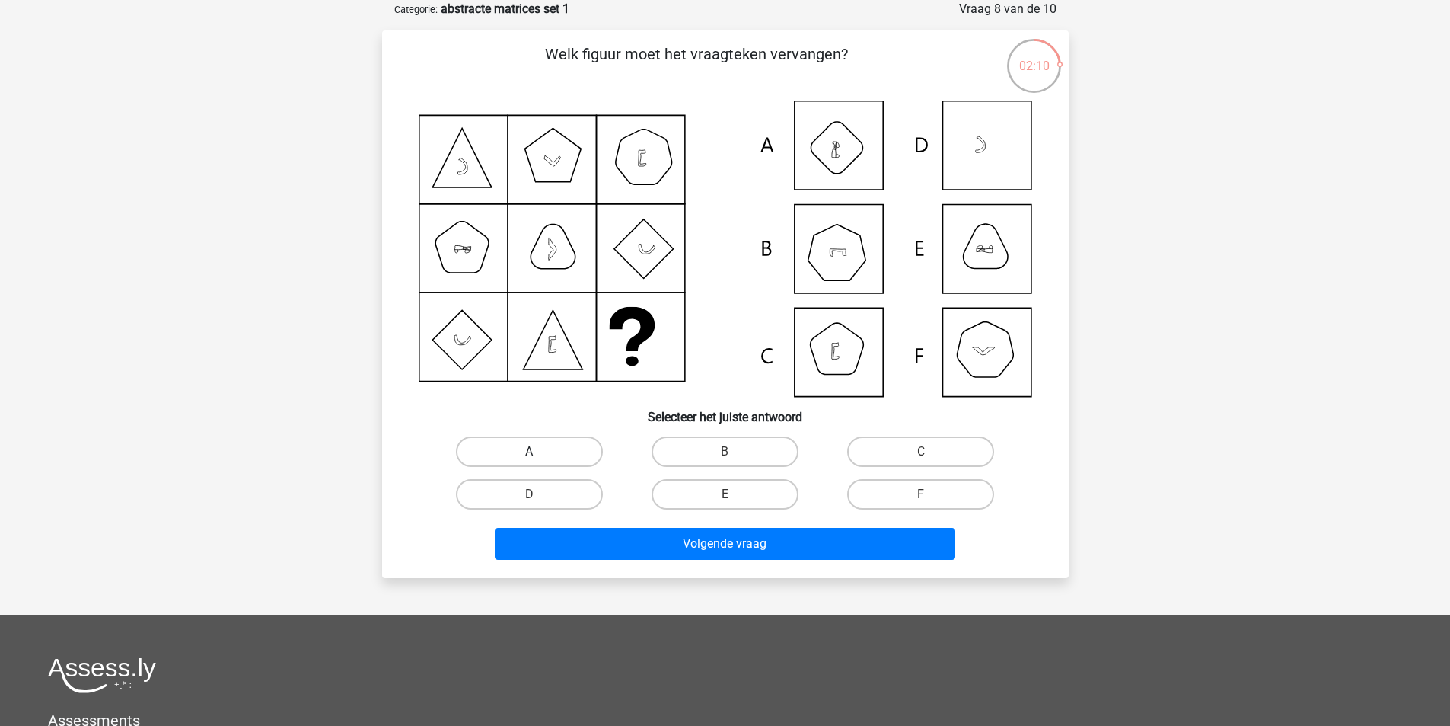
click at [552, 451] on label "A" at bounding box center [529, 451] width 147 height 30
click at [539, 451] on input "A" at bounding box center [534, 456] width 10 height 10
radio input "true"
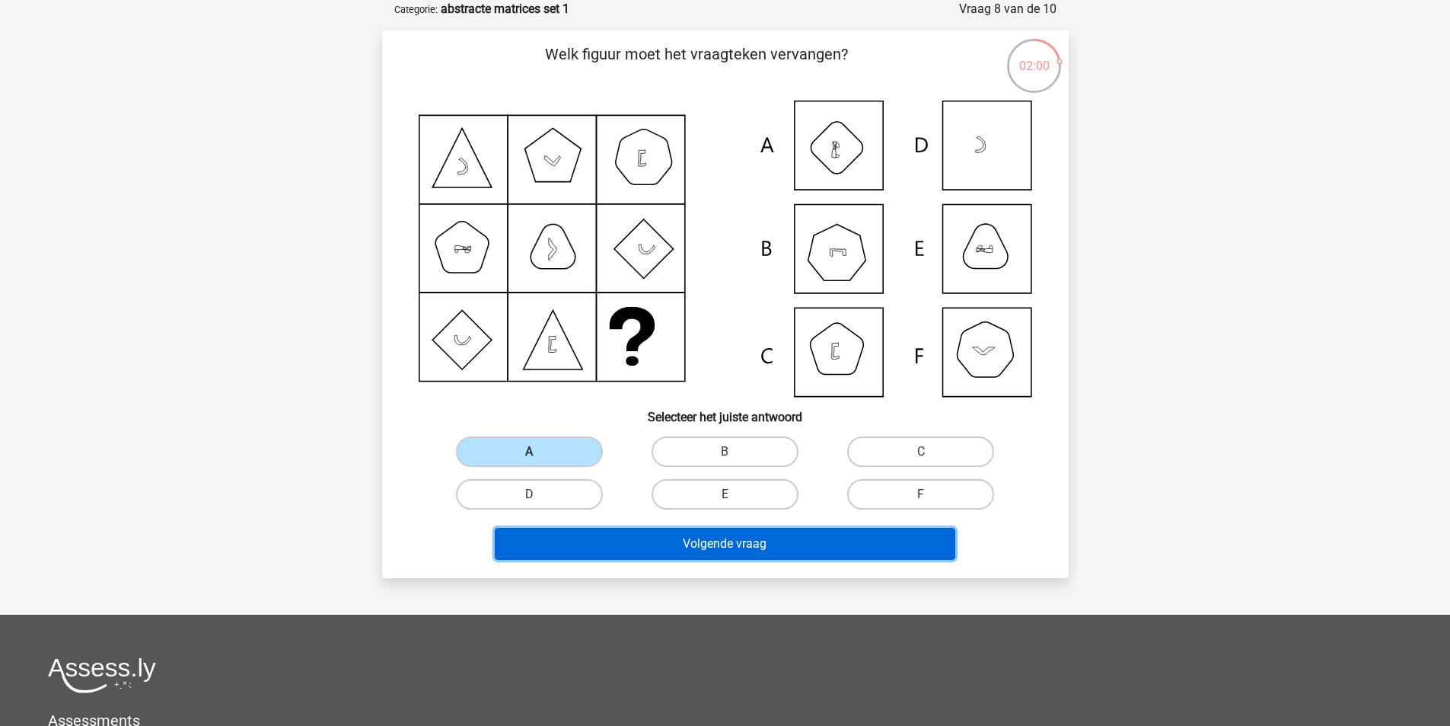
drag, startPoint x: 732, startPoint y: 541, endPoint x: 739, endPoint y: 521, distance: 21.7
click at [732, 542] on button "Volgende vraag" at bounding box center [725, 544] width 461 height 32
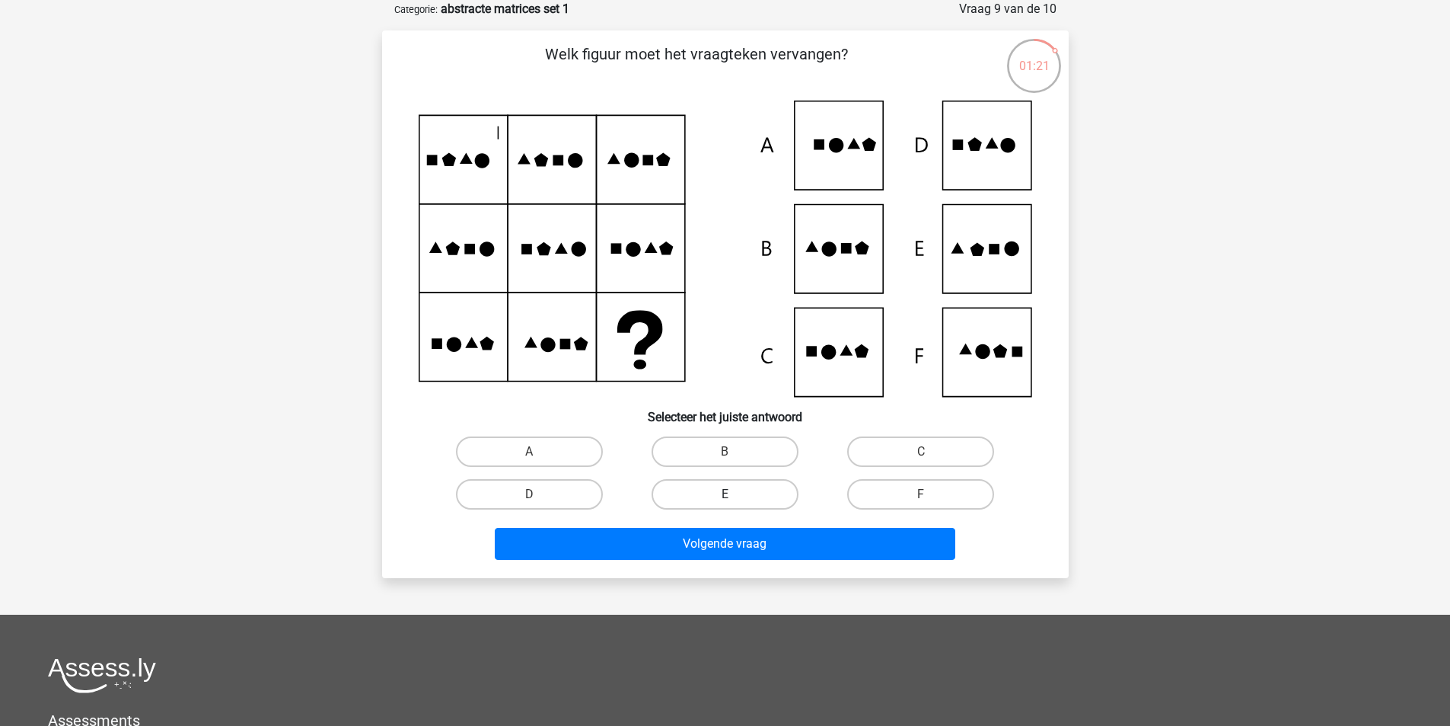
click at [739, 494] on label "E" at bounding box center [725, 494] width 147 height 30
click at [735, 494] on input "E" at bounding box center [730, 499] width 10 height 10
radio input "true"
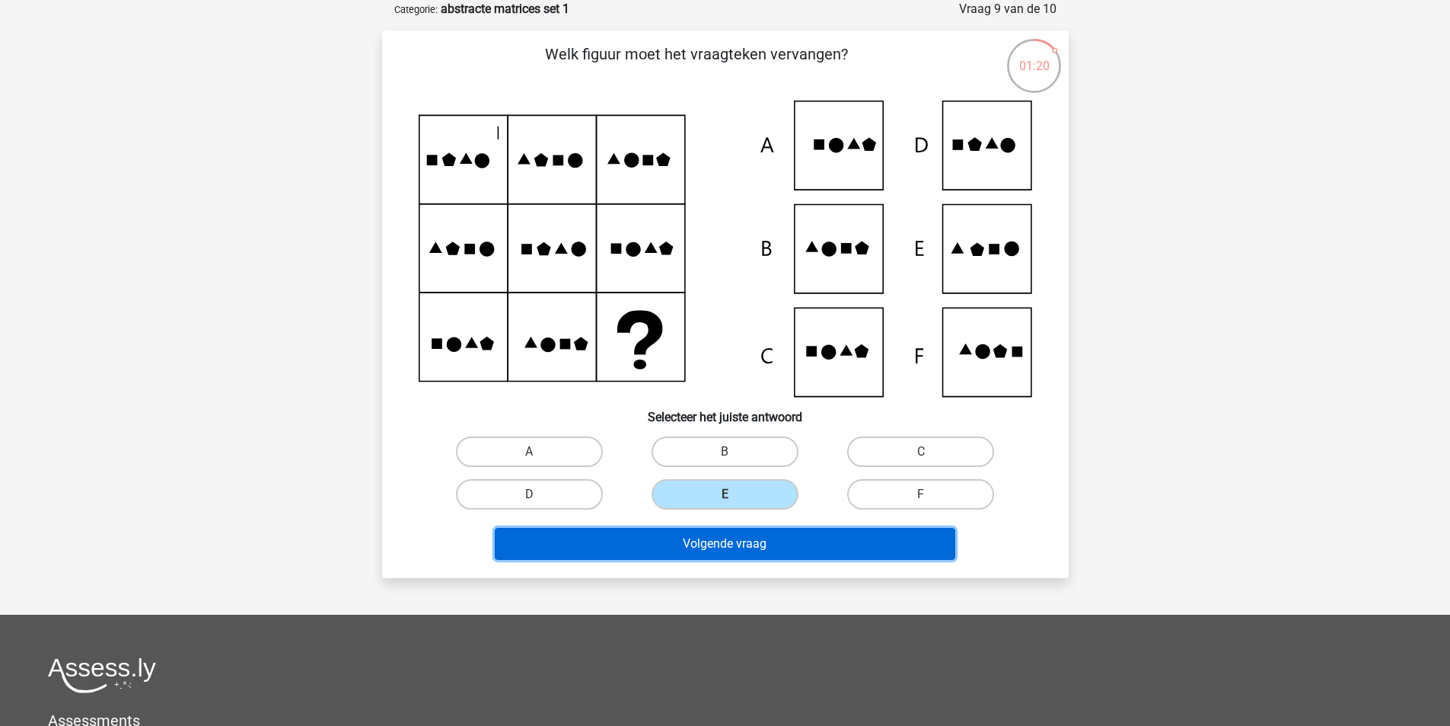
click at [750, 540] on button "Volgende vraag" at bounding box center [725, 544] width 461 height 32
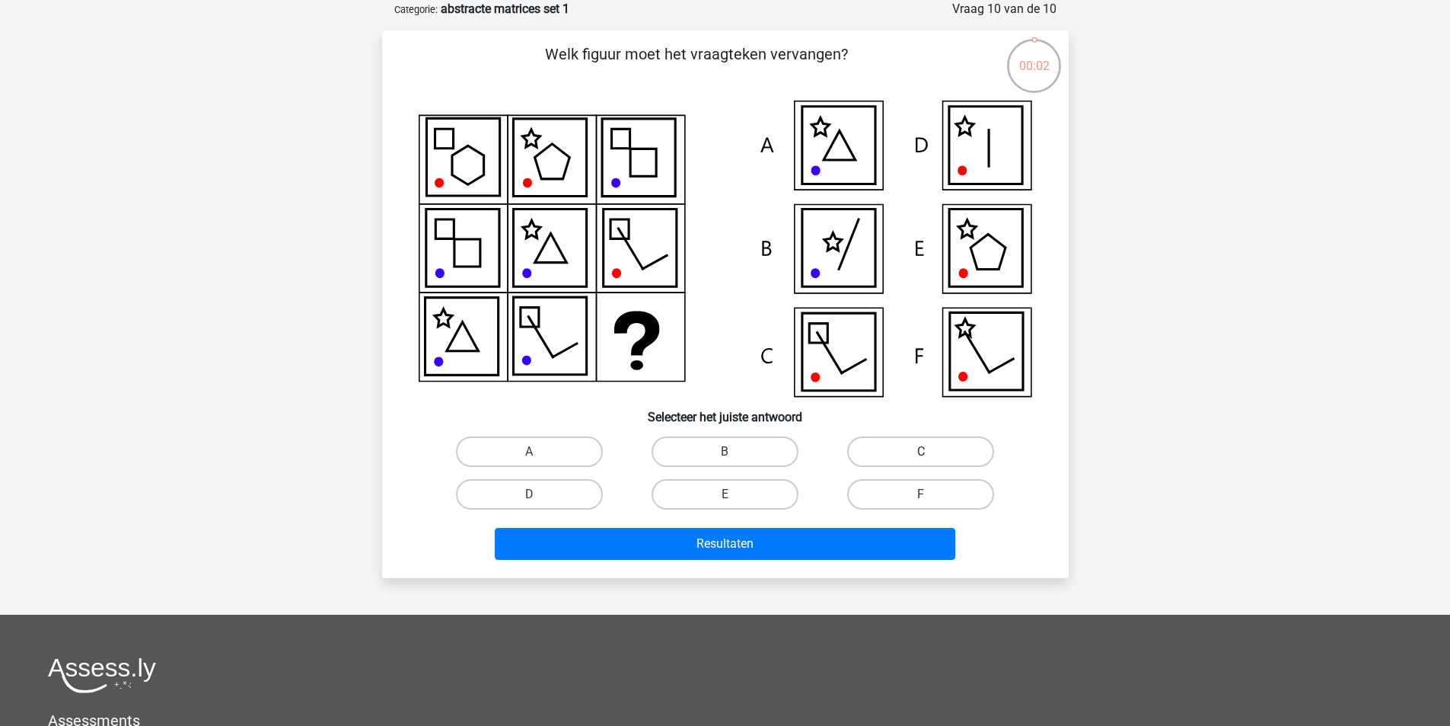
click at [889, 448] on label "C" at bounding box center [920, 451] width 147 height 30
click at [921, 451] on input "C" at bounding box center [926, 456] width 10 height 10
radio input "true"
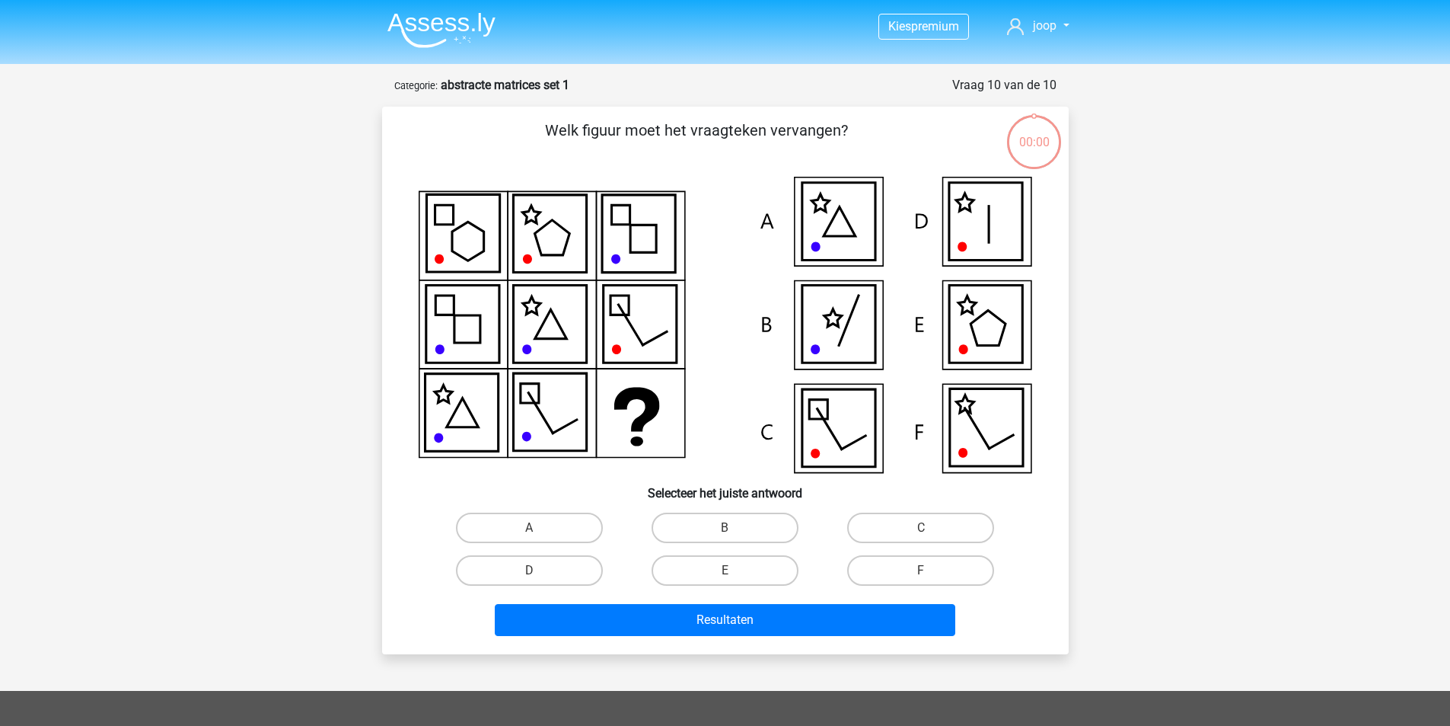
scroll to position [76, 0]
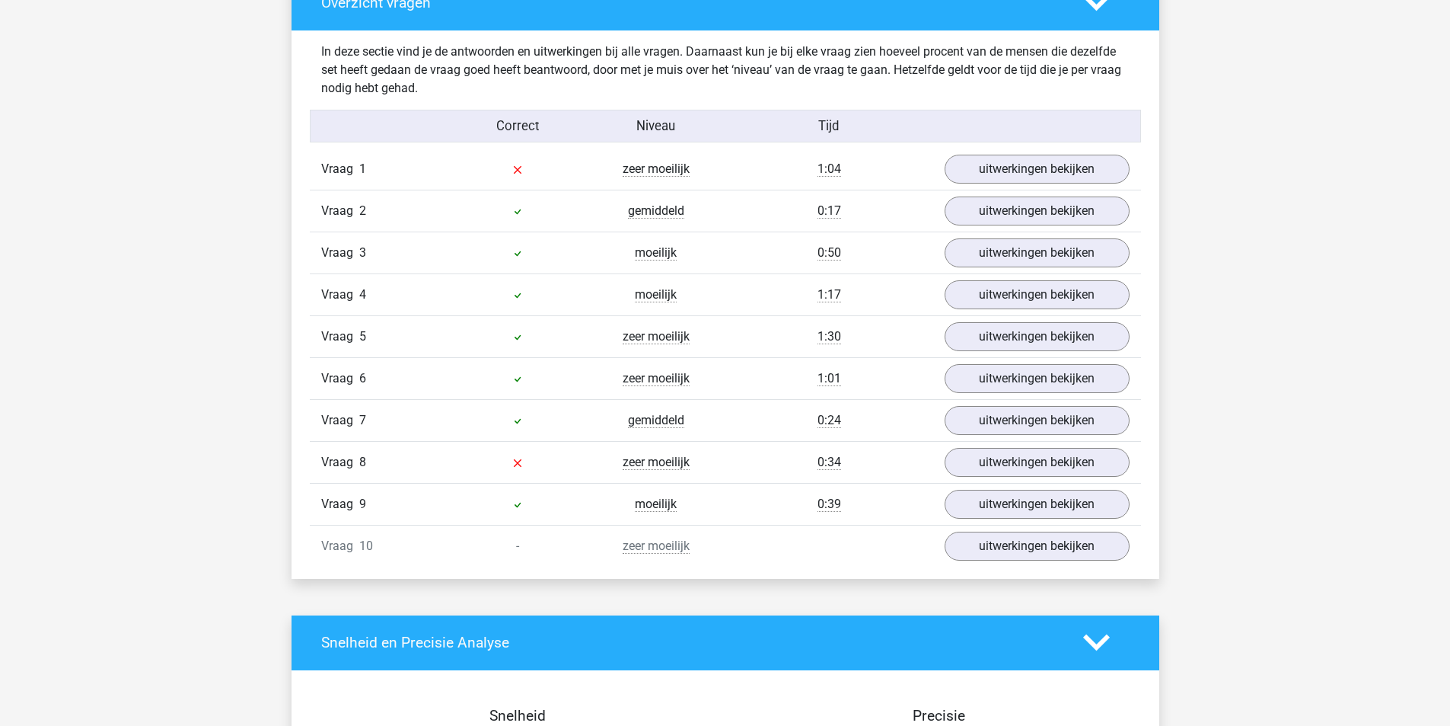
scroll to position [1142, 0]
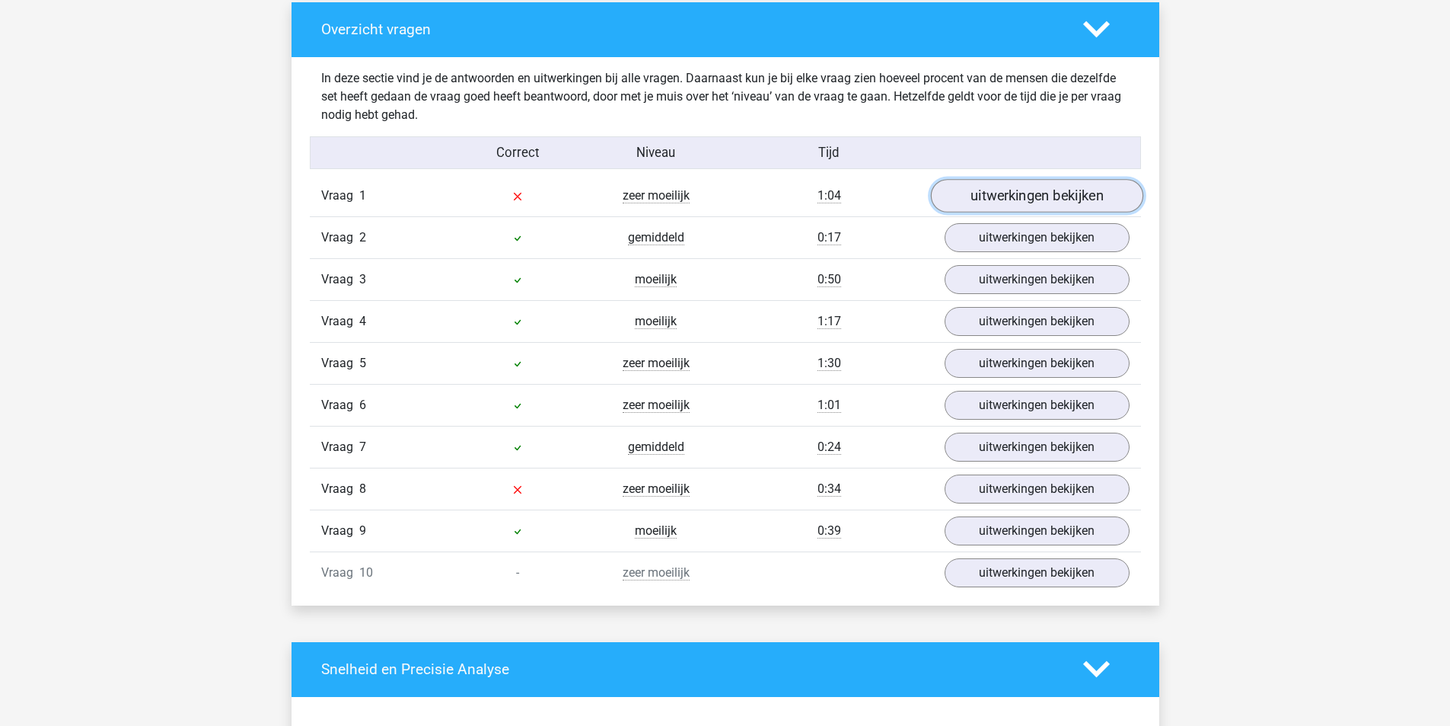
click at [1056, 190] on link "uitwerkingen bekijken" at bounding box center [1036, 196] width 212 height 34
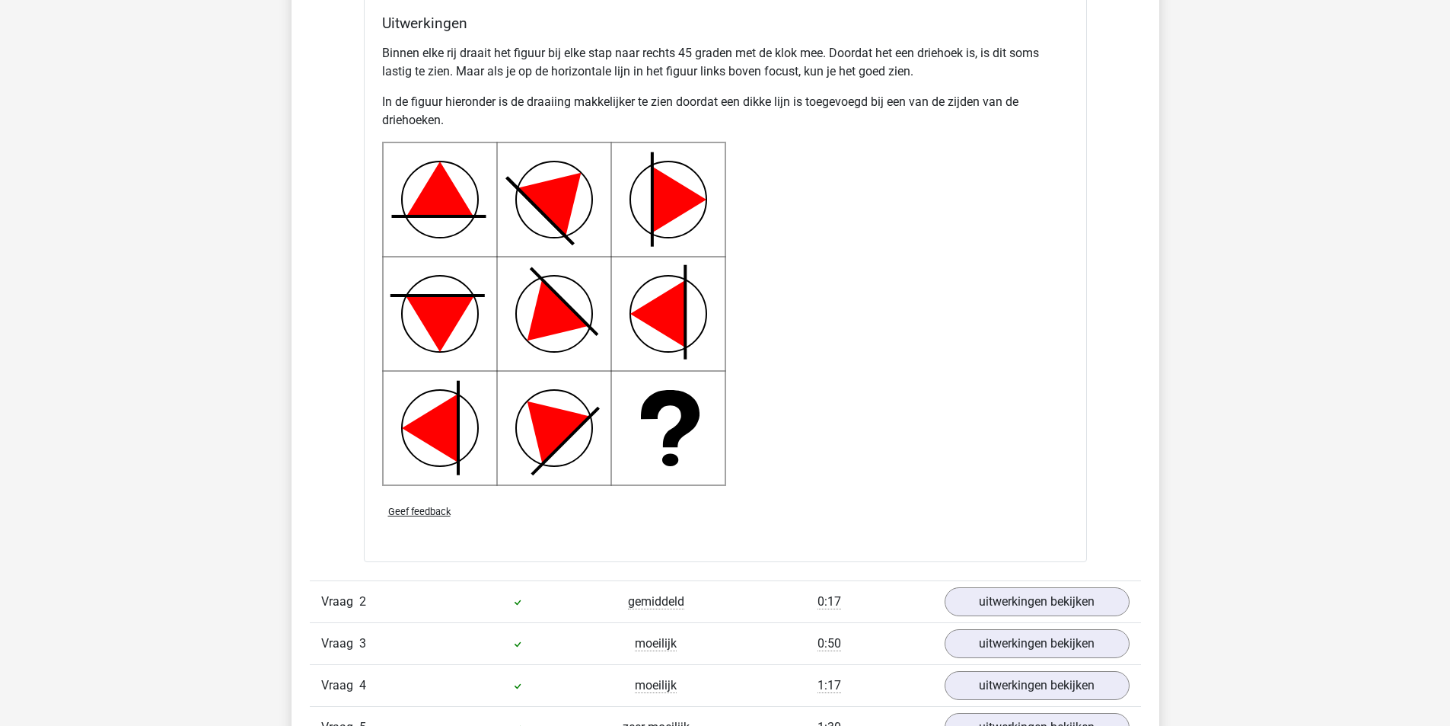
scroll to position [2208, 0]
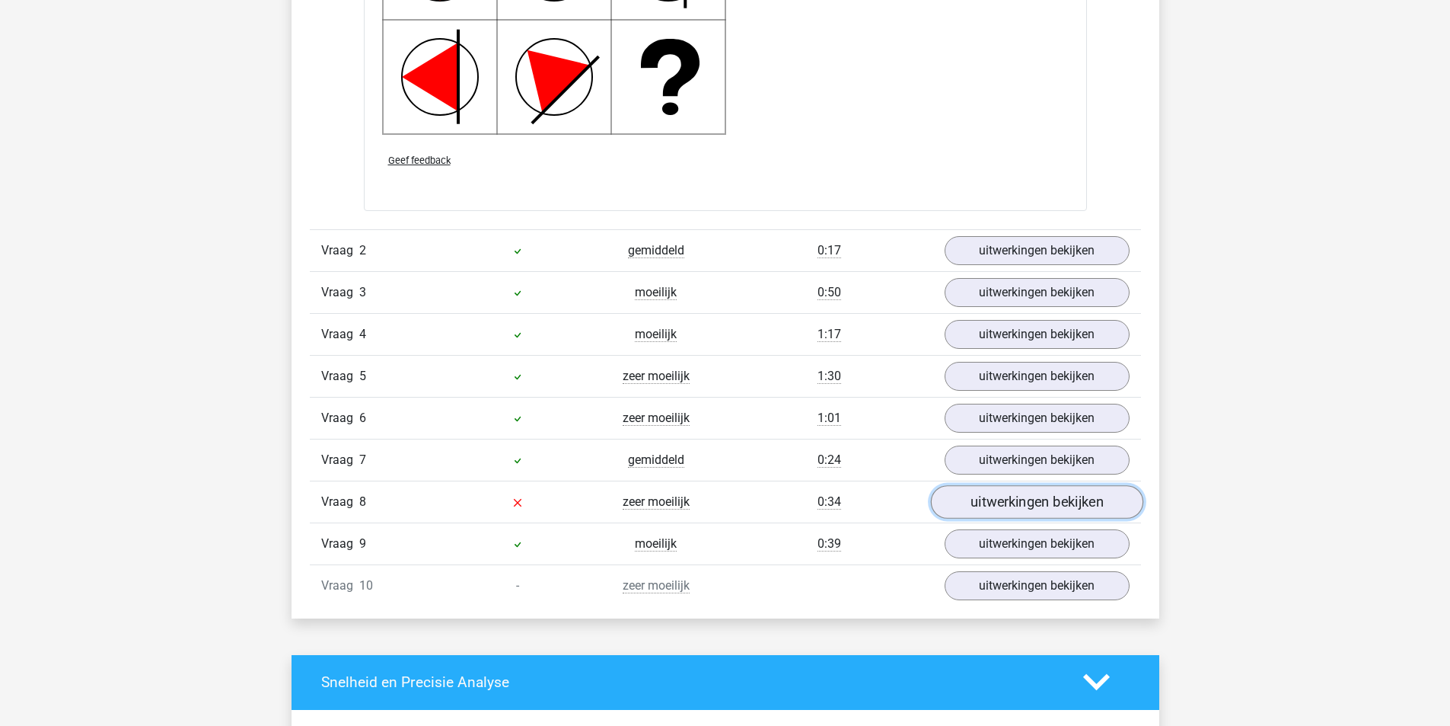
click at [1013, 504] on link "uitwerkingen bekijken" at bounding box center [1036, 502] width 212 height 34
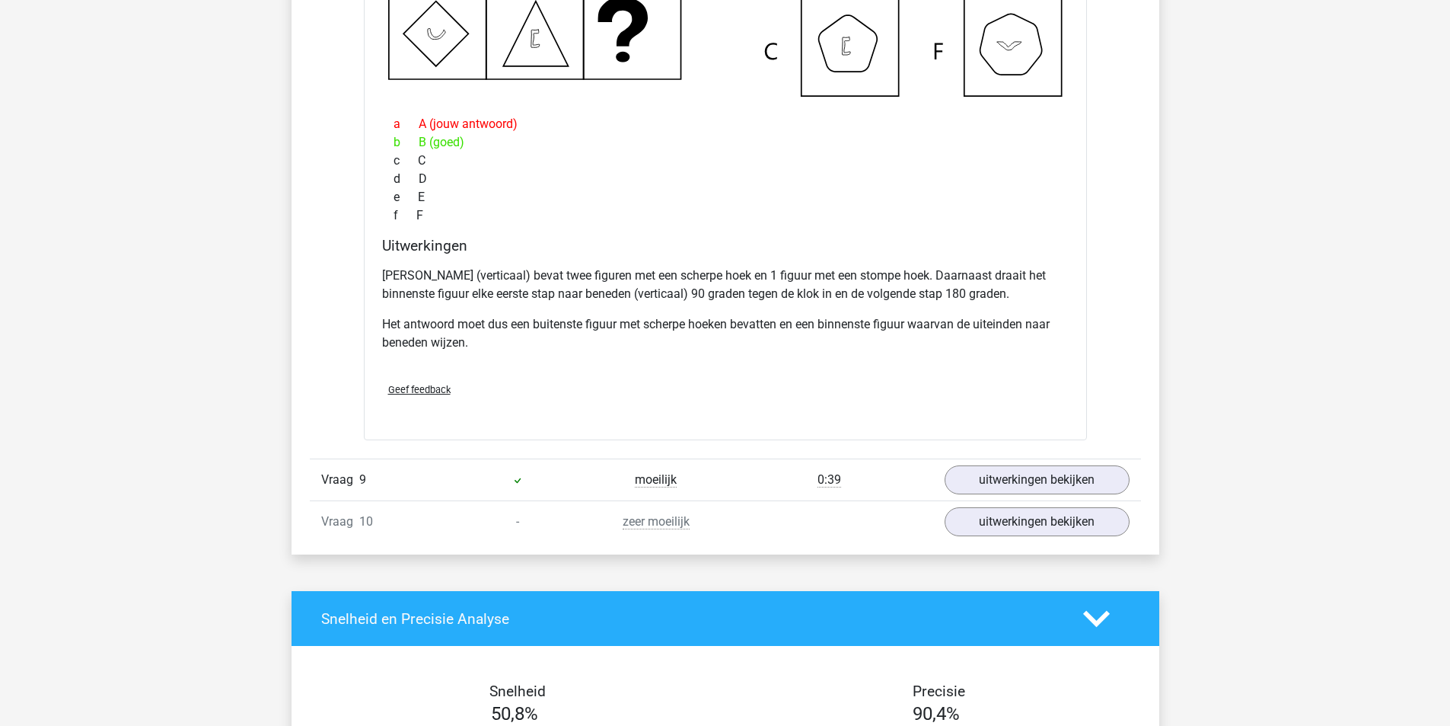
scroll to position [3045, 0]
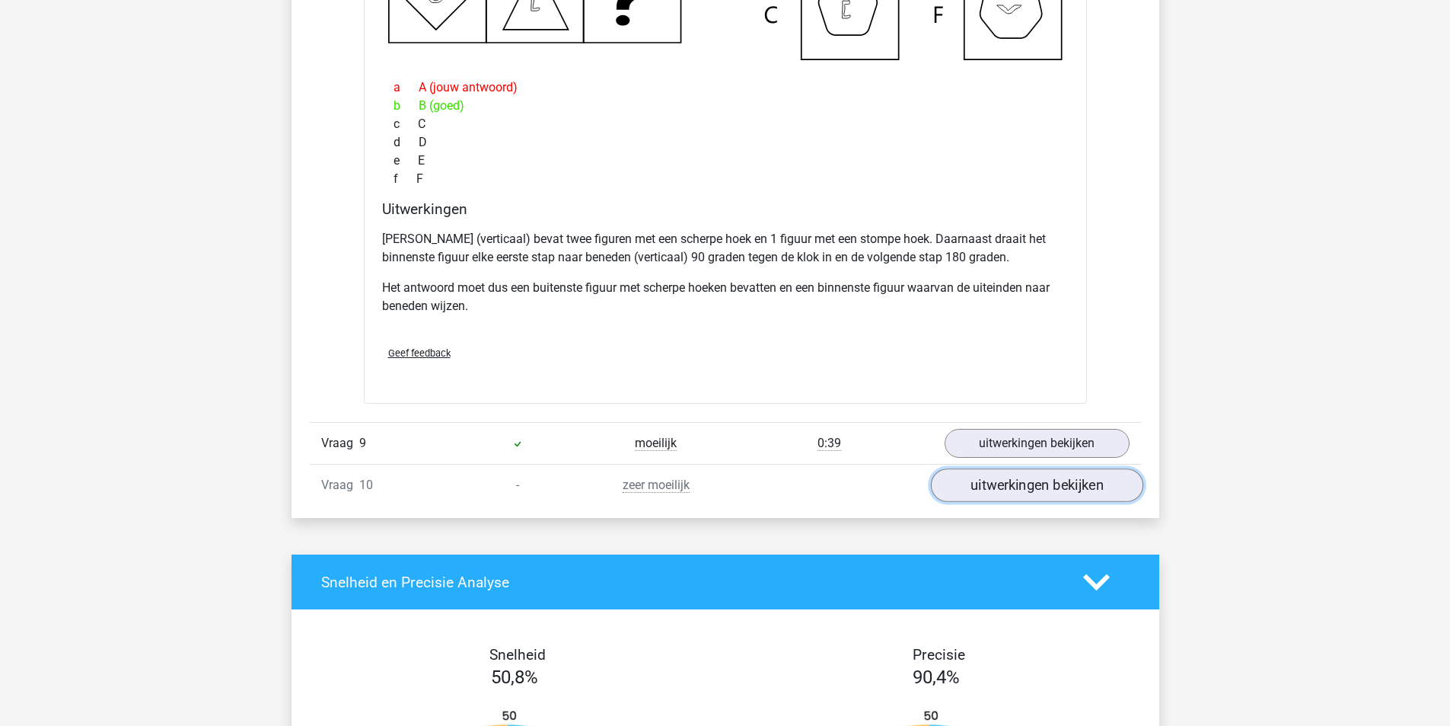
click at [1040, 494] on link "uitwerkingen bekijken" at bounding box center [1036, 485] width 212 height 34
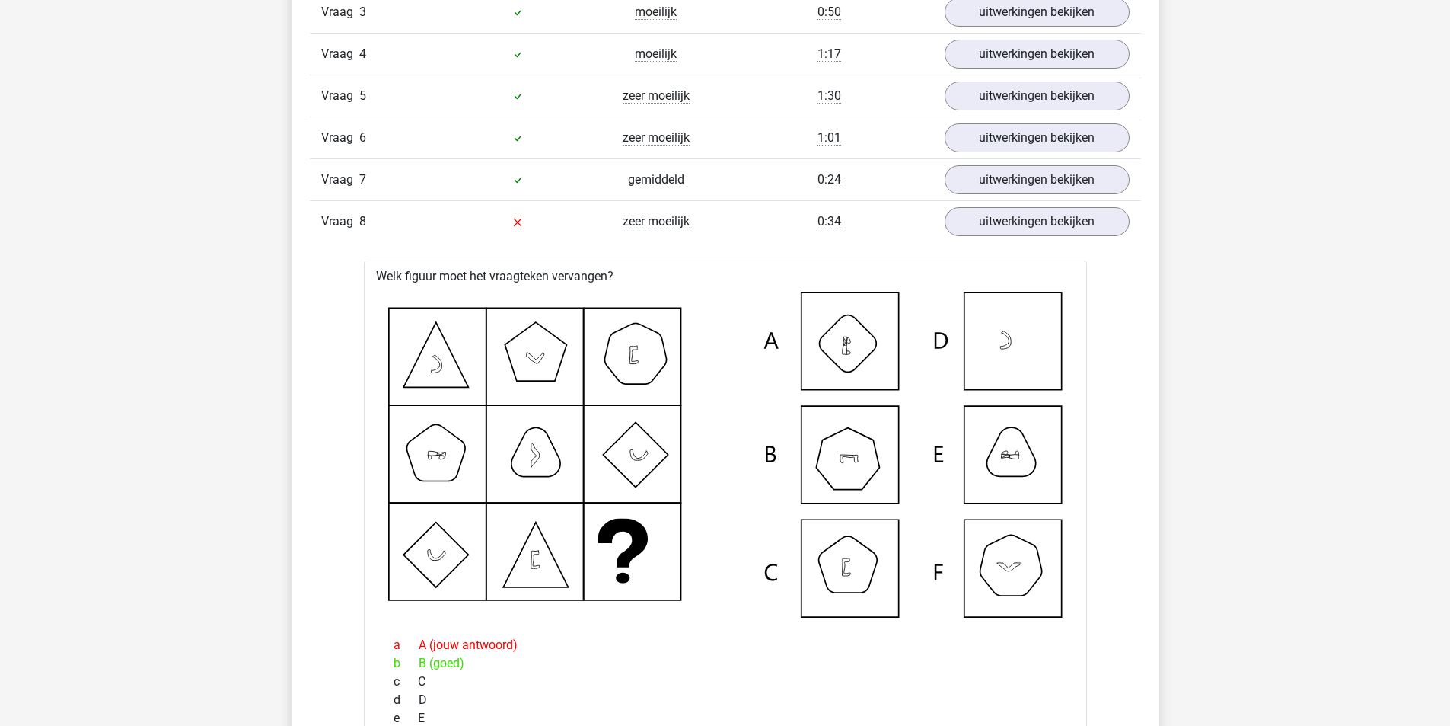
scroll to position [2436, 0]
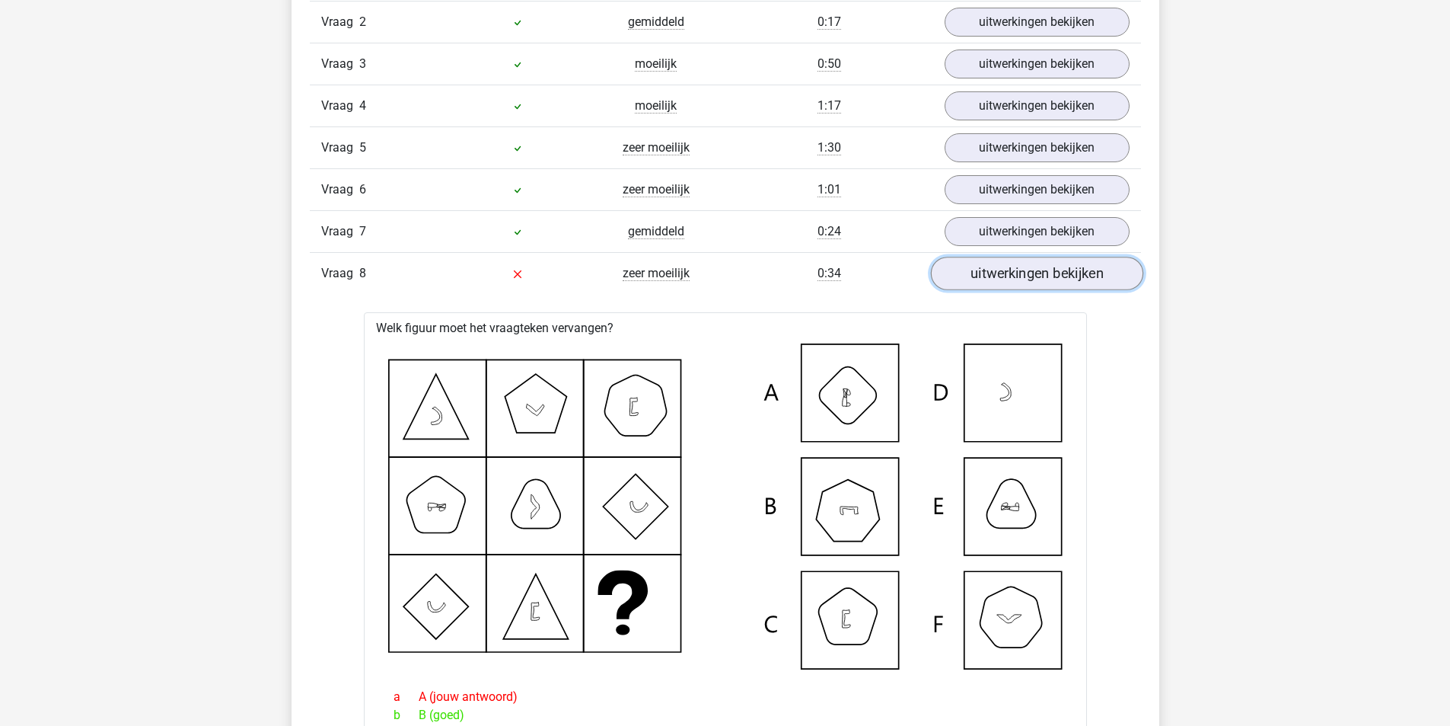
click at [1035, 267] on link "uitwerkingen bekijken" at bounding box center [1036, 274] width 212 height 34
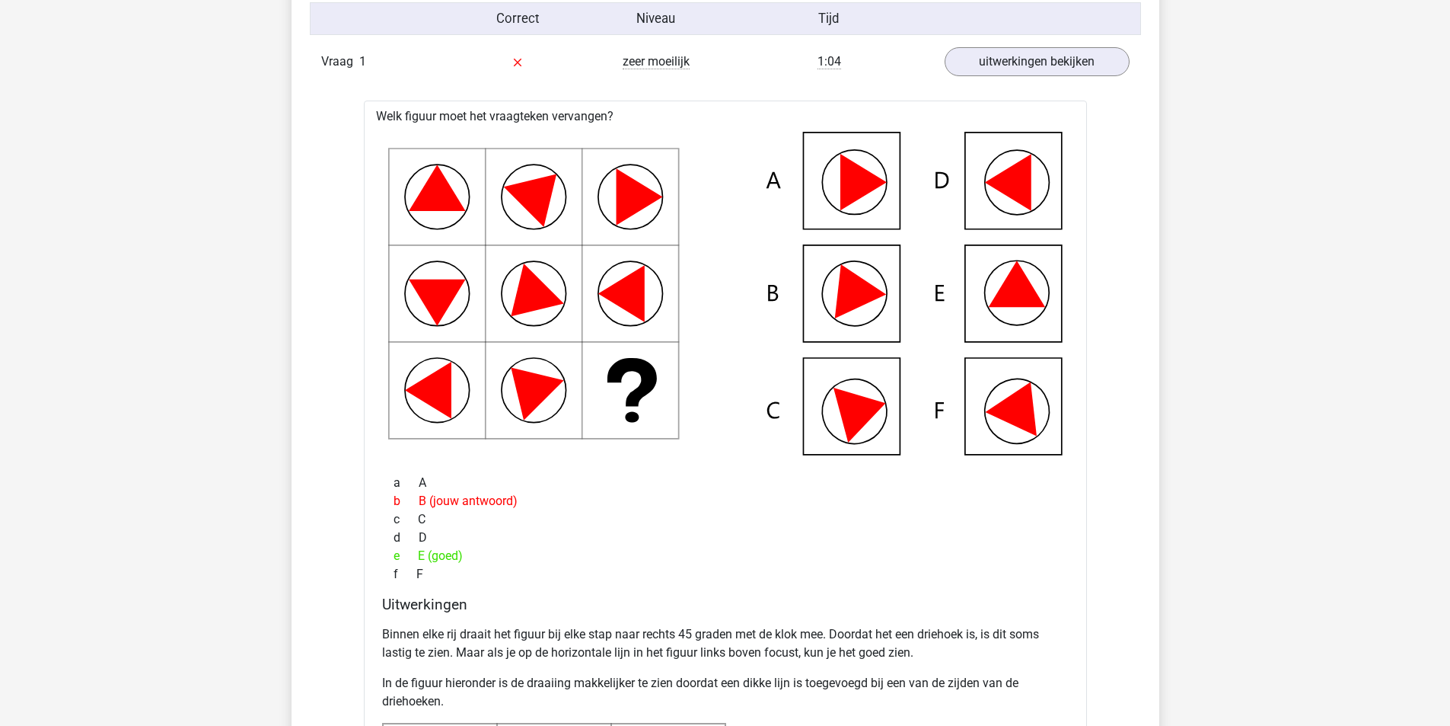
scroll to position [1066, 0]
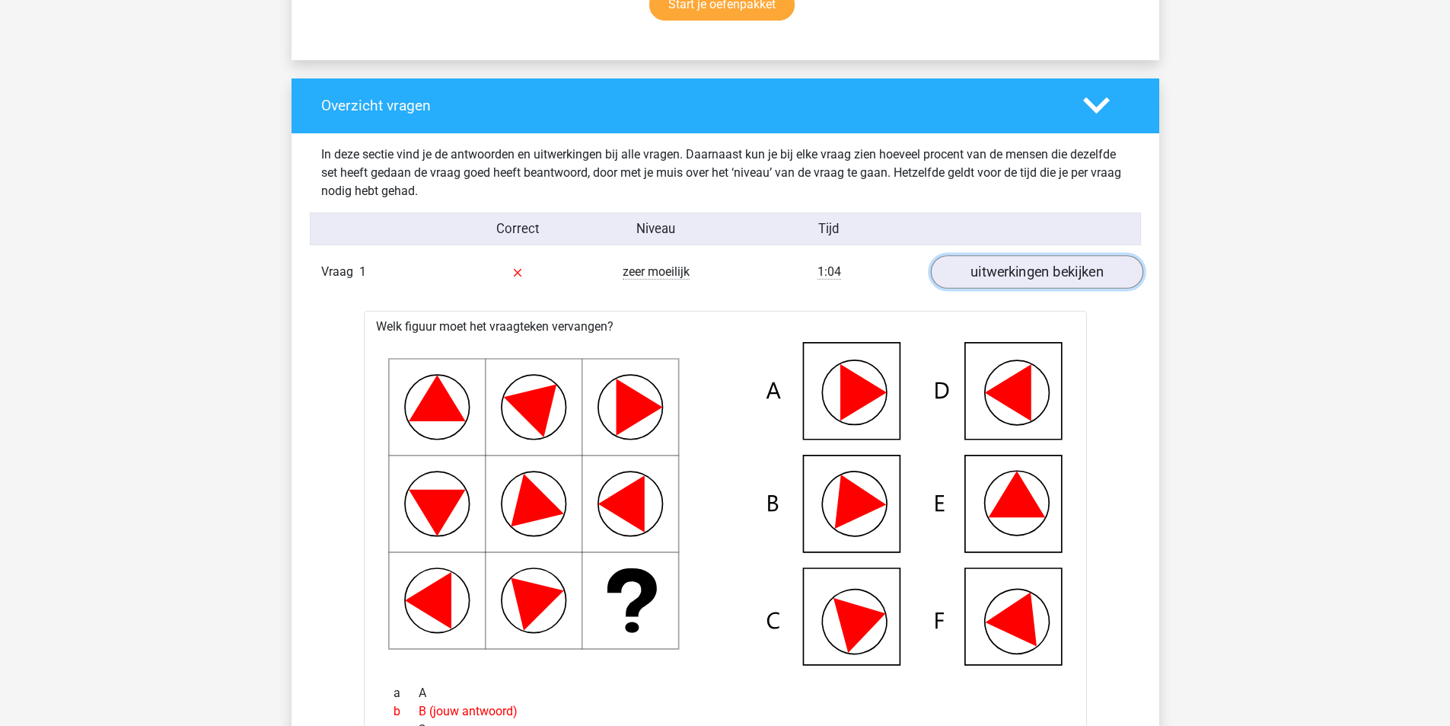
click at [1023, 272] on link "uitwerkingen bekijken" at bounding box center [1036, 272] width 212 height 34
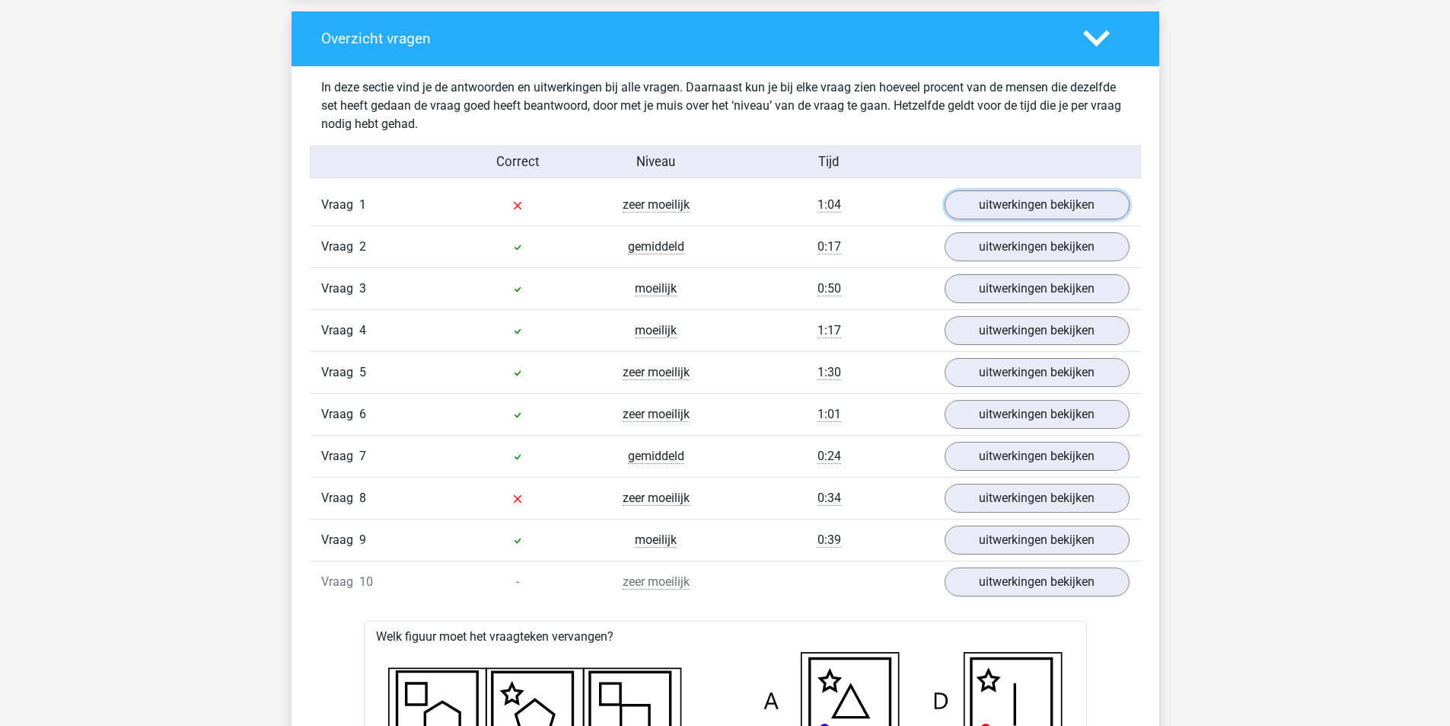
scroll to position [1218, 0]
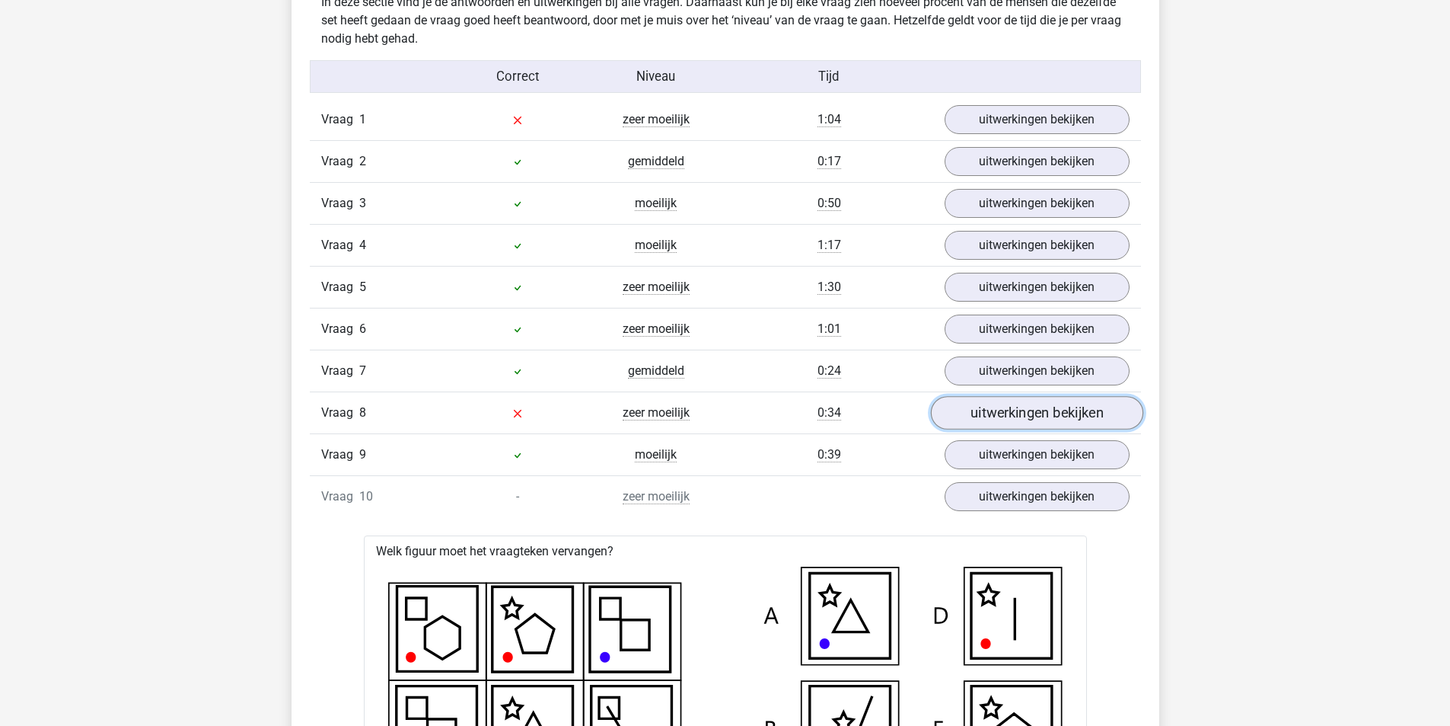
click at [1016, 411] on link "uitwerkingen bekijken" at bounding box center [1036, 413] width 212 height 34
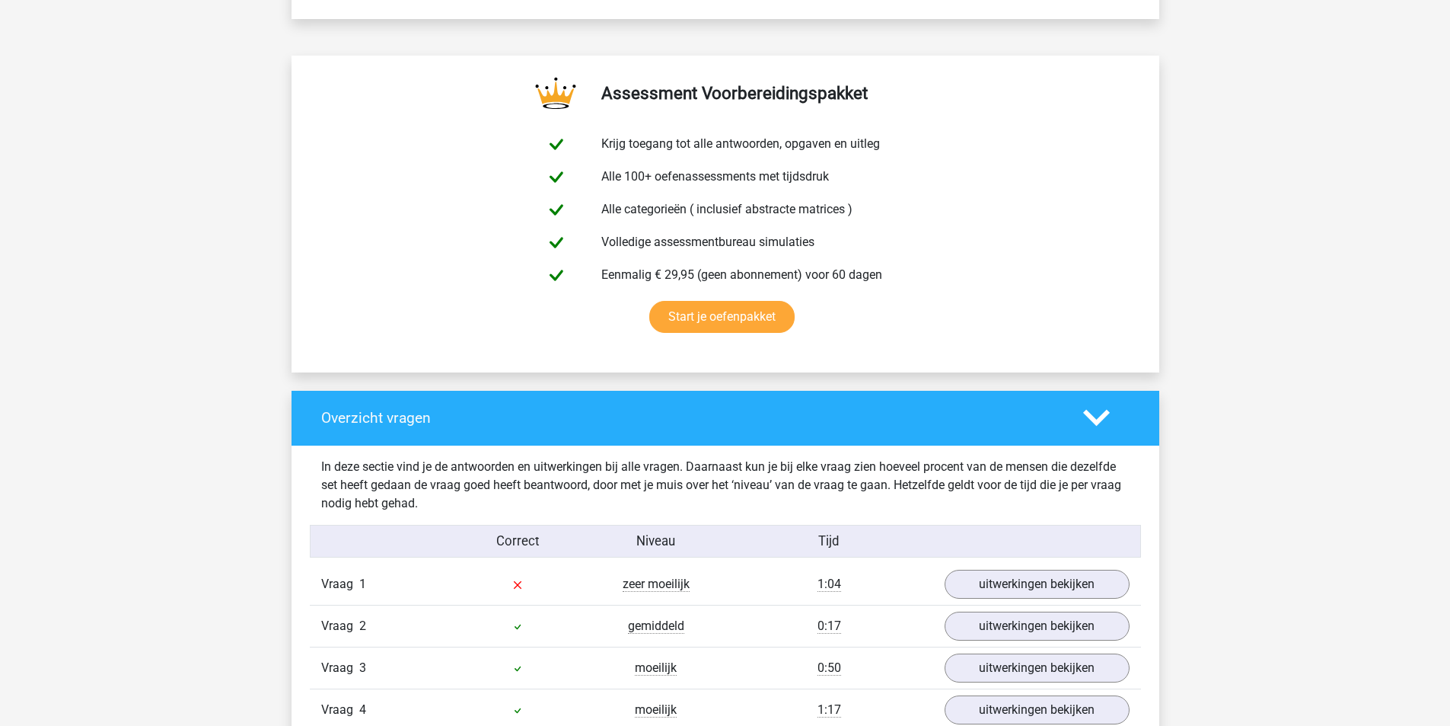
scroll to position [0, 0]
